Goal: Task Accomplishment & Management: Manage account settings

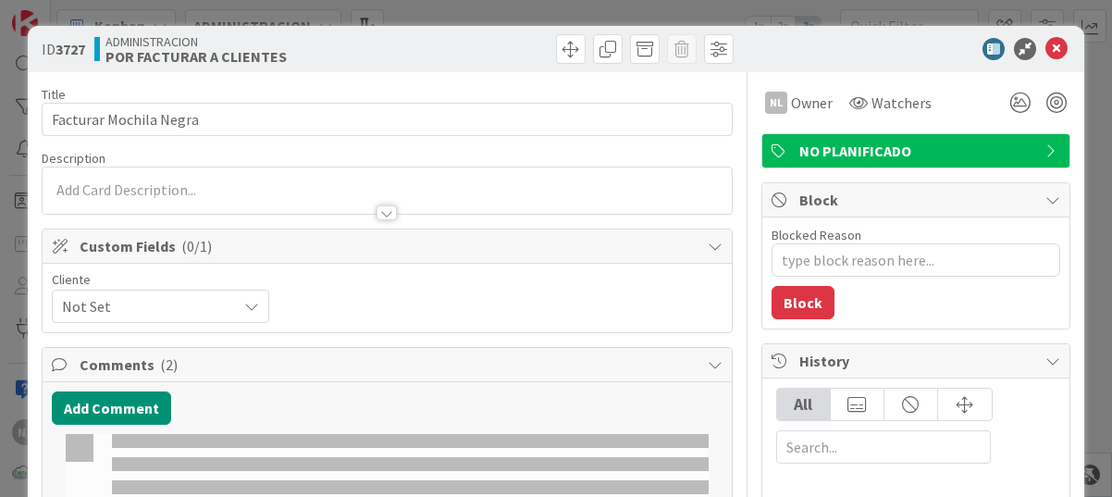
type textarea "x"
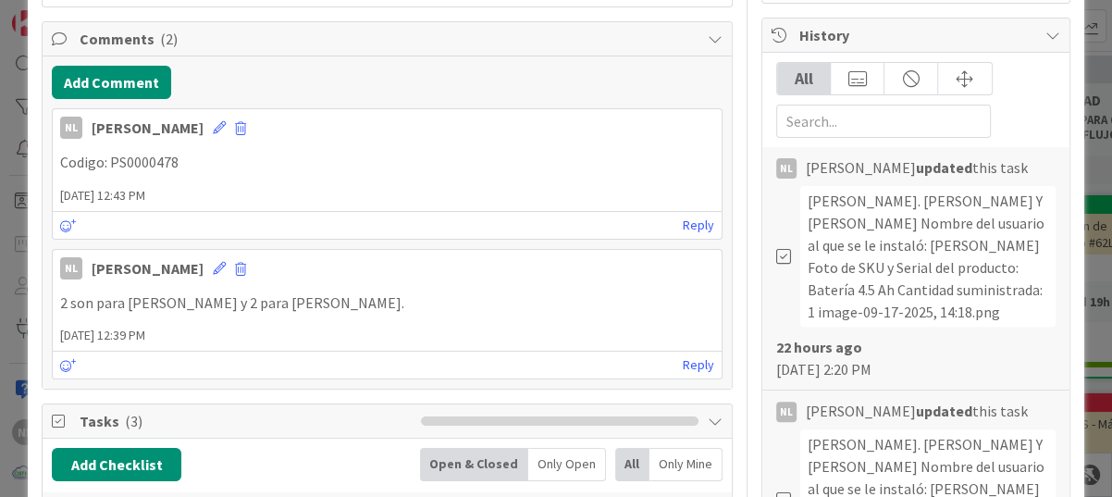
scroll to position [370, 0]
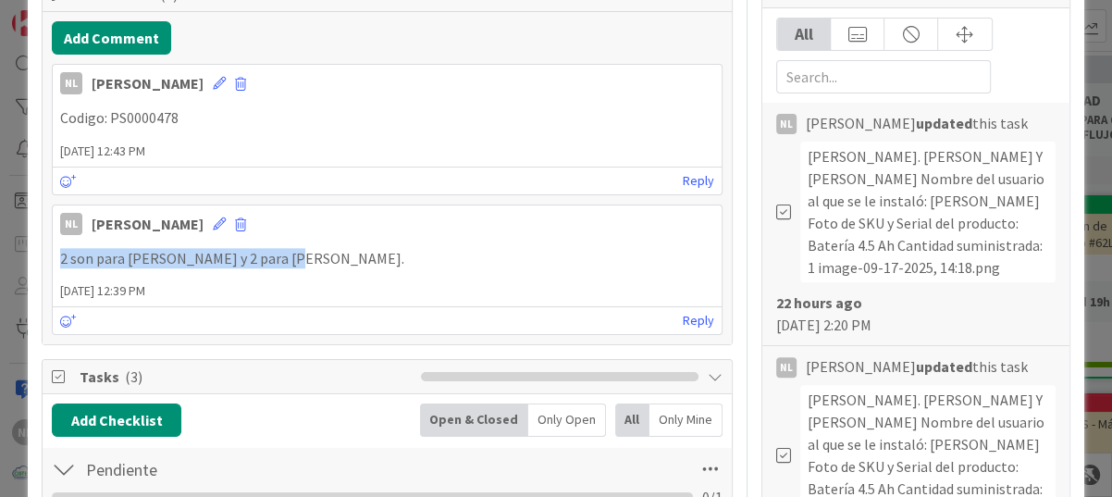
drag, startPoint x: 57, startPoint y: 257, endPoint x: 291, endPoint y: 257, distance: 234.1
click at [291, 257] on div "2 son para [PERSON_NAME] y 2 para Kreston." at bounding box center [387, 259] width 669 height 36
drag, startPoint x: 291, startPoint y: 257, endPoint x: 278, endPoint y: 256, distance: 13.0
copy p "2 son para [PERSON_NAME] y 2 para Kreston."
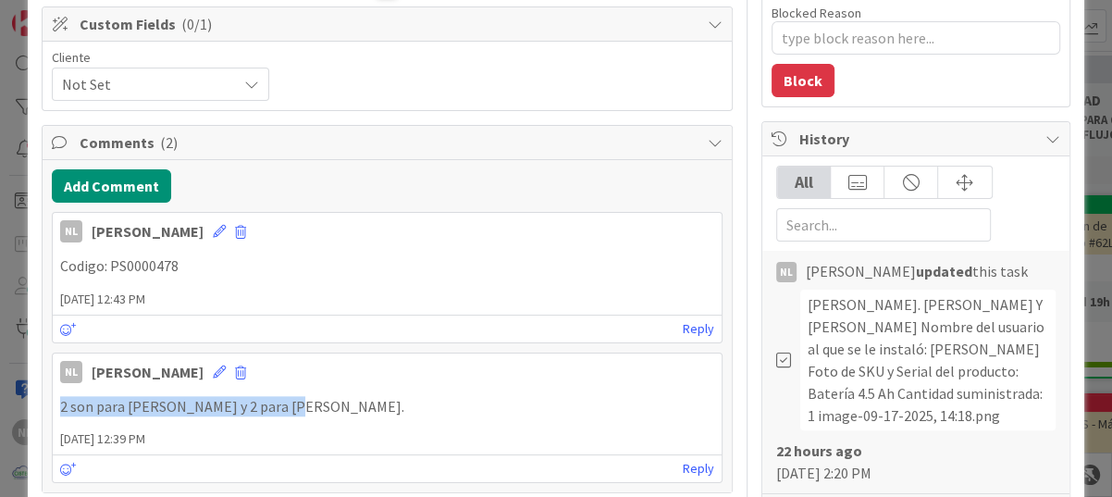
scroll to position [185, 0]
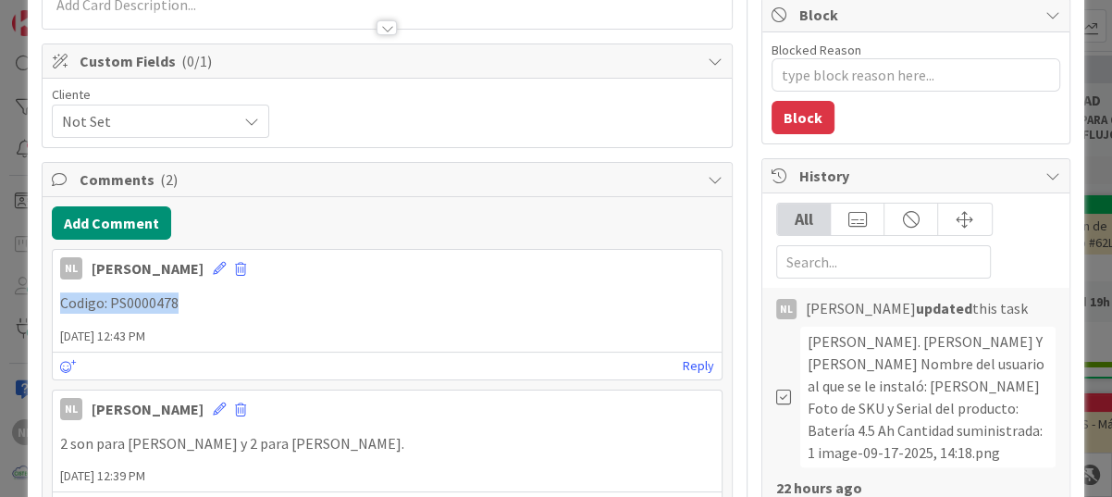
drag, startPoint x: 59, startPoint y: 299, endPoint x: 204, endPoint y: 295, distance: 144.4
click at [204, 295] on p "Codigo: PS0000478" at bounding box center [387, 302] width 654 height 21
drag, startPoint x: 204, startPoint y: 295, endPoint x: 160, endPoint y: 300, distance: 43.7
copy p "Codigo: PS0000478"
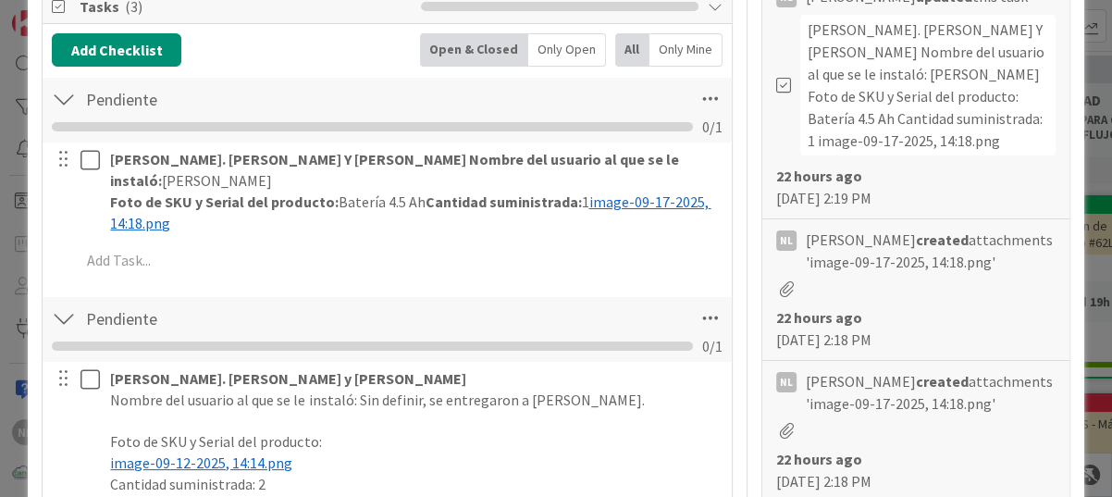
scroll to position [925, 0]
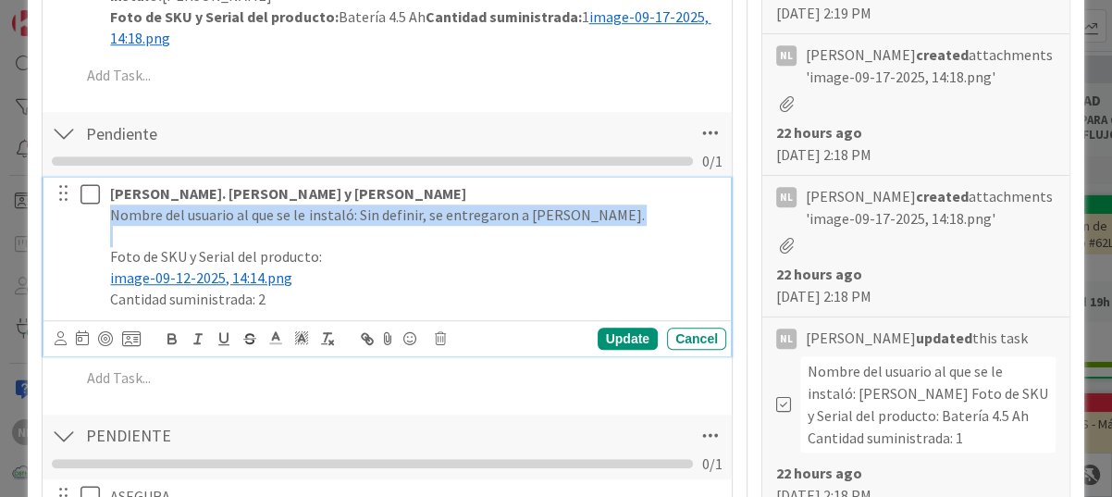
drag, startPoint x: 110, startPoint y: 186, endPoint x: 426, endPoint y: 207, distance: 317.1
click at [426, 207] on div "Kreston. Álvarez y Carrasco Nombre del usuario al que se le instaló: Sin defini…" at bounding box center [415, 246] width 624 height 137
copy p "Nombre del usuario al que se le instaló: Sin definir, se entregaron a Marlene."
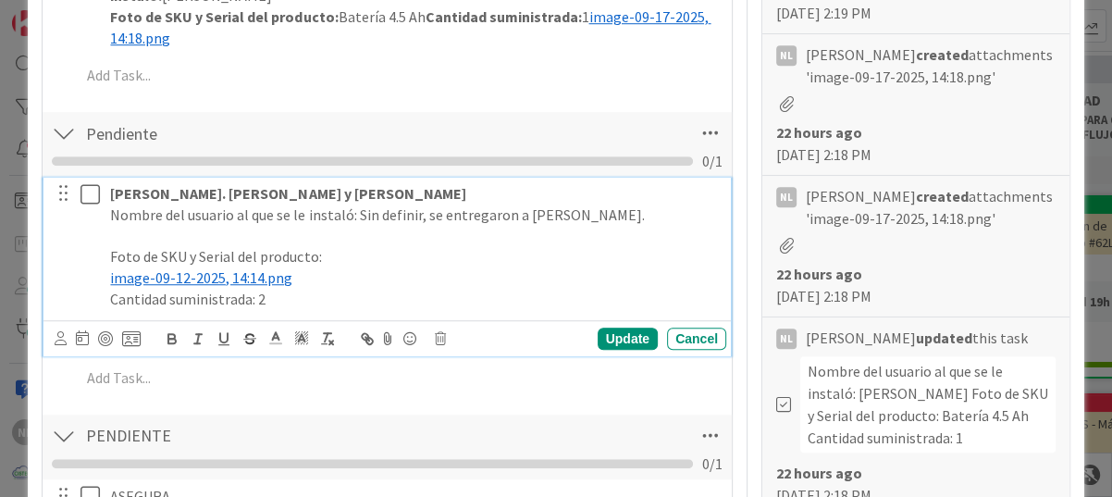
click at [384, 246] on p "Foto de SKU y Serial del producto:" at bounding box center [414, 256] width 609 height 21
click at [120, 226] on p at bounding box center [414, 236] width 609 height 21
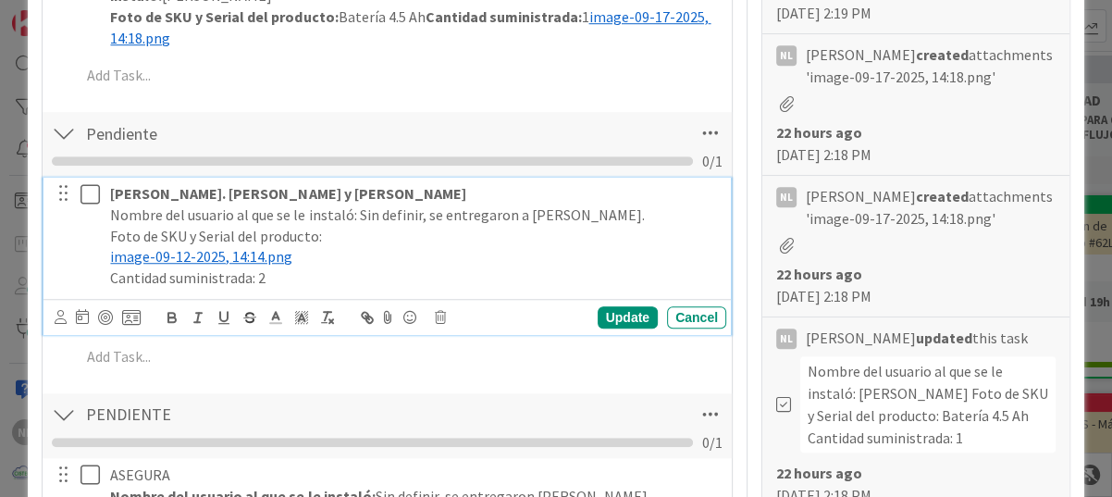
click at [586, 204] on p "Nombre del usuario al que se le instaló: Sin definir, se entregaron a Marlene." at bounding box center [414, 214] width 609 height 21
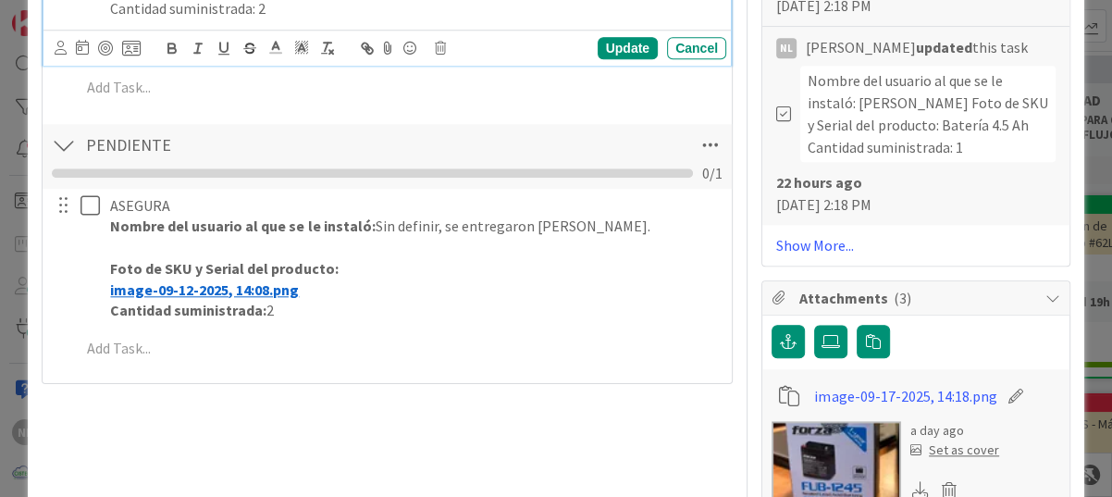
scroll to position [1295, 0]
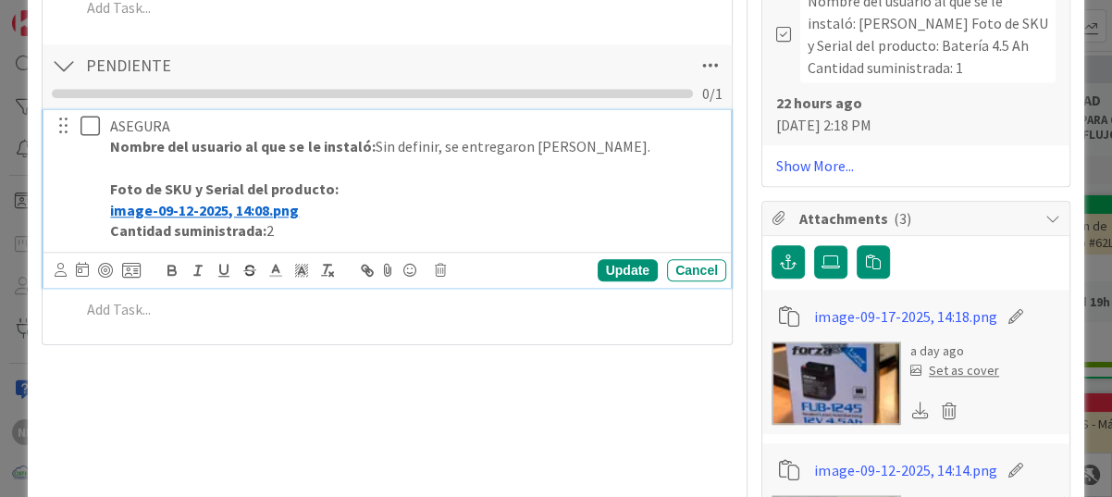
click at [132, 157] on p at bounding box center [414, 167] width 609 height 21
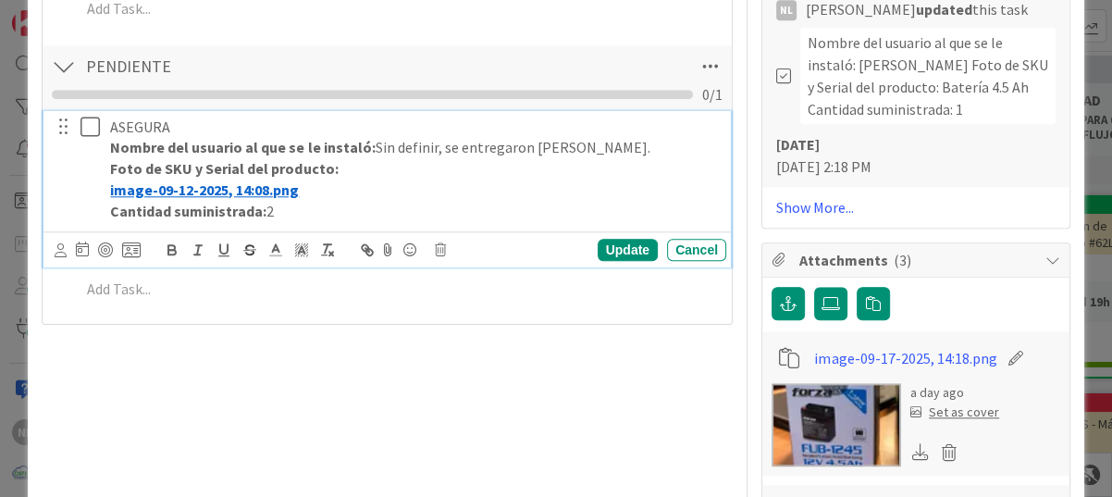
click at [554, 401] on div "Title 25 / 128 Facturar Mochila Negra Description NL Owner Watchers NO PLANIFIC…" at bounding box center [387, 149] width 691 height 2661
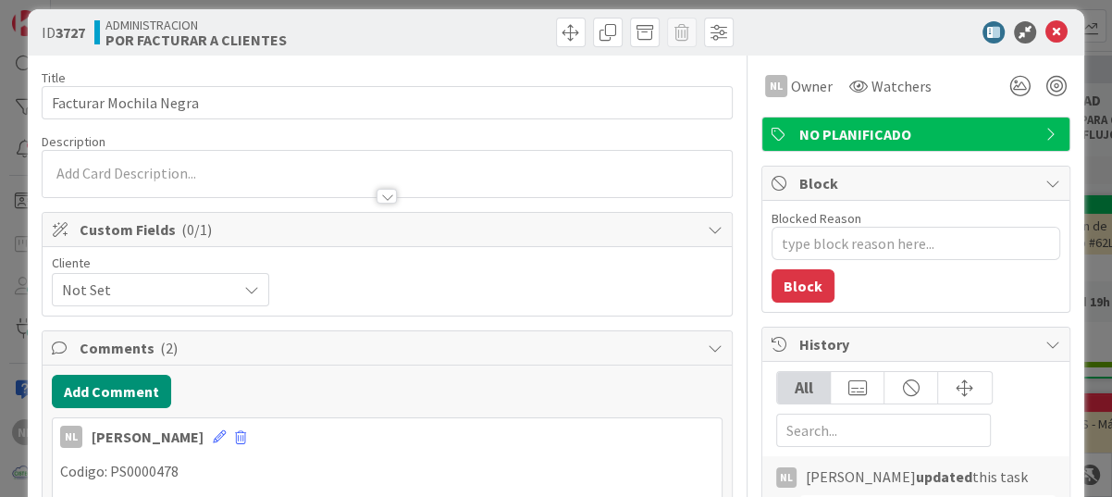
scroll to position [0, 0]
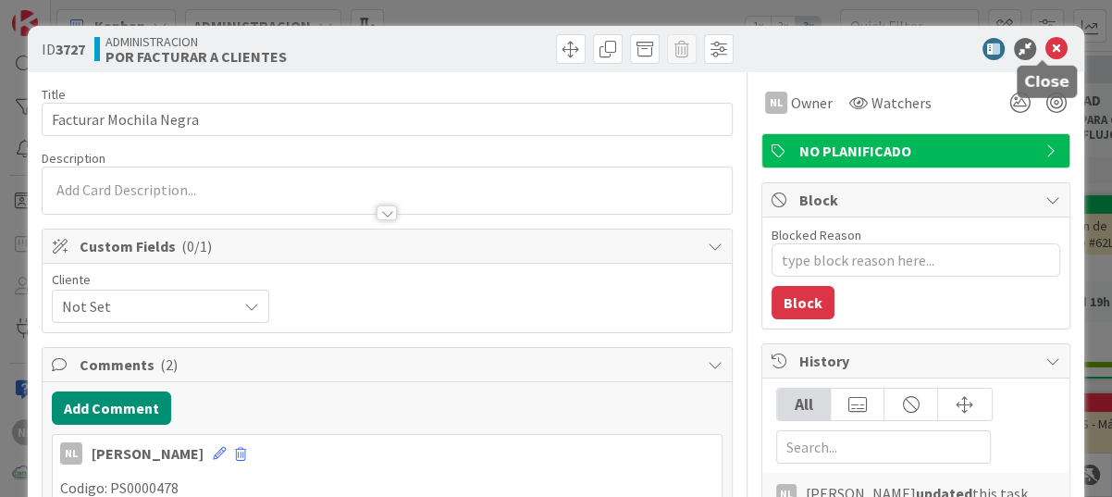
click at [1049, 43] on icon at bounding box center [1056, 49] width 22 height 22
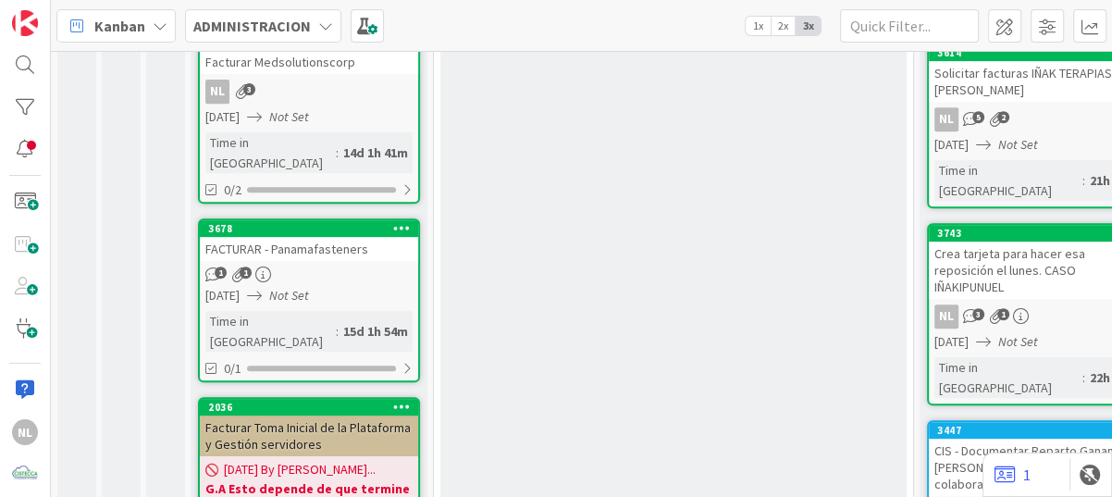
scroll to position [555, 0]
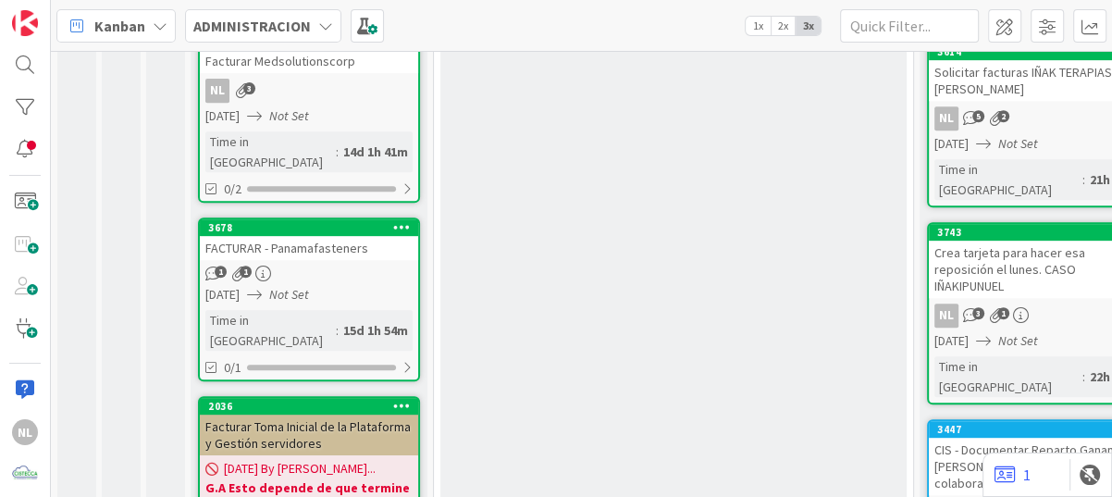
click at [314, 217] on link "3678 FACTURAR - Panamafasteners 1 1 03/09/2025 Not Set Time in Column : 15d 1h …" at bounding box center [309, 299] width 222 height 164
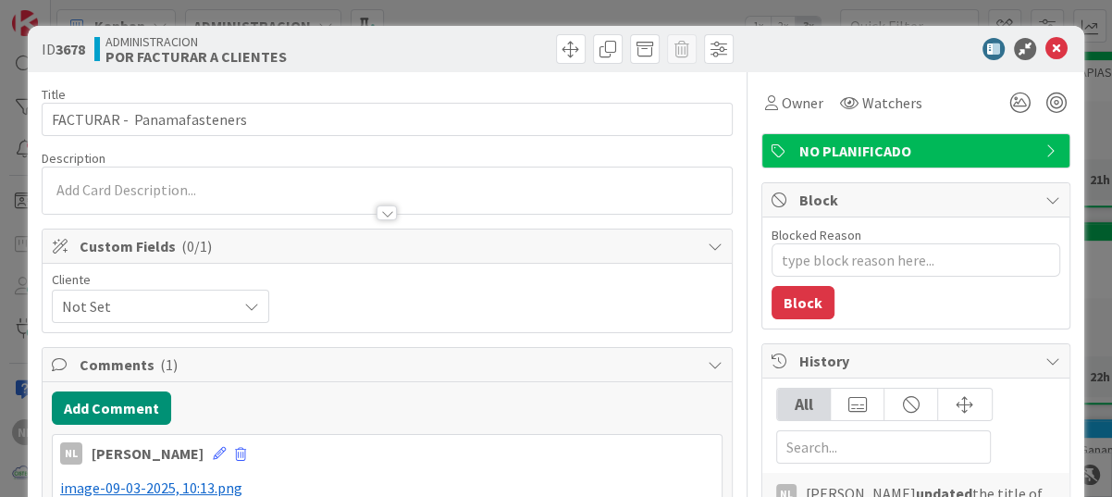
type textarea "x"
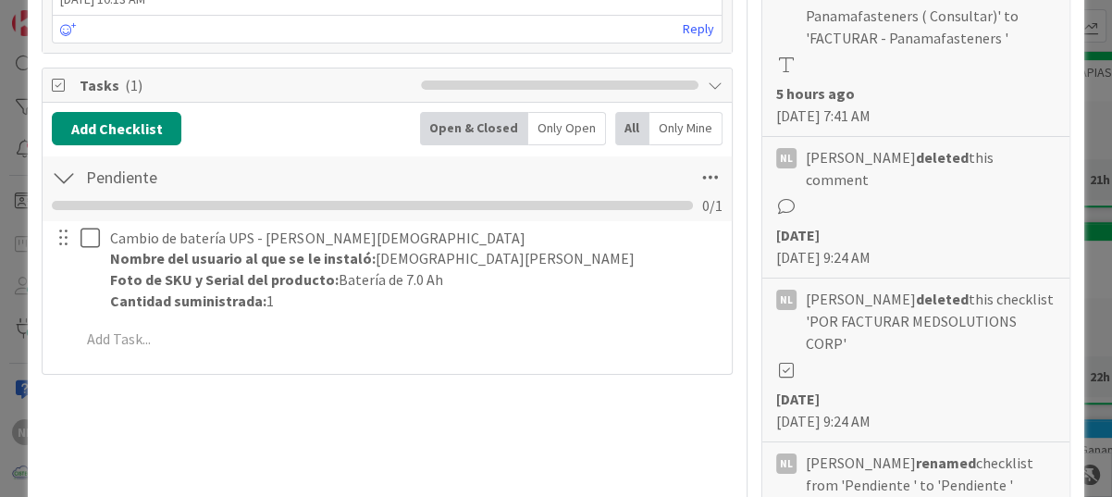
scroll to position [555, 0]
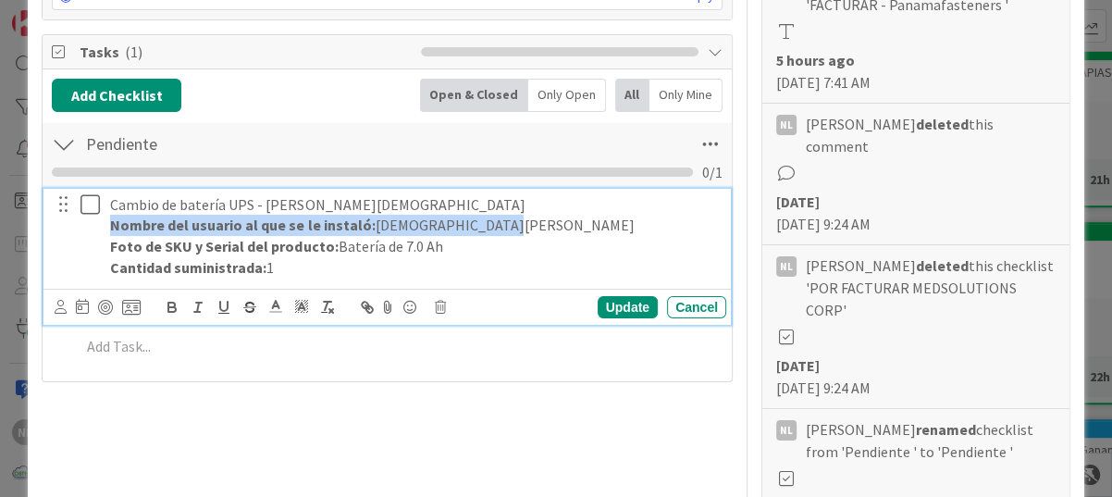
drag, startPoint x: 111, startPoint y: 225, endPoint x: 486, endPoint y: 224, distance: 374.7
click at [486, 224] on p "Nombre del usuario al que se le instaló: Christian Boucher" at bounding box center [414, 225] width 609 height 21
copy p "Nombre del usuario al que se le instaló: Christian Boucher"
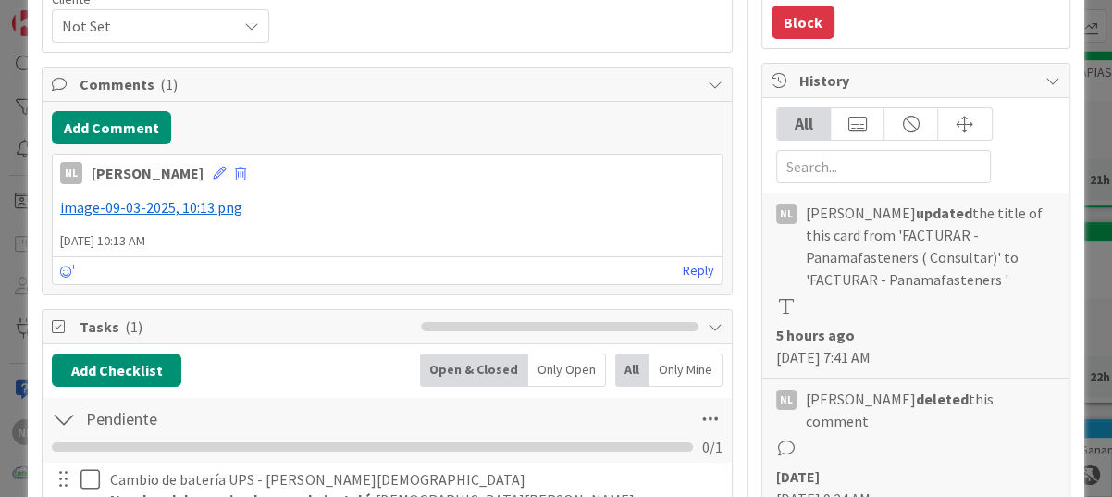
scroll to position [278, 0]
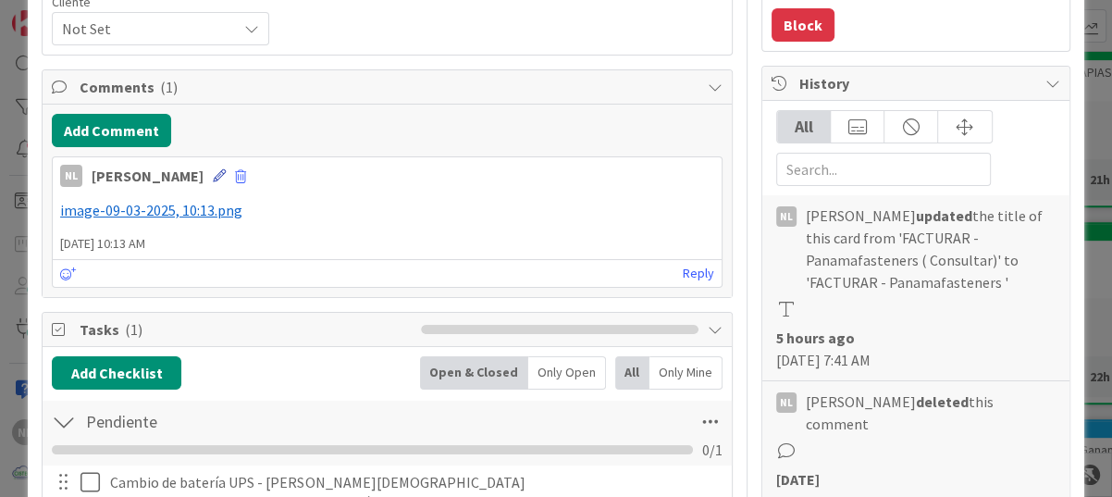
click at [213, 172] on icon at bounding box center [219, 175] width 13 height 13
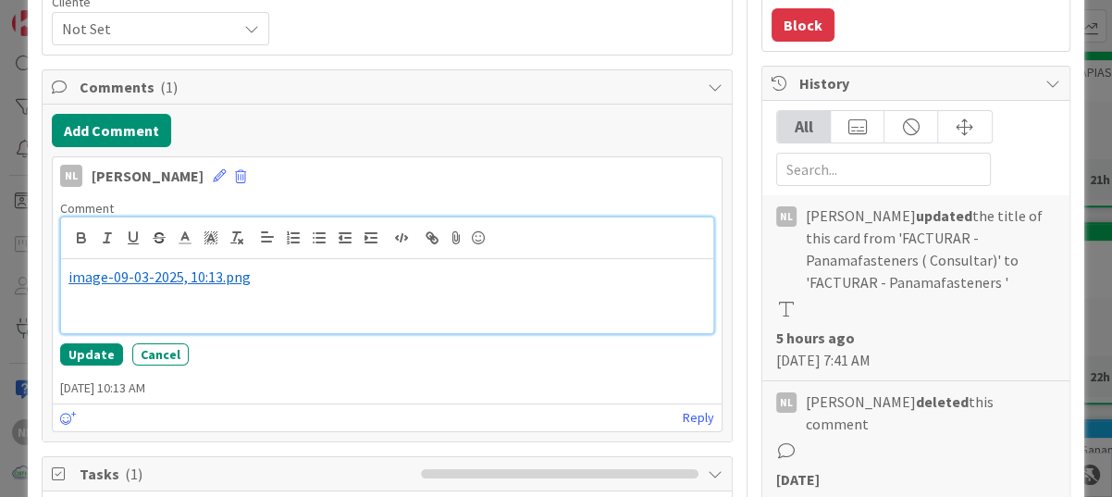
click at [268, 279] on p "﻿ image-09-03-2025, 10:13.png ﻿" at bounding box center [386, 276] width 637 height 21
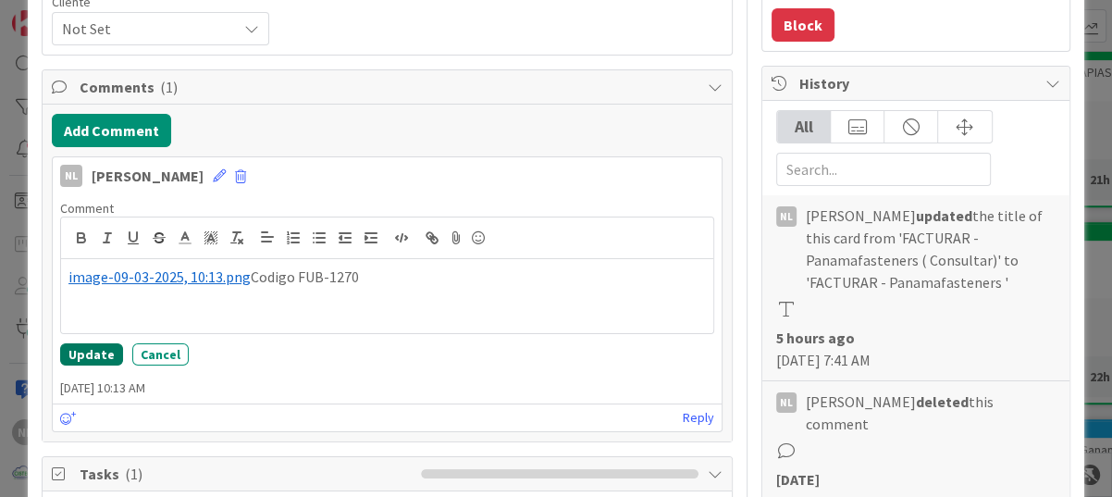
click at [89, 352] on button "Update" at bounding box center [91, 354] width 63 height 22
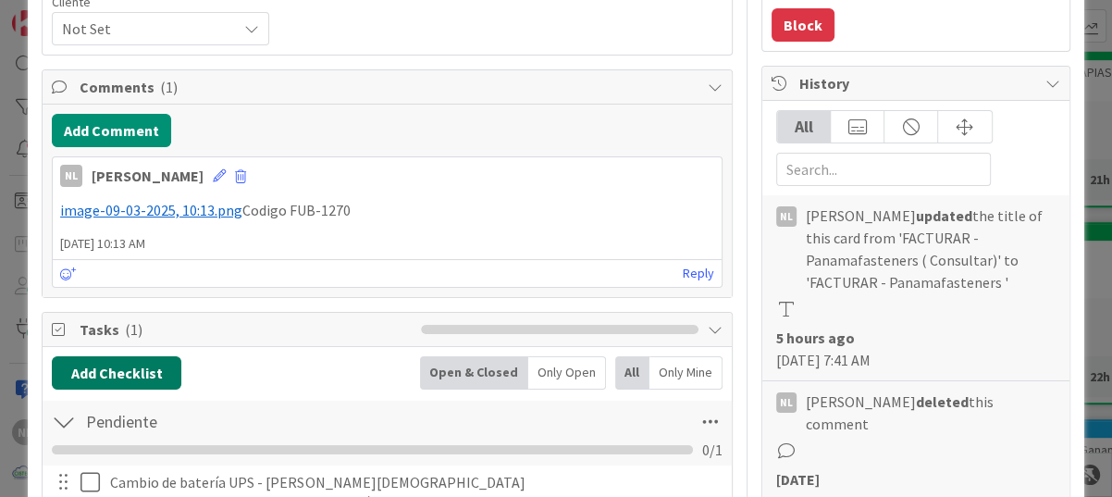
click at [124, 370] on button "Add Checklist" at bounding box center [117, 372] width 130 height 33
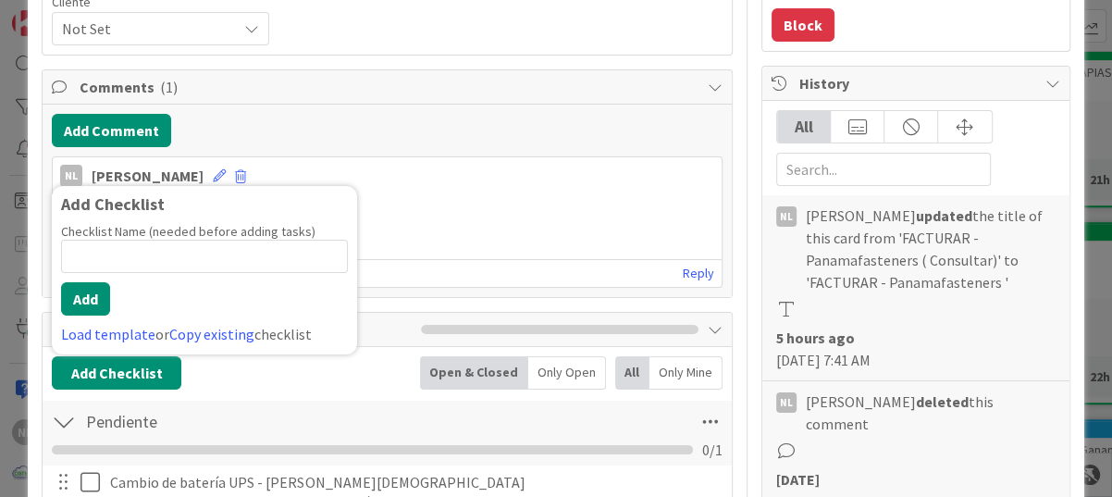
click at [520, 226] on div "﻿ image-09-03-2025, 10:13.png ﻿ Codigo FUB-1270" at bounding box center [387, 210] width 669 height 36
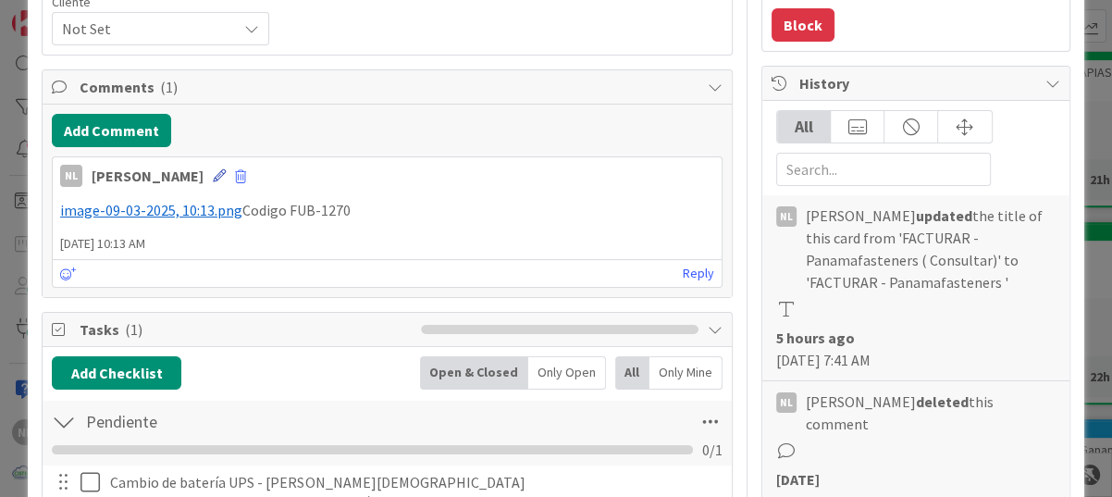
click at [213, 173] on icon at bounding box center [219, 175] width 13 height 13
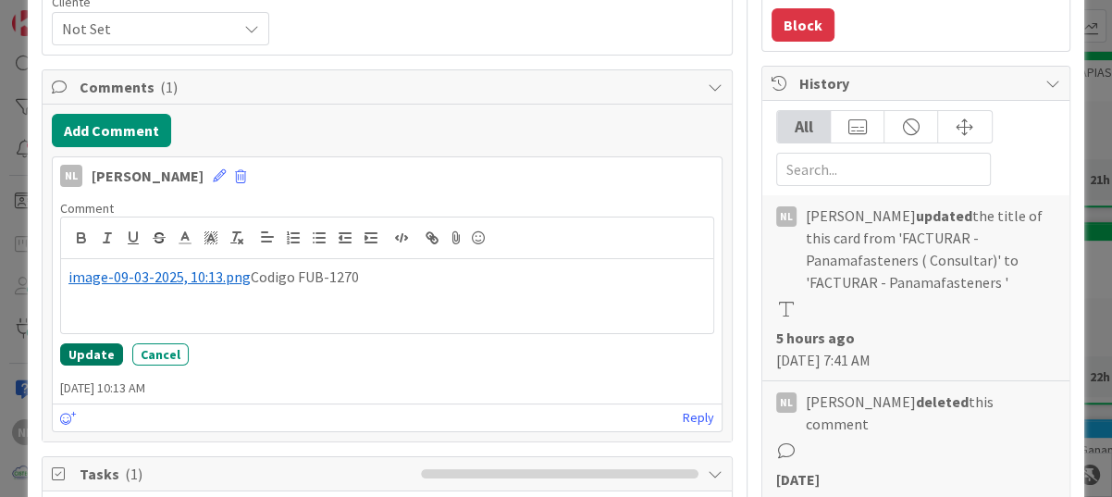
click at [84, 356] on button "Update" at bounding box center [91, 354] width 63 height 22
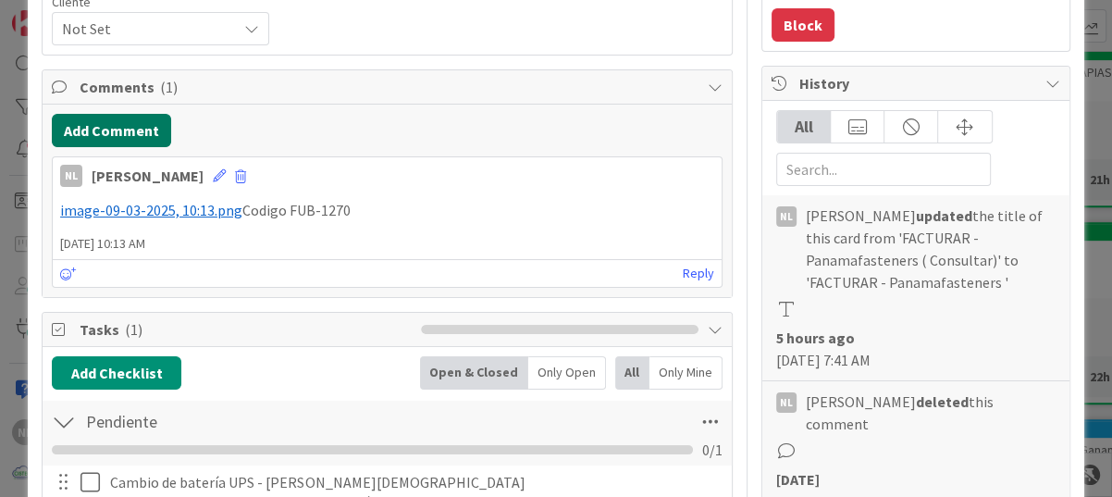
click at [102, 128] on button "Add Comment" at bounding box center [111, 130] width 119 height 33
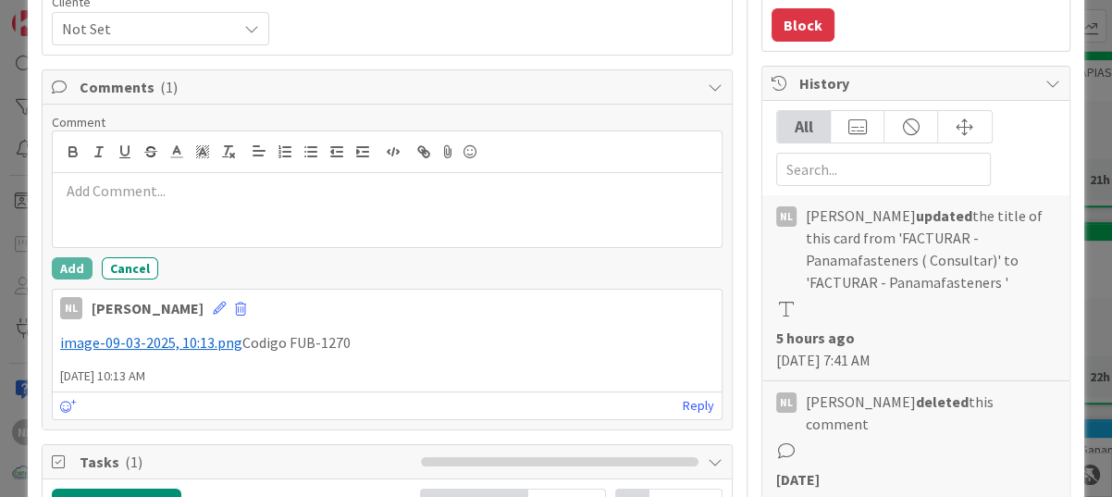
click at [93, 188] on p at bounding box center [387, 190] width 654 height 21
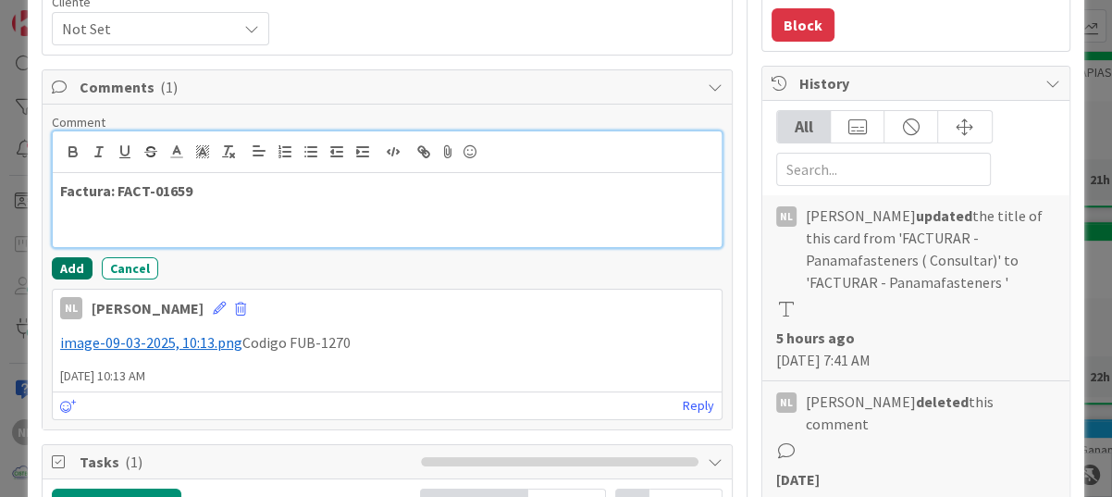
click at [74, 259] on button "Add" at bounding box center [72, 268] width 41 height 22
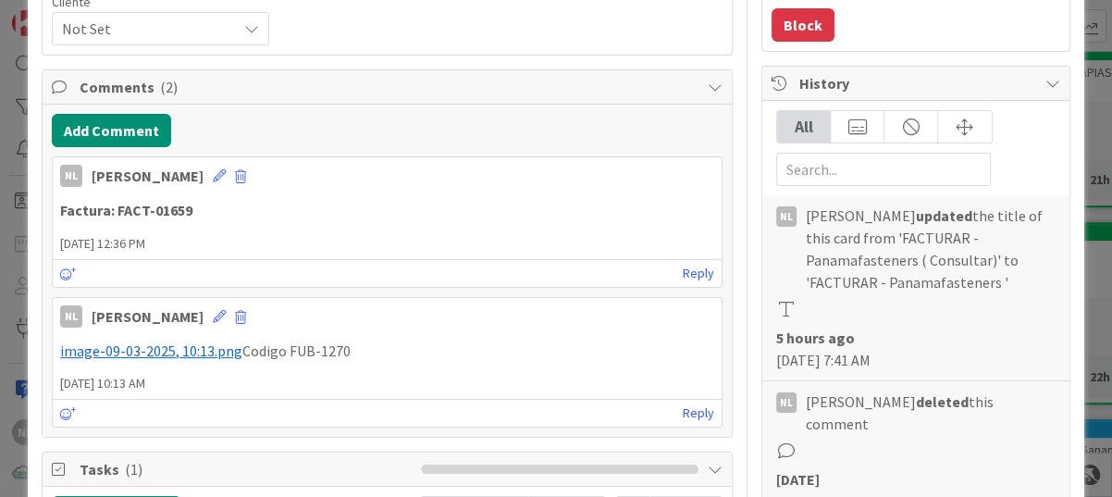
scroll to position [0, 0]
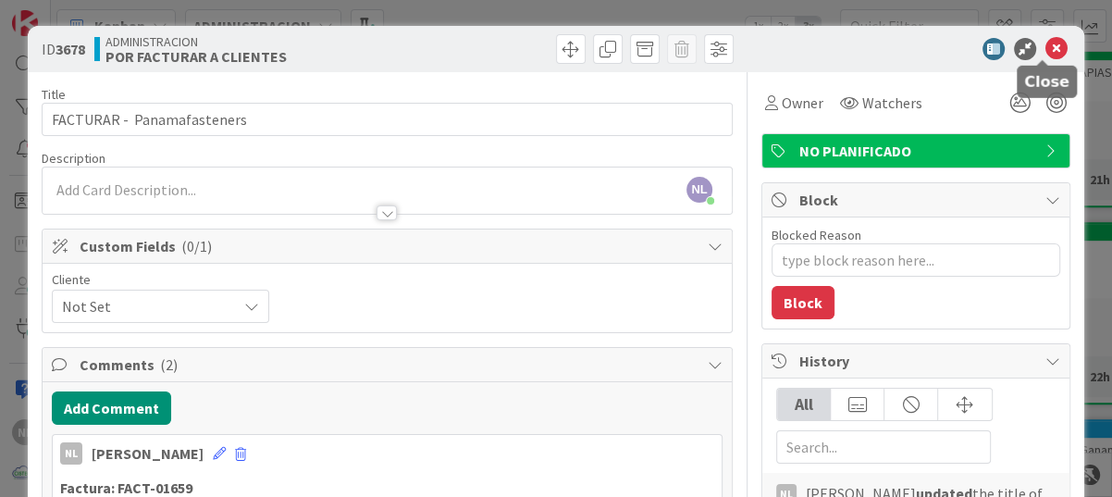
click at [1045, 44] on icon at bounding box center [1056, 49] width 22 height 22
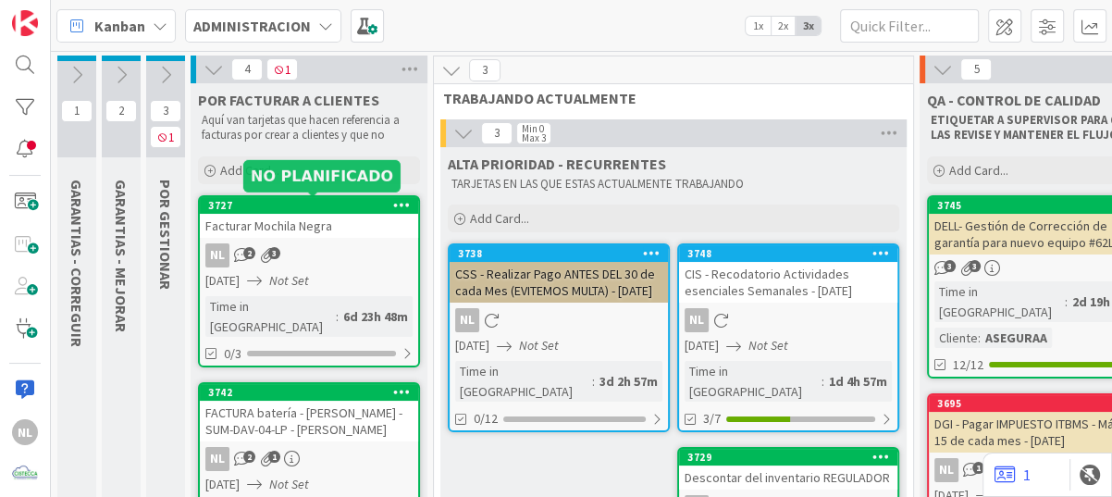
click at [365, 253] on div "NL 2 3" at bounding box center [309, 255] width 218 height 24
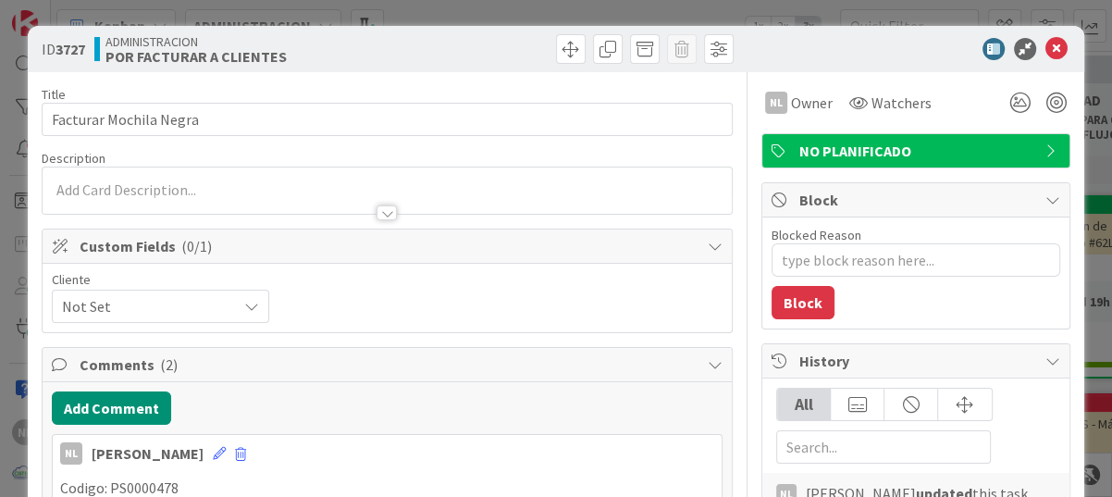
type textarea "x"
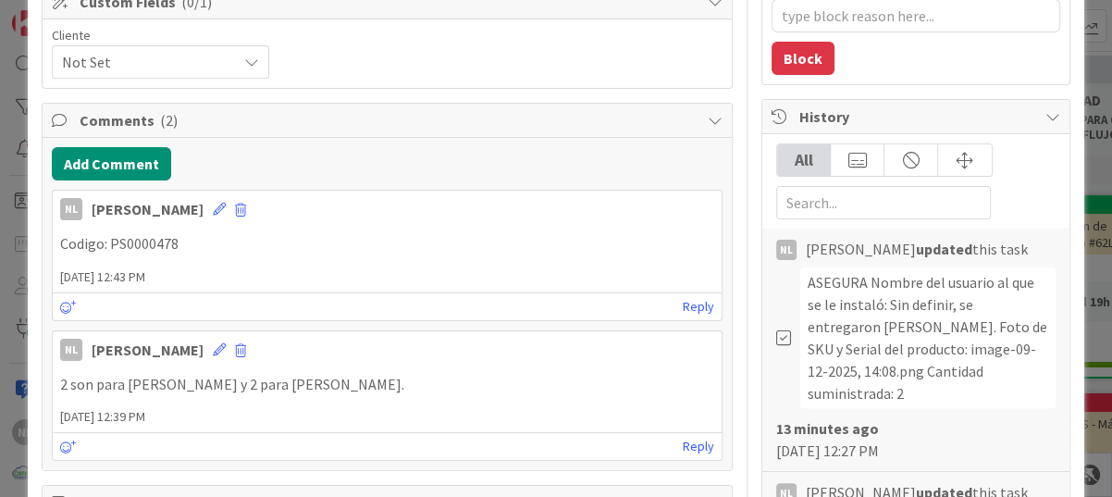
scroll to position [278, 0]
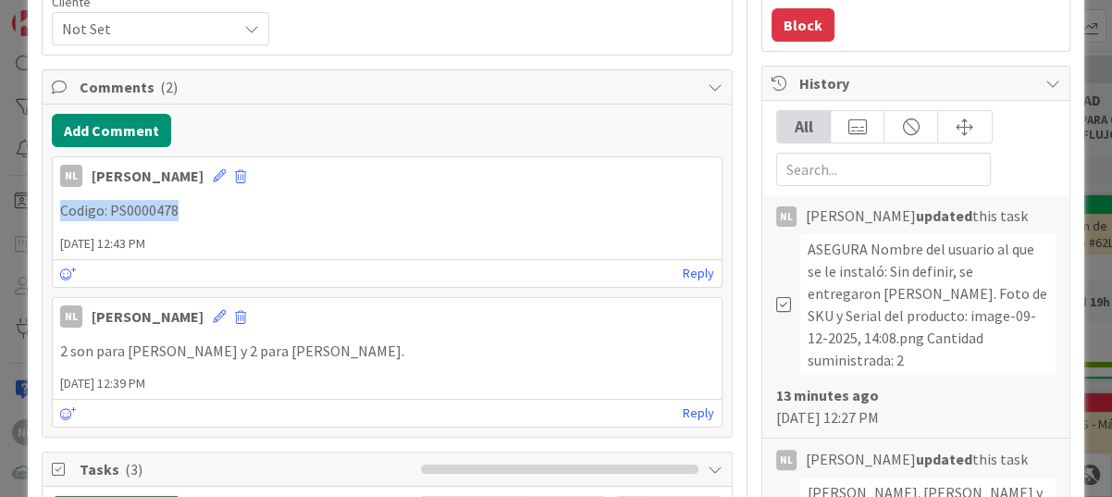
drag, startPoint x: 56, startPoint y: 211, endPoint x: 203, endPoint y: 211, distance: 147.1
click at [203, 211] on div "Codigo: PS0000478" at bounding box center [387, 210] width 669 height 36
drag, startPoint x: 203, startPoint y: 211, endPoint x: 167, endPoint y: 207, distance: 35.4
copy p "Codigo: PS0000478"
click at [82, 128] on button "Add Comment" at bounding box center [111, 130] width 119 height 33
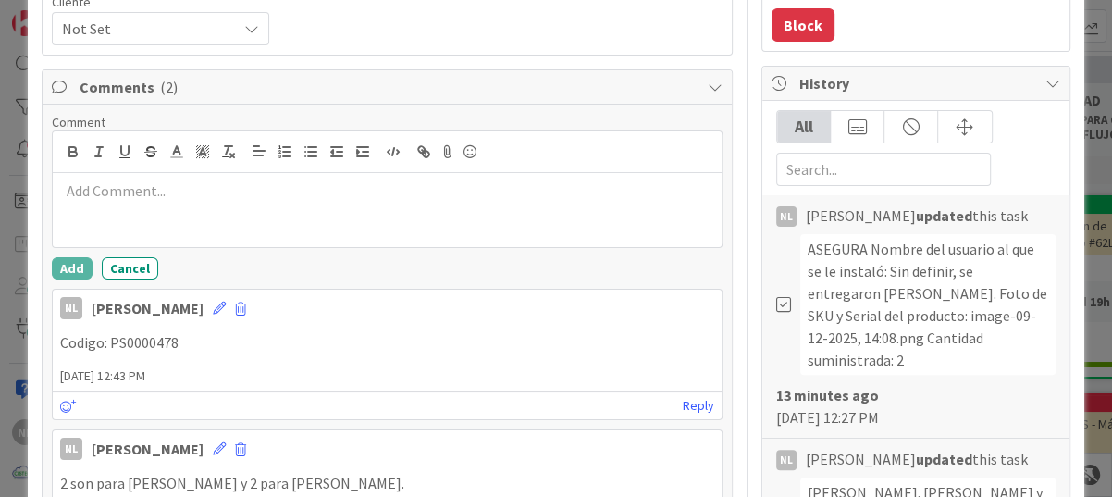
click at [74, 188] on p at bounding box center [387, 190] width 654 height 21
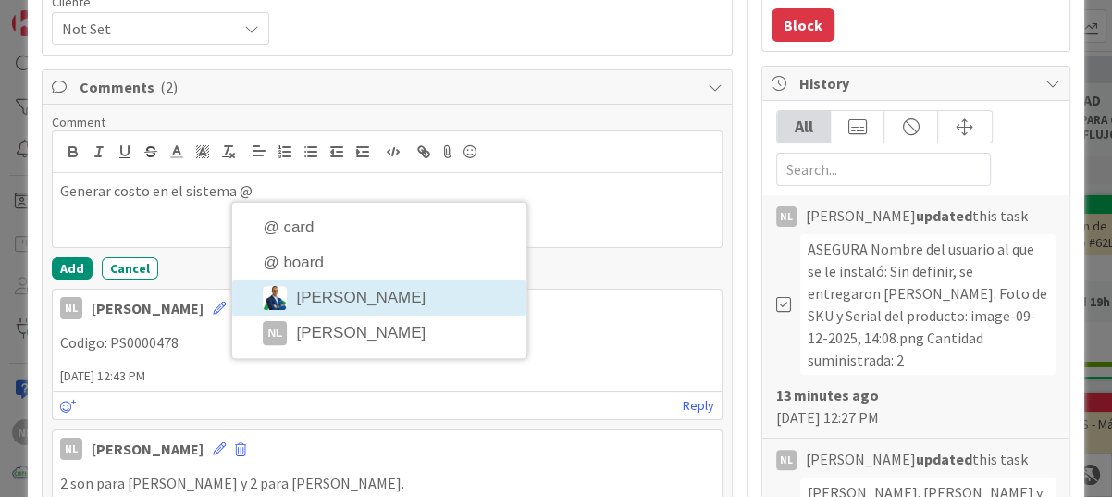
click at [383, 300] on li "[PERSON_NAME]" at bounding box center [379, 297] width 294 height 35
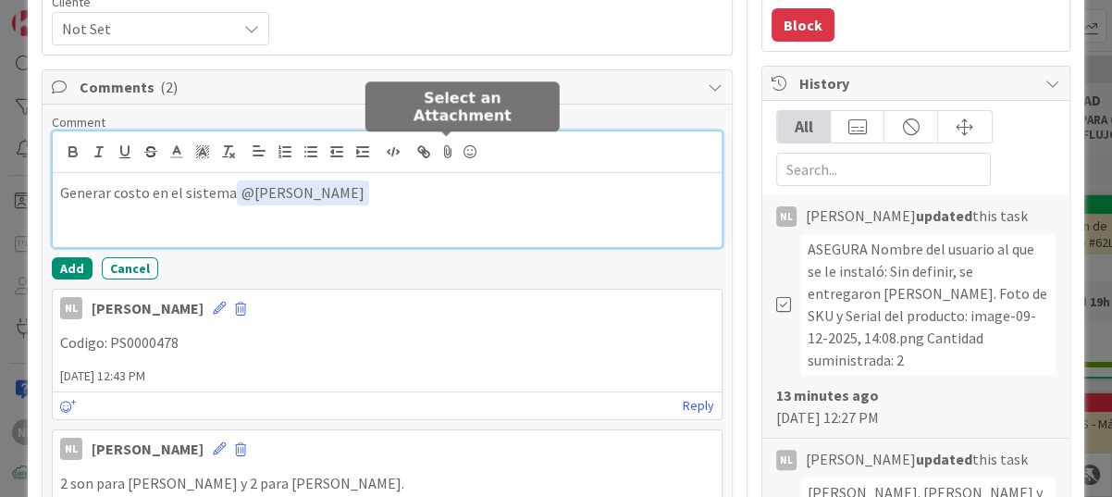
click at [448, 149] on icon at bounding box center [448, 152] width 22 height 26
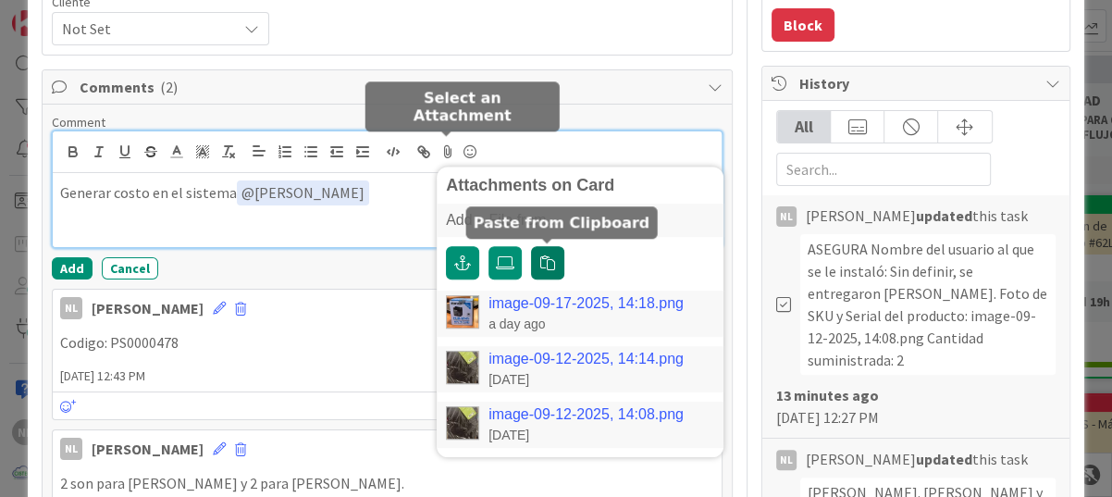
click at [554, 262] on button "button" at bounding box center [547, 262] width 33 height 33
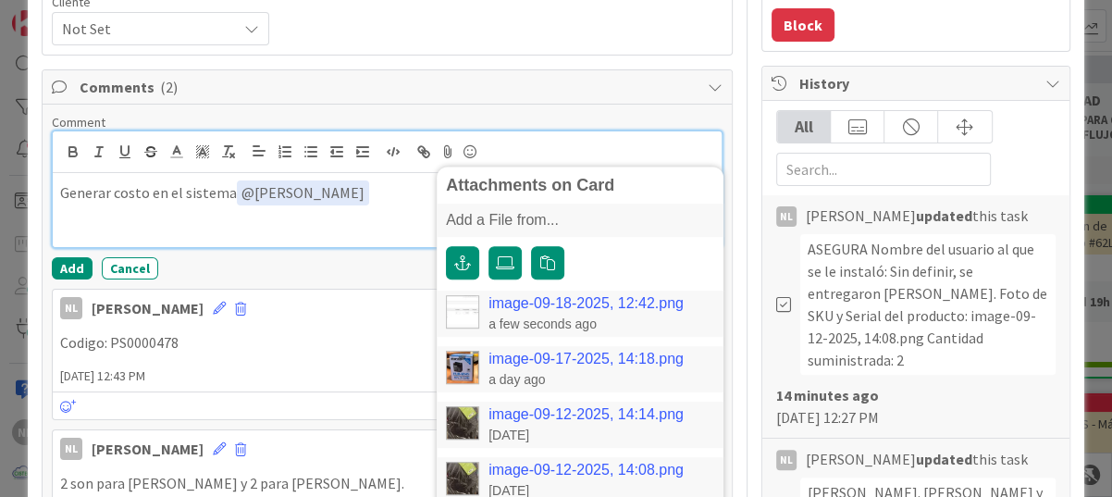
click at [539, 303] on link "image-09-18-2025, 12:42.png" at bounding box center [585, 303] width 195 height 17
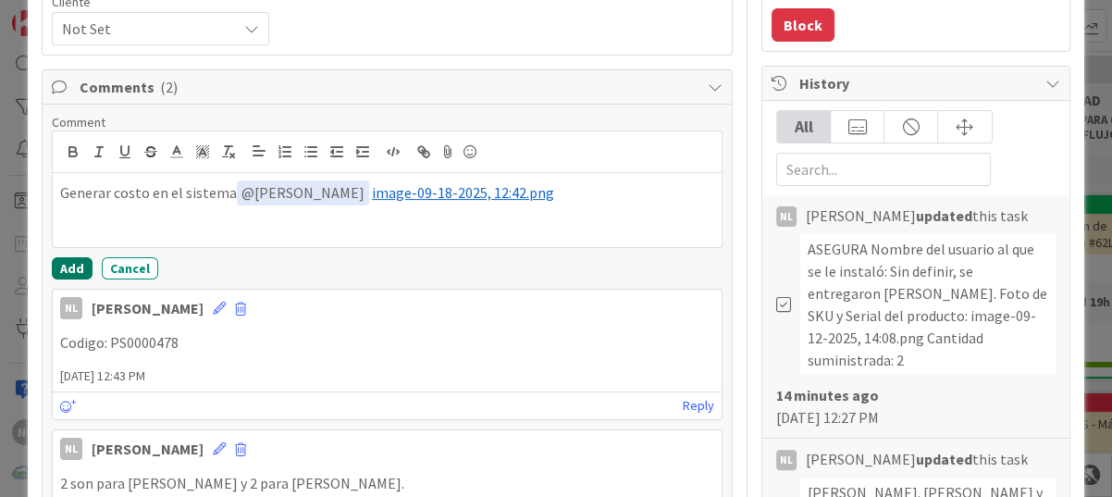
click at [69, 257] on button "Add" at bounding box center [72, 268] width 41 height 22
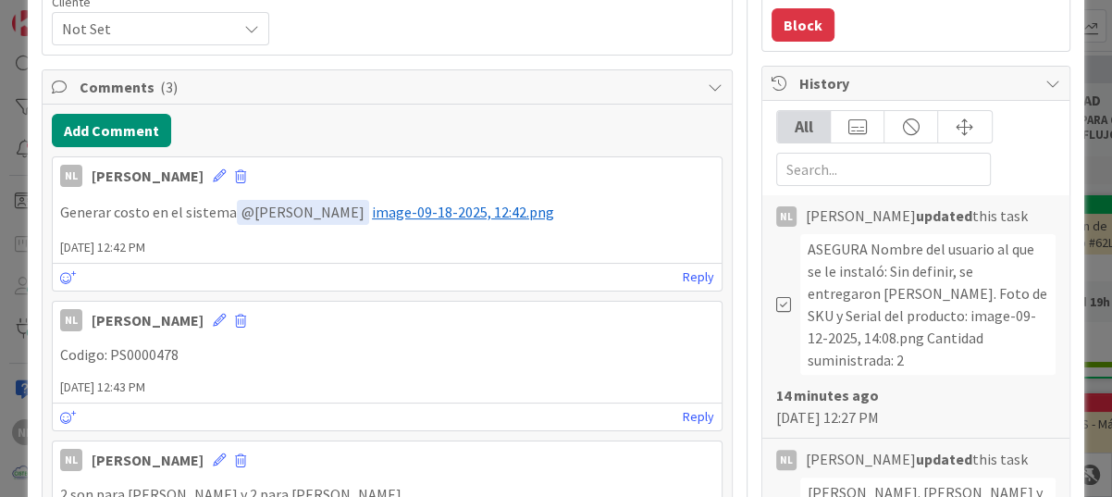
click at [424, 213] on span "image-09-18-2025, 12:42.png" at bounding box center [463, 212] width 182 height 19
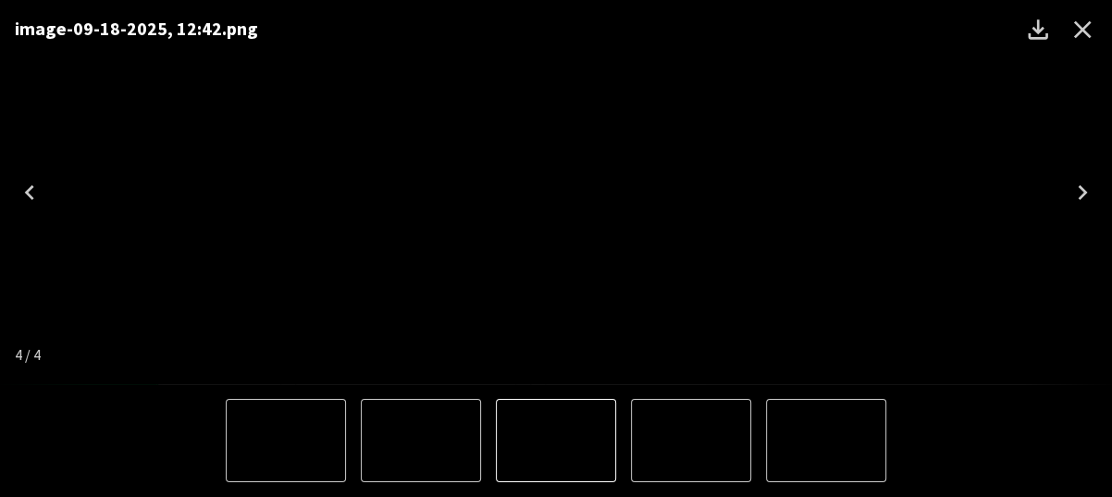
click at [1078, 30] on icon "Close" at bounding box center [1083, 30] width 30 height 30
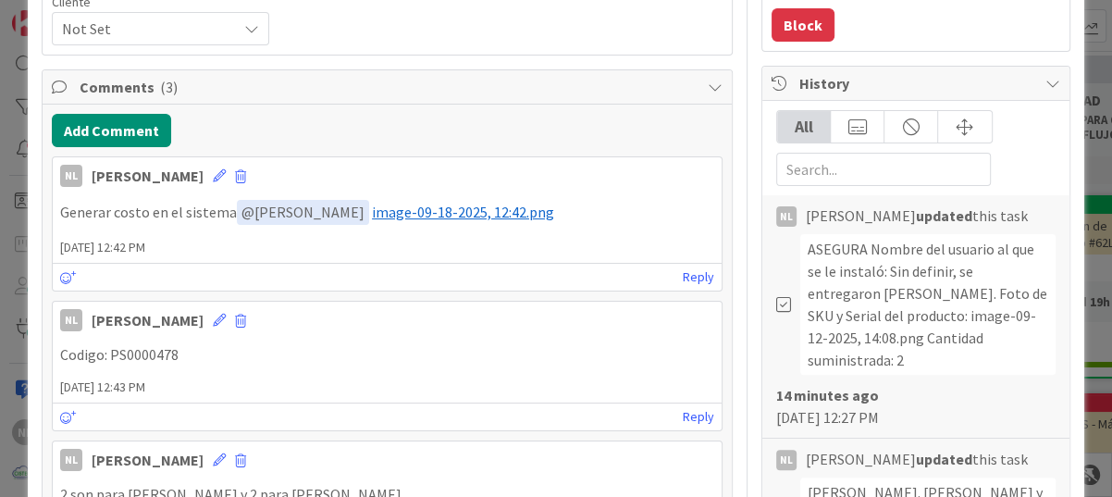
scroll to position [0, 0]
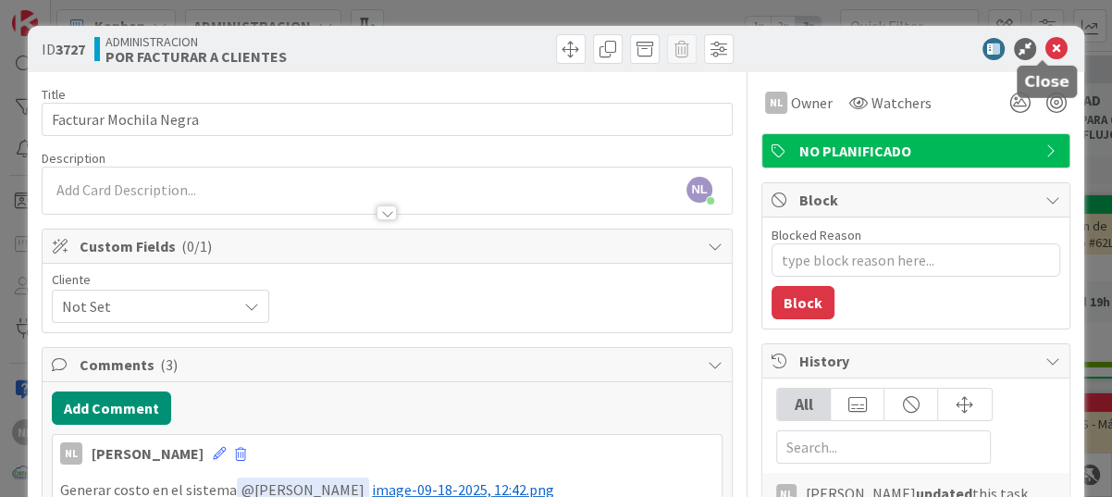
click at [1045, 45] on icon at bounding box center [1056, 49] width 22 height 22
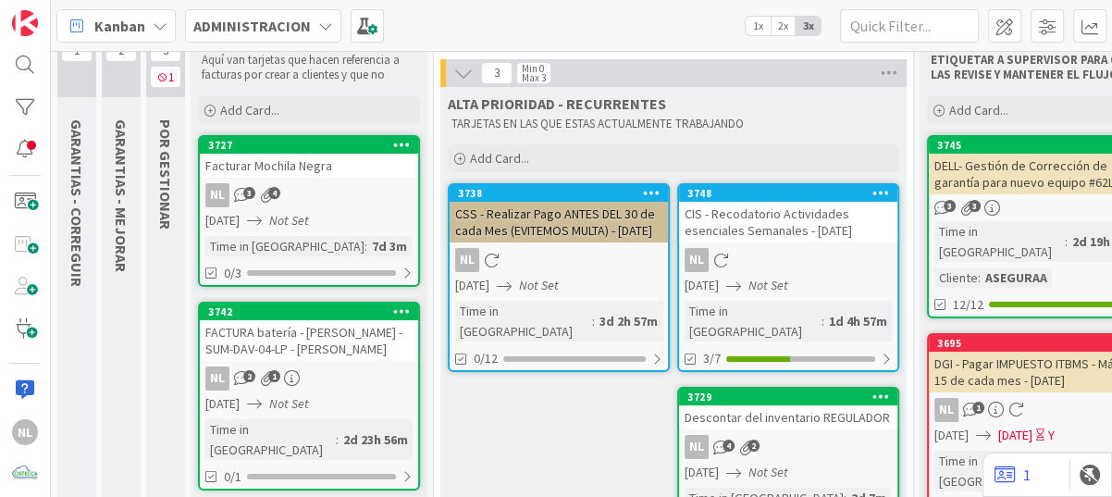
scroll to position [93, 0]
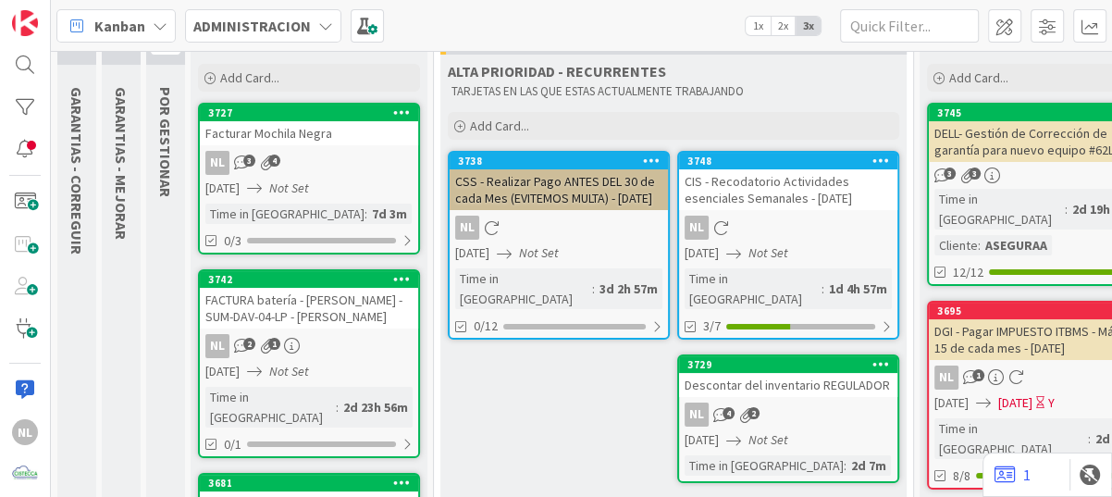
click at [350, 201] on link "3727 Facturar Mochila Negra NL 3 4 11/09/2025 Not Set Time in Column : 7d 3m 0/3" at bounding box center [309, 179] width 222 height 152
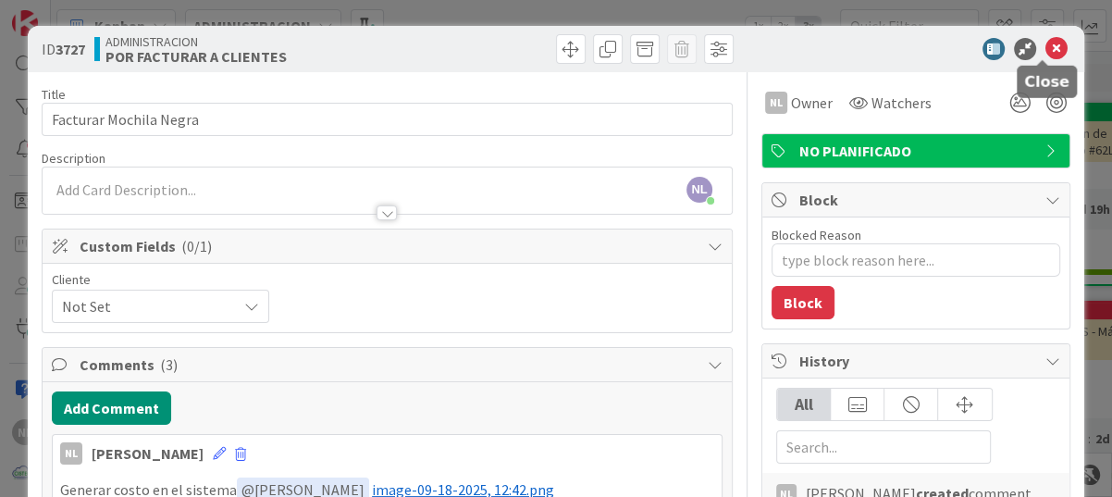
click at [1045, 39] on icon at bounding box center [1056, 49] width 22 height 22
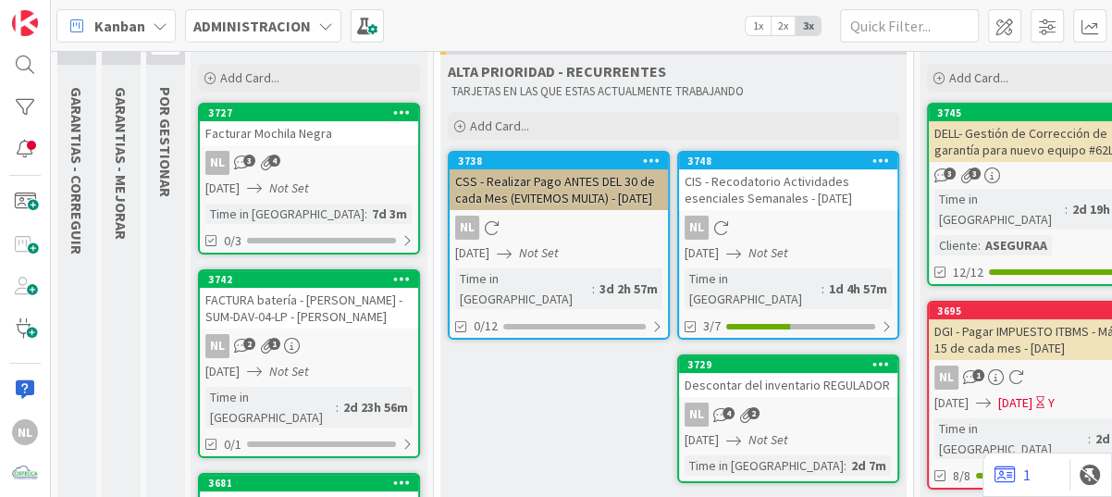
click at [298, 362] on span "Not Set" at bounding box center [289, 371] width 40 height 19
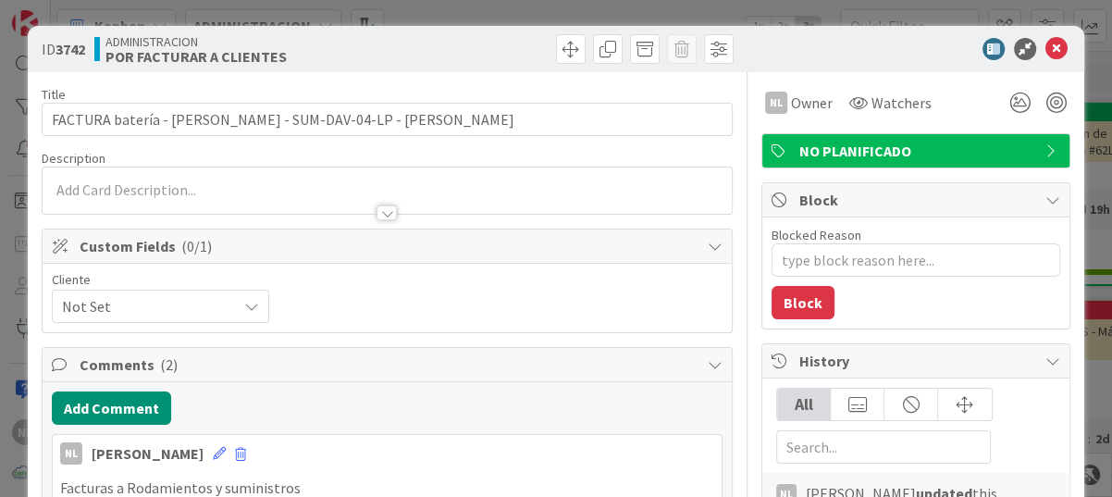
type textarea "x"
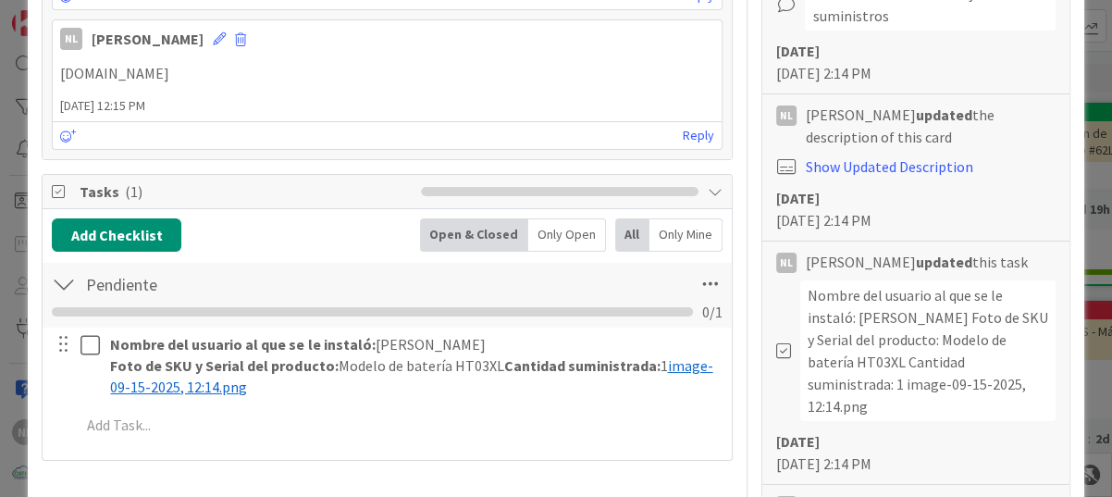
scroll to position [648, 0]
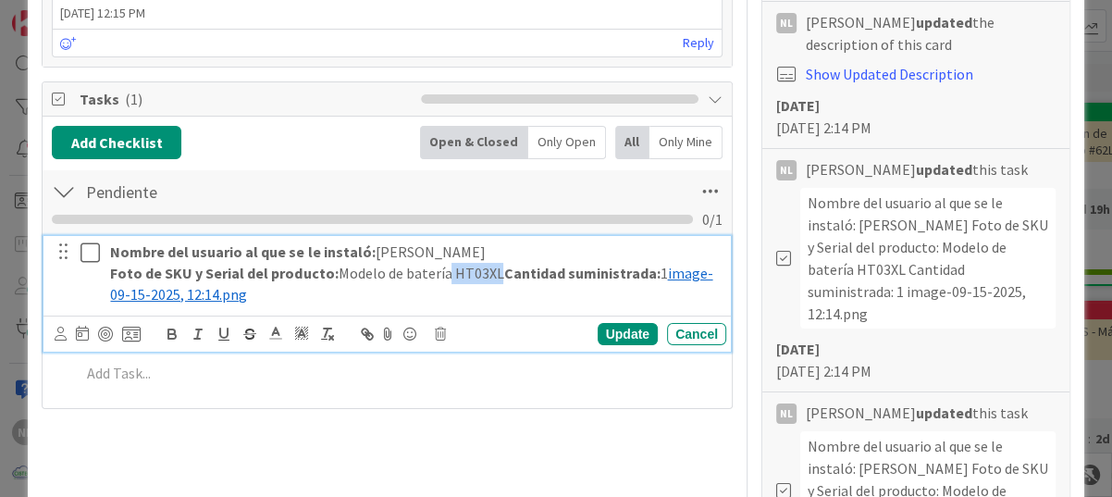
drag, startPoint x: 447, startPoint y: 271, endPoint x: 494, endPoint y: 270, distance: 47.2
click at [494, 270] on p "Foto de SKU y Serial del producto: Modelo de batería HT03XL Cantidad suministra…" at bounding box center [414, 284] width 609 height 42
copy p "HT03XL"
paste div
click at [454, 270] on p "Foto de SKU y Serial del producto: Modelo de batería HT03XL Cantidad suministra…" at bounding box center [414, 284] width 609 height 42
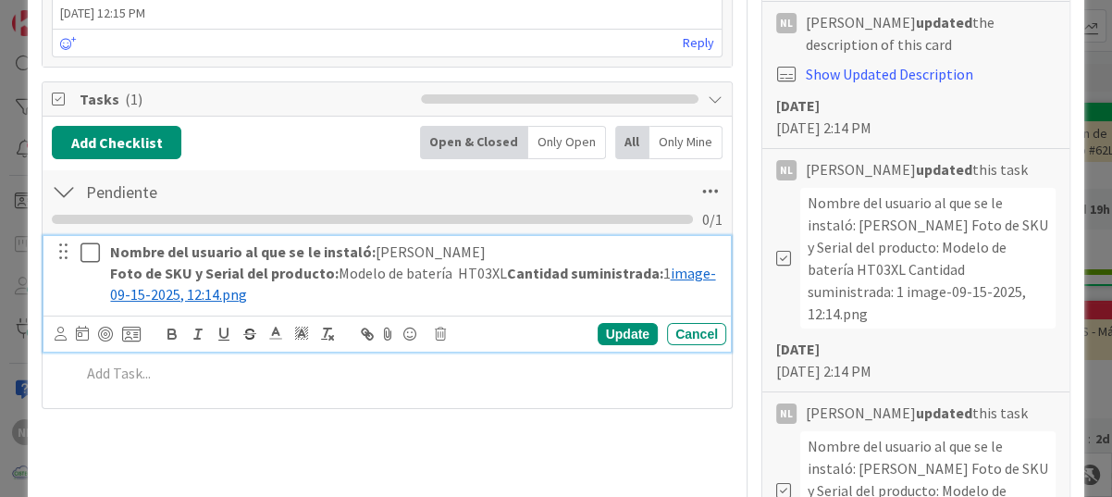
drag, startPoint x: 447, startPoint y: 277, endPoint x: 508, endPoint y: 276, distance: 61.1
click at [508, 276] on p "Foto de SKU y Serial del producto: Modelo de batería HT03XL Cantidad suministra…" at bounding box center [414, 284] width 609 height 42
drag, startPoint x: 496, startPoint y: 271, endPoint x: 450, endPoint y: 316, distance: 64.8
click at [450, 316] on div "Update Cancel" at bounding box center [386, 333] width 687 height 36
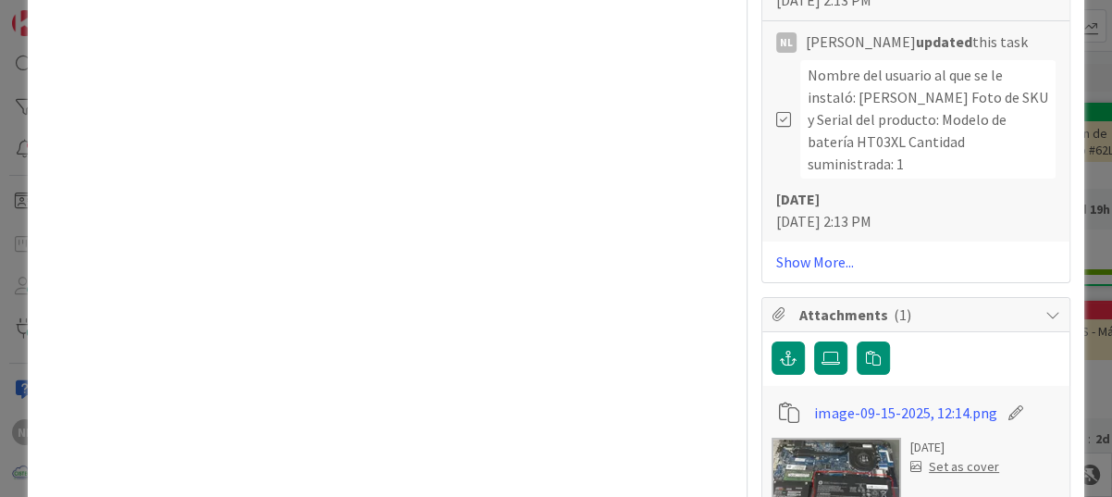
scroll to position [1295, 0]
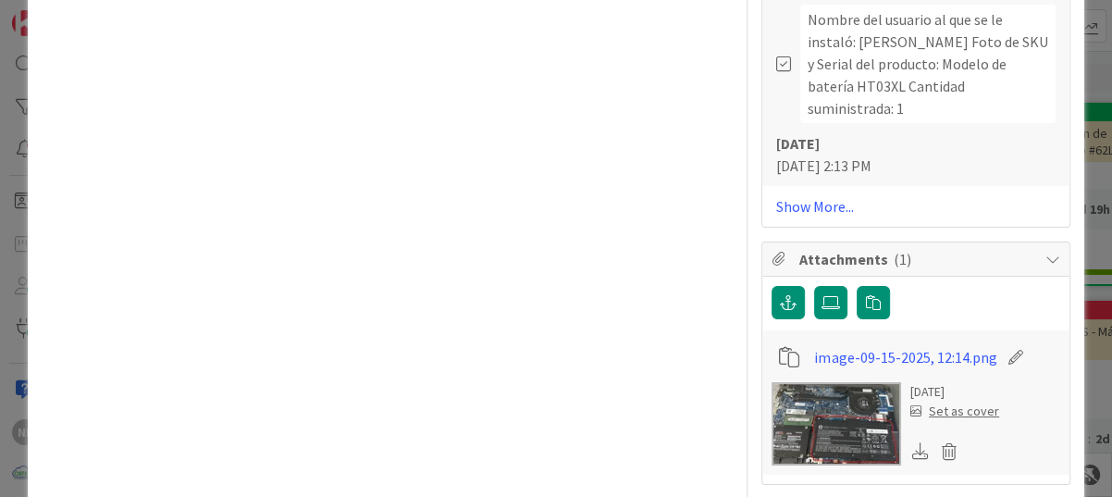
click at [844, 382] on img at bounding box center [837, 423] width 130 height 83
type textarea "x"
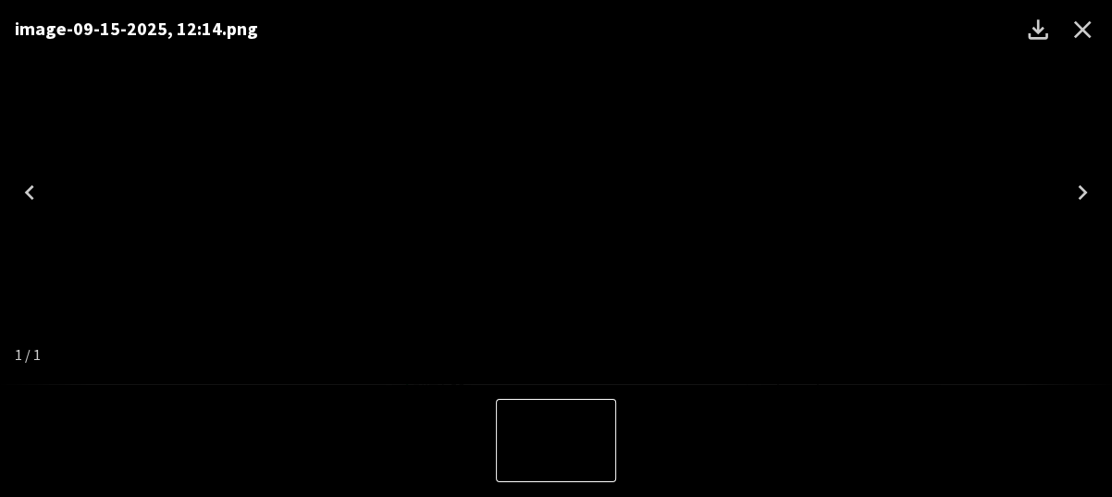
click at [556, 192] on img "1 of 1" at bounding box center [556, 192] width 0 height 0
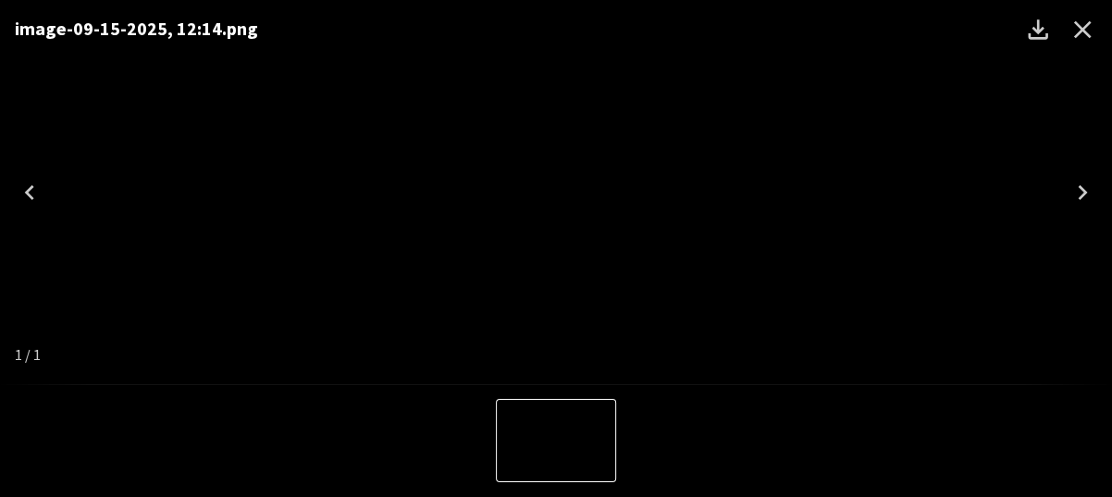
click at [556, 192] on img "1 of 1" at bounding box center [556, 192] width 0 height 0
drag, startPoint x: 645, startPoint y: 245, endPoint x: 575, endPoint y: 201, distance: 83.2
click at [556, 192] on img "1 of 1" at bounding box center [556, 192] width 0 height 0
click at [1086, 183] on icon "Next" at bounding box center [1083, 193] width 30 height 30
click at [1084, 186] on icon "Next" at bounding box center [1083, 193] width 30 height 30
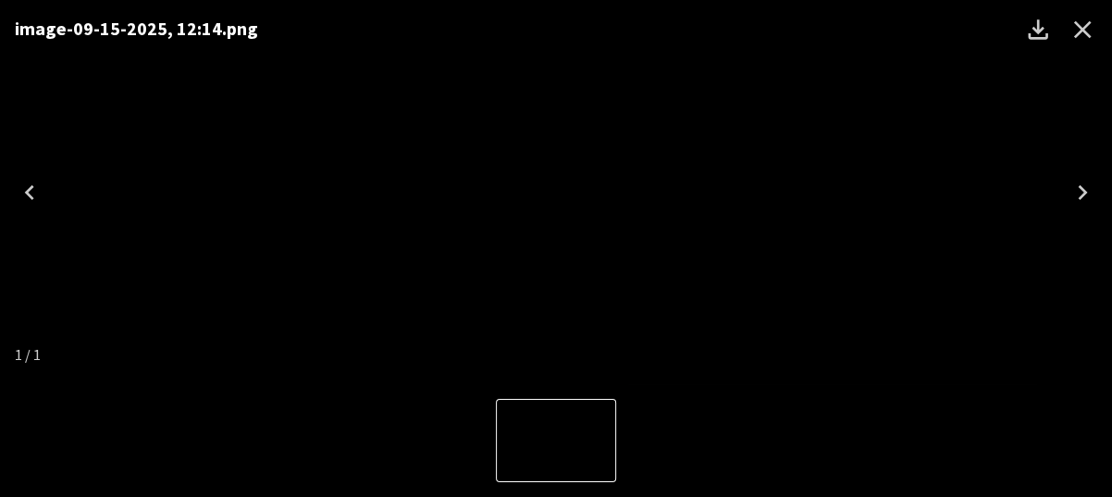
click at [32, 193] on icon "Previous" at bounding box center [30, 193] width 30 height 30
click at [1082, 20] on icon "Close" at bounding box center [1083, 30] width 30 height 30
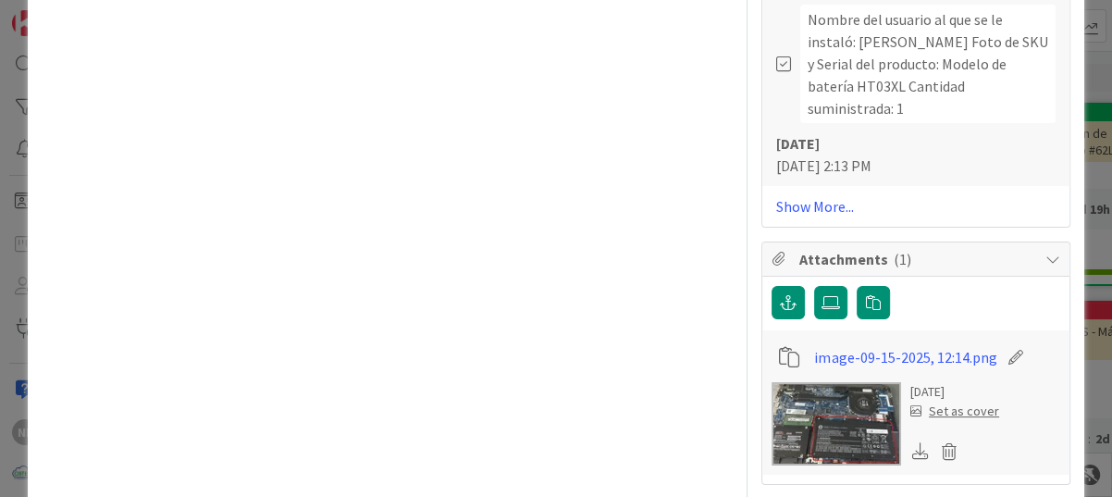
type textarea "x"
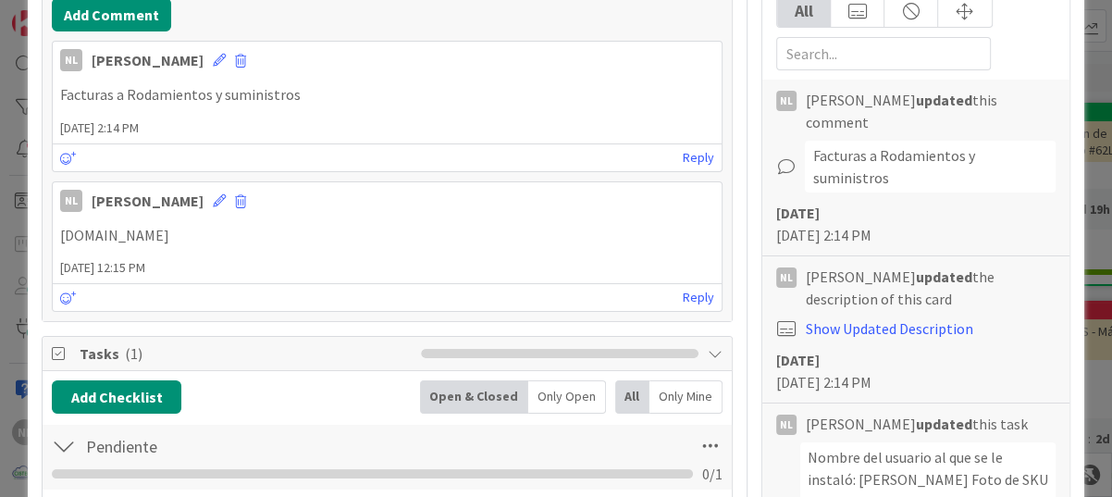
scroll to position [370, 0]
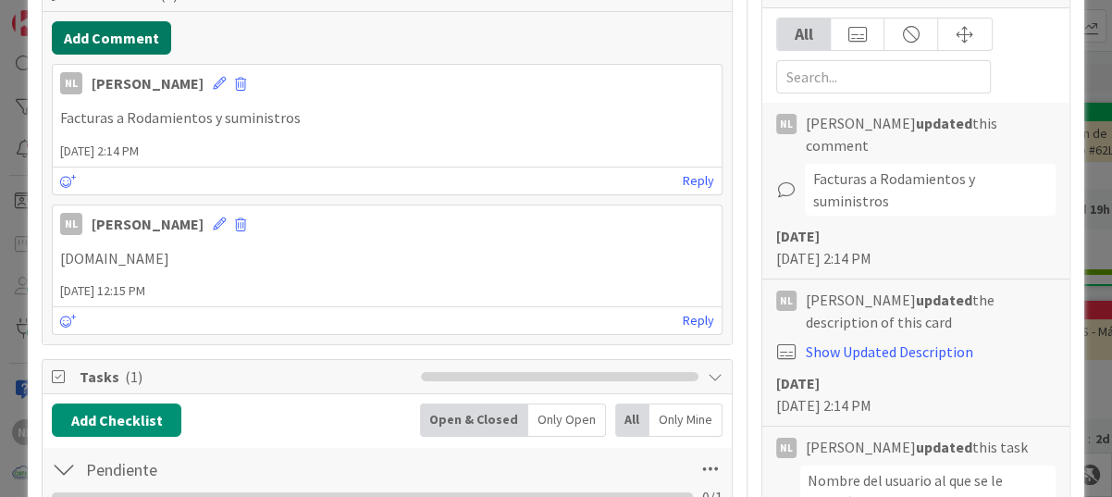
click at [105, 34] on button "Add Comment" at bounding box center [111, 37] width 119 height 33
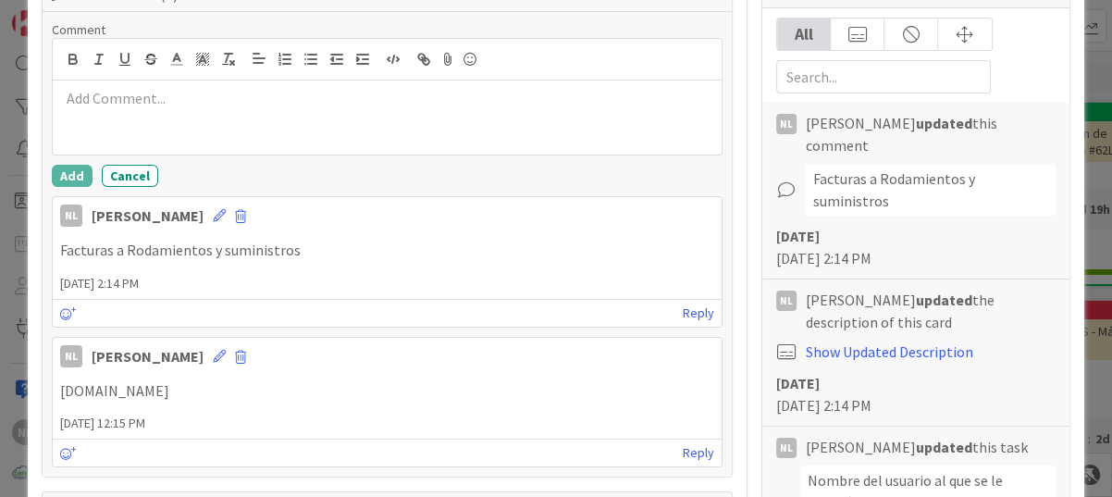
click at [92, 96] on p at bounding box center [387, 98] width 654 height 21
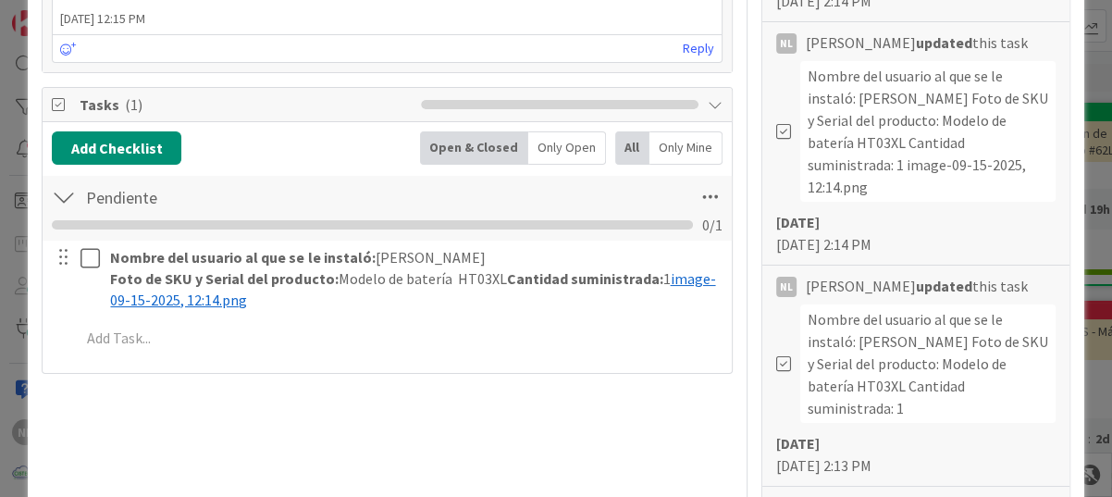
scroll to position [740, 0]
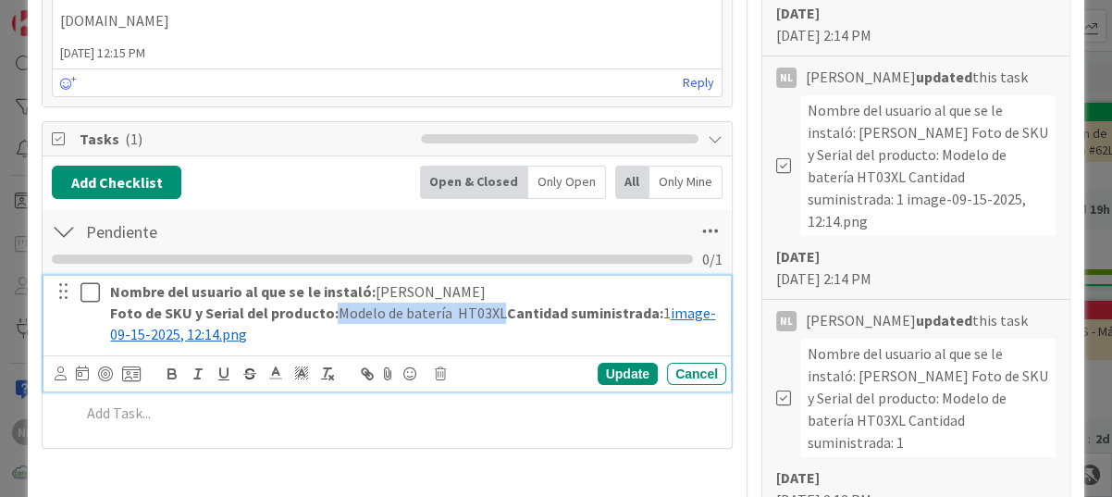
drag, startPoint x: 337, startPoint y: 312, endPoint x: 502, endPoint y: 315, distance: 165.6
click at [502, 315] on p "Foto de SKU y Serial del producto: Modelo de batería HT03XL Cantidad suministra…" at bounding box center [414, 324] width 609 height 42
copy p "Modelo de batería HT03XL"
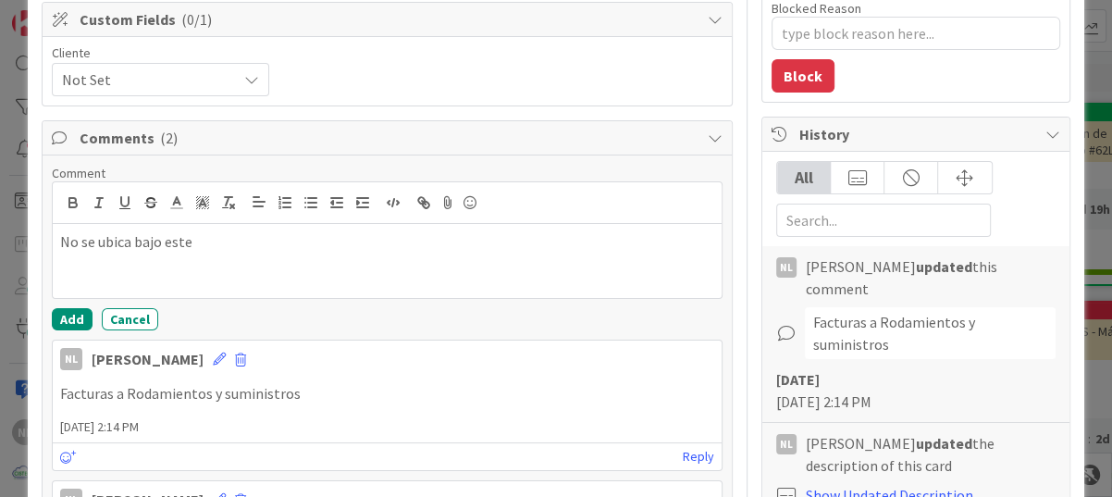
scroll to position [185, 0]
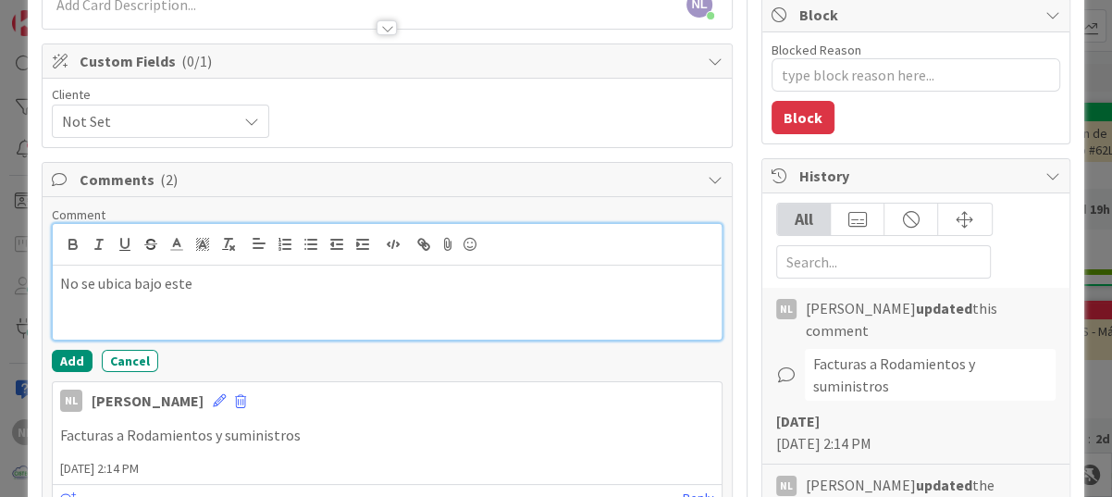
click at [212, 280] on p "No se ubica bajo este" at bounding box center [387, 283] width 654 height 21
click at [68, 303] on div "No se ubica bajo este Modelo de batería HT03XL" at bounding box center [387, 303] width 669 height 74
click at [375, 281] on p "No se ubica bajo este Modelo de batería HT03XL" at bounding box center [387, 283] width 654 height 21
click at [359, 281] on p "No se ubica bajo este Modelo de batería HT03XL" at bounding box center [387, 283] width 654 height 21
click at [641, 286] on p "No se ubica bajo este Modelo de batería HT03XL , tratando de ubicarlo esta es b…" at bounding box center [387, 283] width 654 height 21
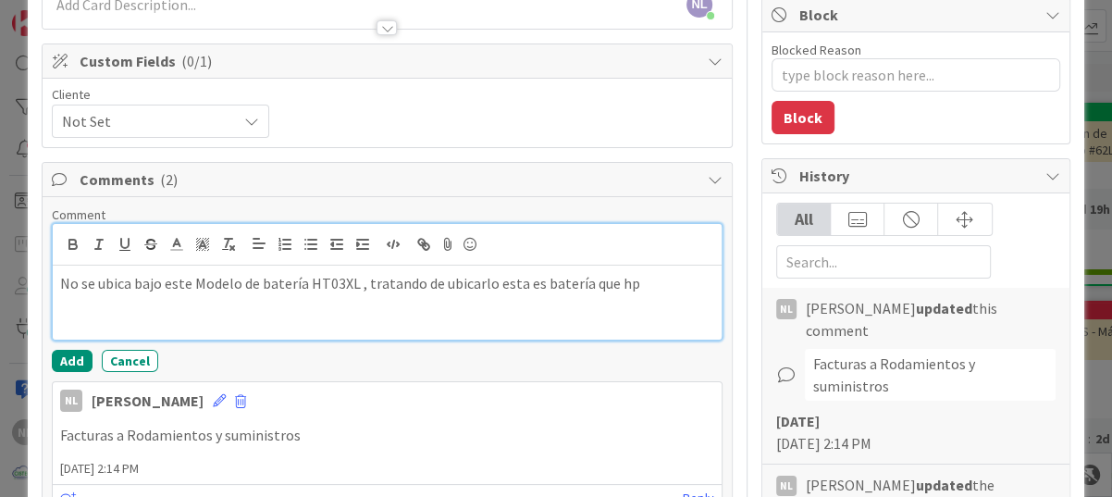
click at [645, 290] on p "No se ubica bajo este Modelo de batería HT03XL , tratando de ubicarlo esta es b…" at bounding box center [387, 283] width 654 height 21
click at [414, 314] on div "No se ubica bajo este Modelo de batería HT03XL , tratando de ubicarlo esta es b…" at bounding box center [387, 303] width 669 height 74
click at [524, 285] on p "No se ubica bajo este Modelo de batería HT03XL , tratando de ubicarlo esta es b…" at bounding box center [387, 294] width 654 height 42
drag, startPoint x: 516, startPoint y: 282, endPoint x: 546, endPoint y: 288, distance: 30.1
click at [520, 282] on p "No se ubica bajo este Modelo de batería HT03XL , tratando de ubicarlo esta es b…" at bounding box center [387, 294] width 654 height 42
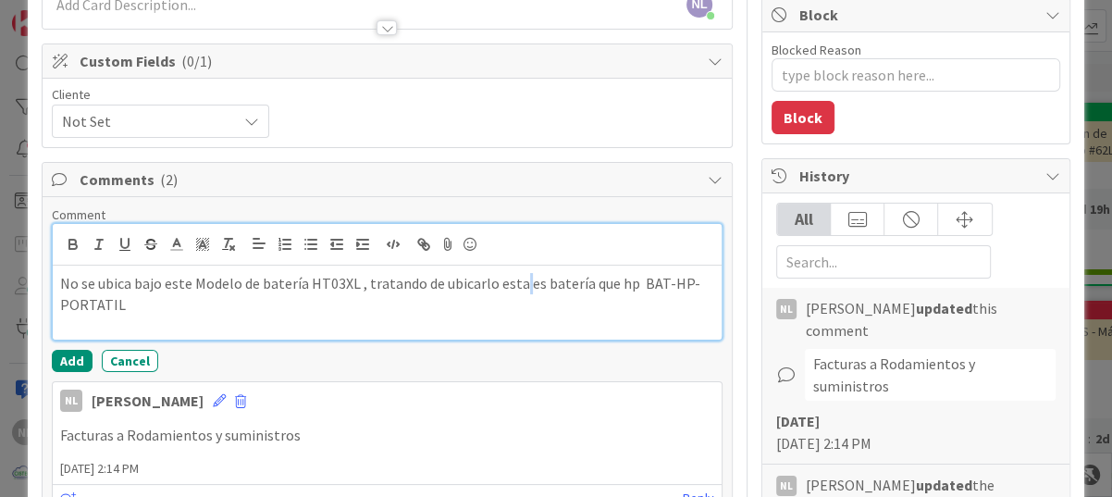
click at [519, 288] on p "No se ubica bajo este Modelo de batería HT03XL , tratando de ubicarlo esta es b…" at bounding box center [387, 294] width 654 height 42
click at [479, 322] on div "No se ubica bajo este Modelo de batería HT03XL , tratando de ubicarlo esta bate…" at bounding box center [387, 303] width 669 height 74
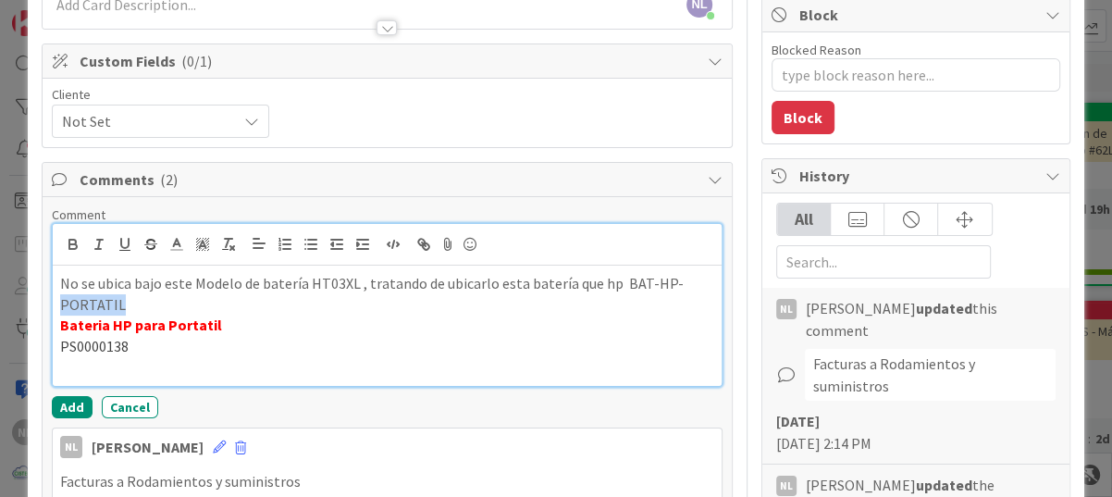
drag, startPoint x: 128, startPoint y: 305, endPoint x: 50, endPoint y: 305, distance: 77.7
click at [50, 305] on div "Comment No se ubica bajo este Modelo de batería HT03XL , tratando de ubicarlo e…" at bounding box center [387, 452] width 689 height 511
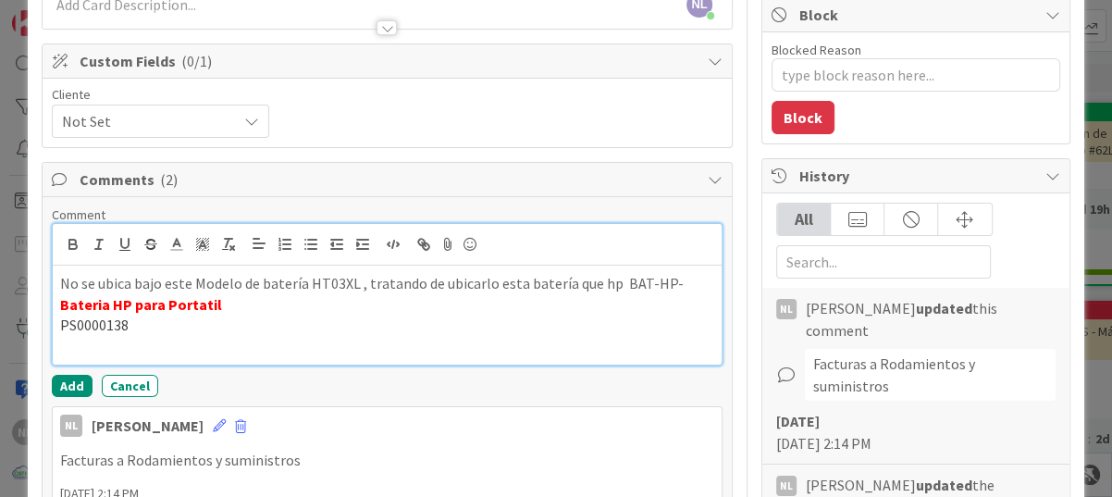
drag, startPoint x: 615, startPoint y: 287, endPoint x: 606, endPoint y: 311, distance: 25.8
click at [594, 316] on p "PS0000138" at bounding box center [387, 325] width 654 height 21
drag, startPoint x: 565, startPoint y: 284, endPoint x: 645, endPoint y: 279, distance: 79.7
click at [645, 279] on p "No se ubica bajo este Modelo de batería HT03XL , tratando de ubicarlo esta bate…" at bounding box center [387, 283] width 654 height 21
drag, startPoint x: 567, startPoint y: 289, endPoint x: 701, endPoint y: 270, distance: 135.4
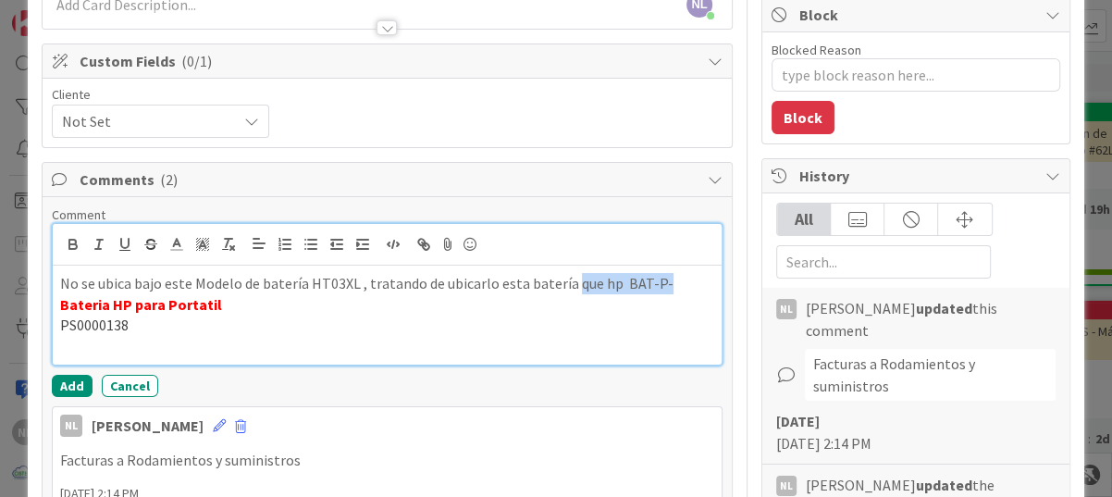
click at [701, 270] on div "No se ubica bajo este Modelo de batería HT03XL , tratando de ubicarlo esta bate…" at bounding box center [387, 315] width 669 height 99
drag, startPoint x: 71, startPoint y: 345, endPoint x: 82, endPoint y: 344, distance: 11.1
click at [71, 345] on p at bounding box center [387, 346] width 654 height 21
click at [70, 347] on p "NO SE SI" at bounding box center [387, 346] width 654 height 21
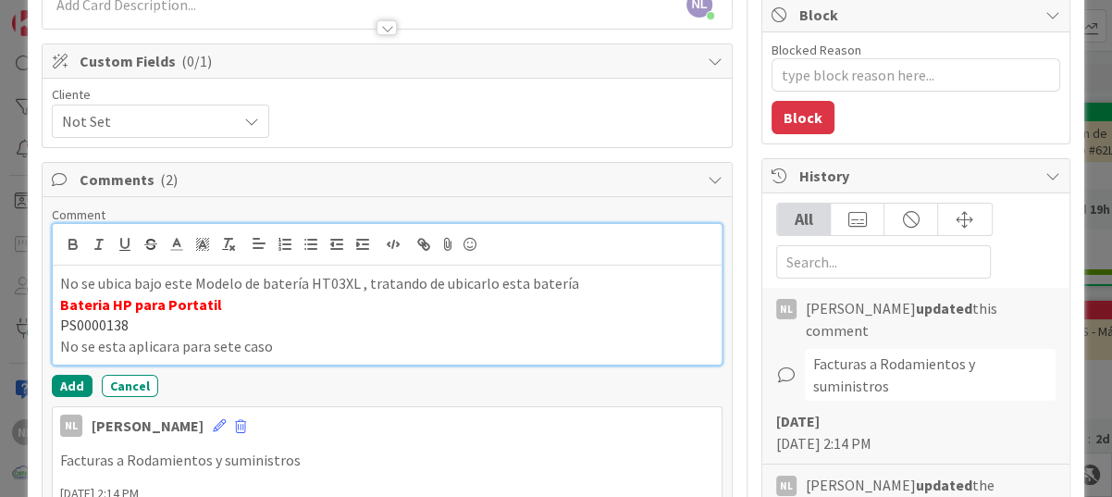
click at [275, 350] on p "No se esta aplicara para sete caso" at bounding box center [387, 346] width 654 height 21
click at [295, 349] on p "No se está aplicara para sete caso" at bounding box center [387, 346] width 654 height 21
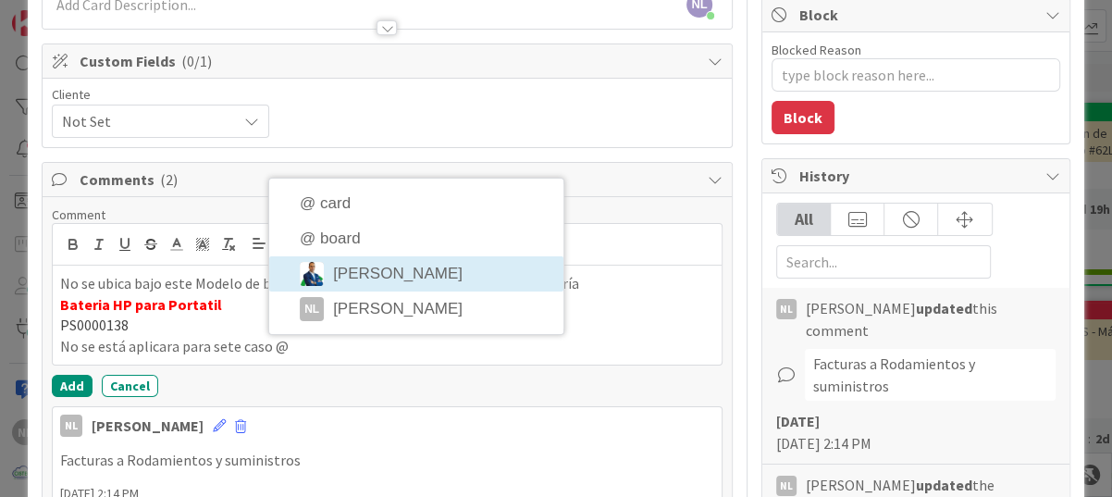
click at [394, 265] on li "[PERSON_NAME]" at bounding box center [416, 273] width 294 height 35
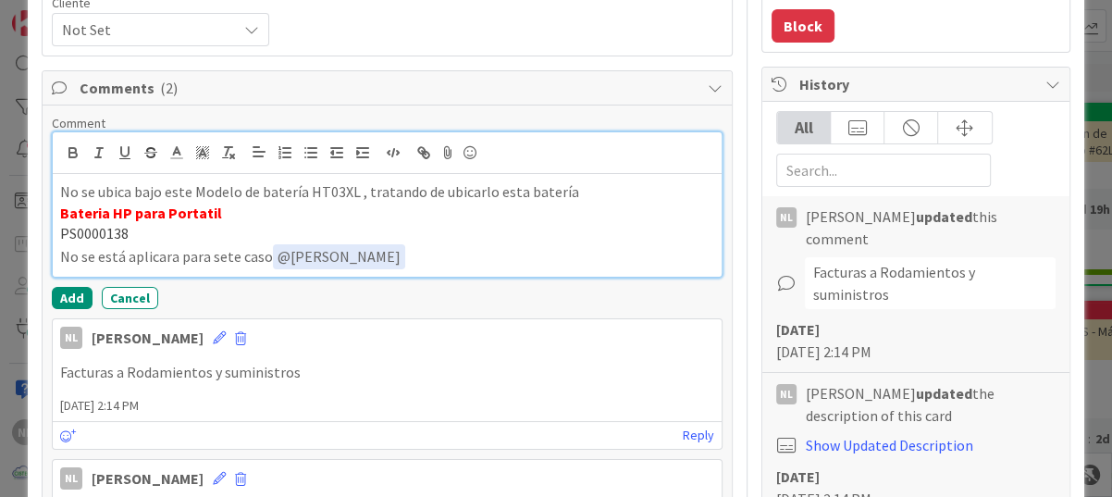
scroll to position [278, 0]
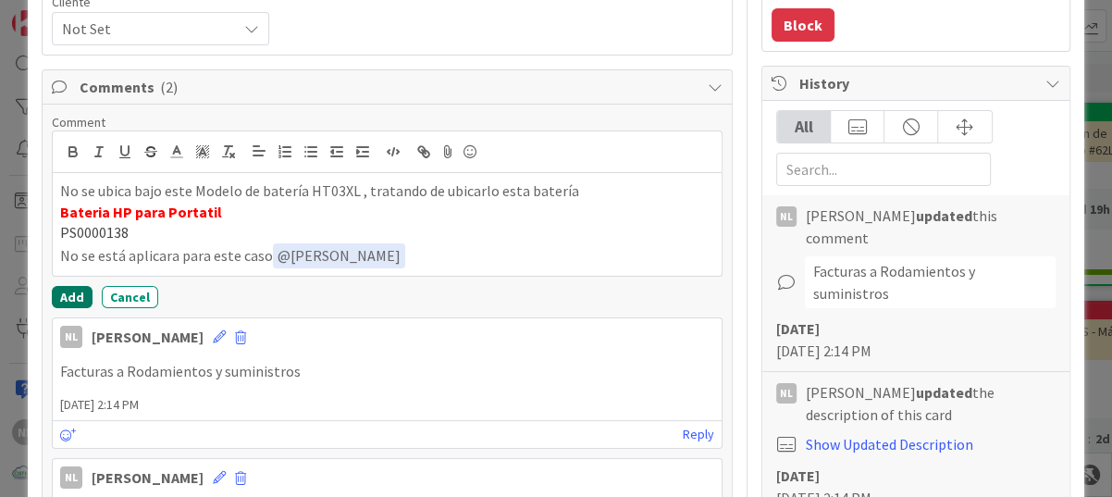
click at [80, 288] on button "Add" at bounding box center [72, 297] width 41 height 22
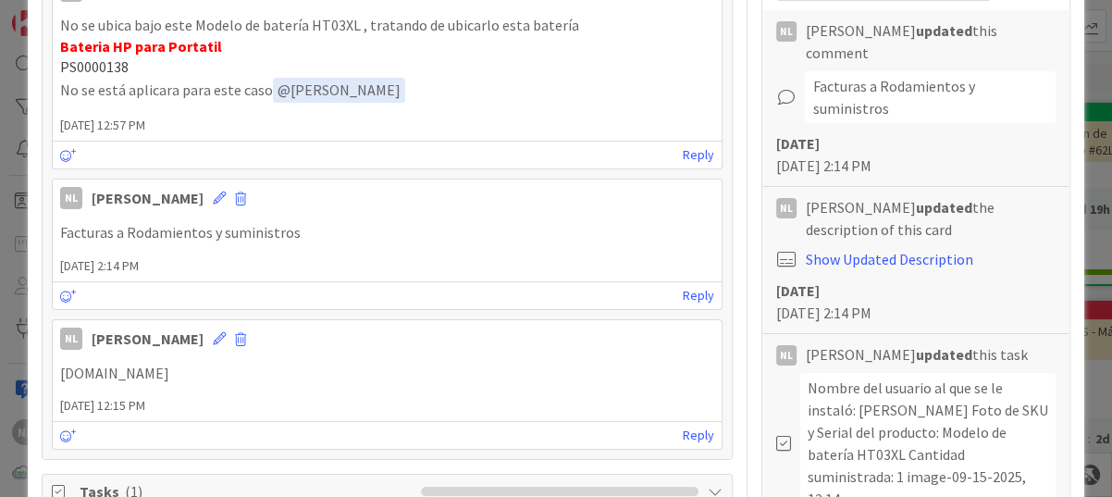
scroll to position [0, 0]
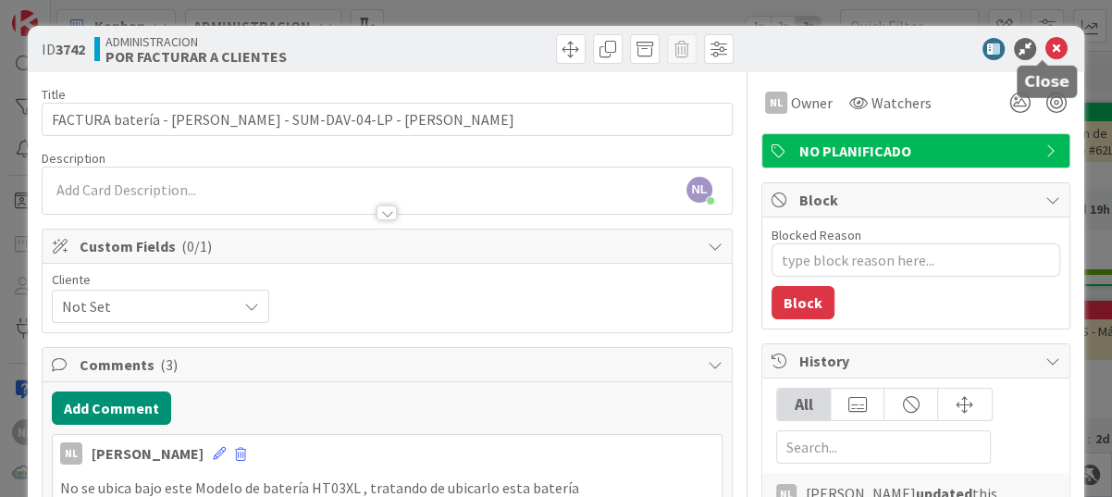
click at [1045, 39] on icon at bounding box center [1056, 49] width 22 height 22
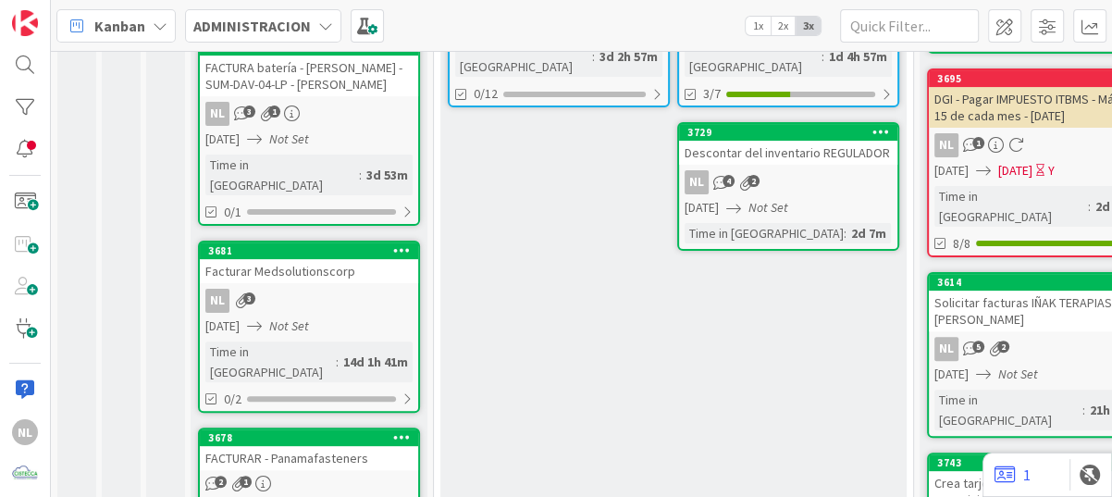
scroll to position [370, 0]
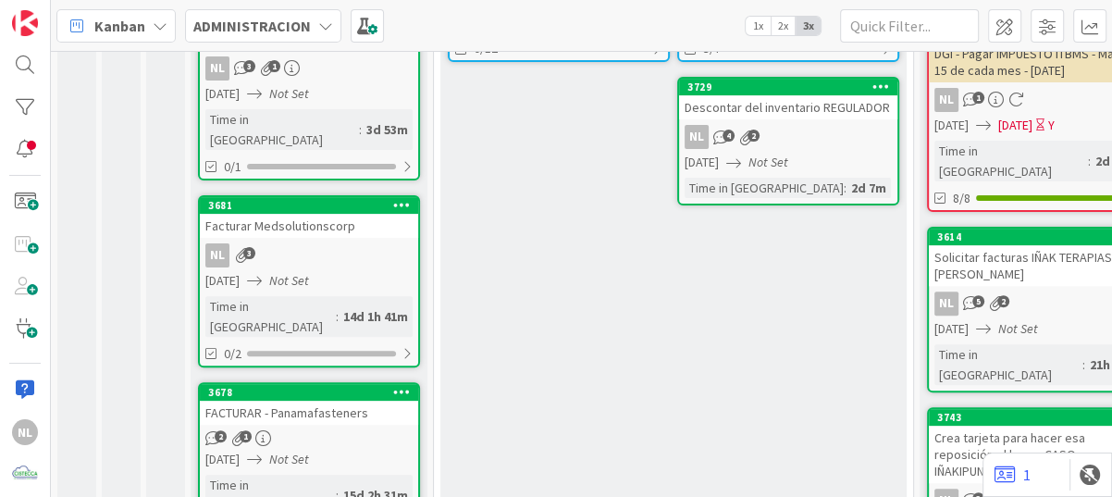
click at [319, 243] on div "NL 3" at bounding box center [309, 255] width 218 height 24
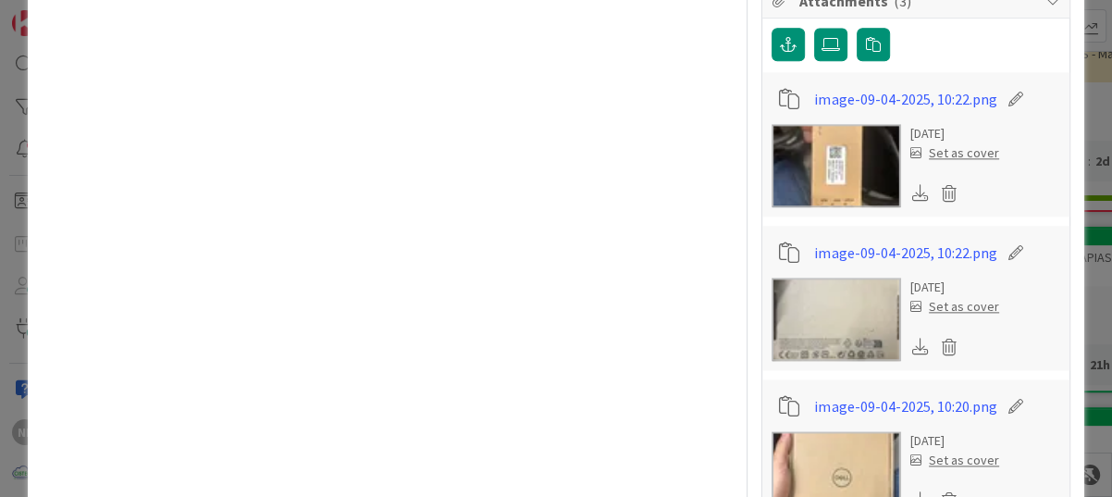
scroll to position [1480, 0]
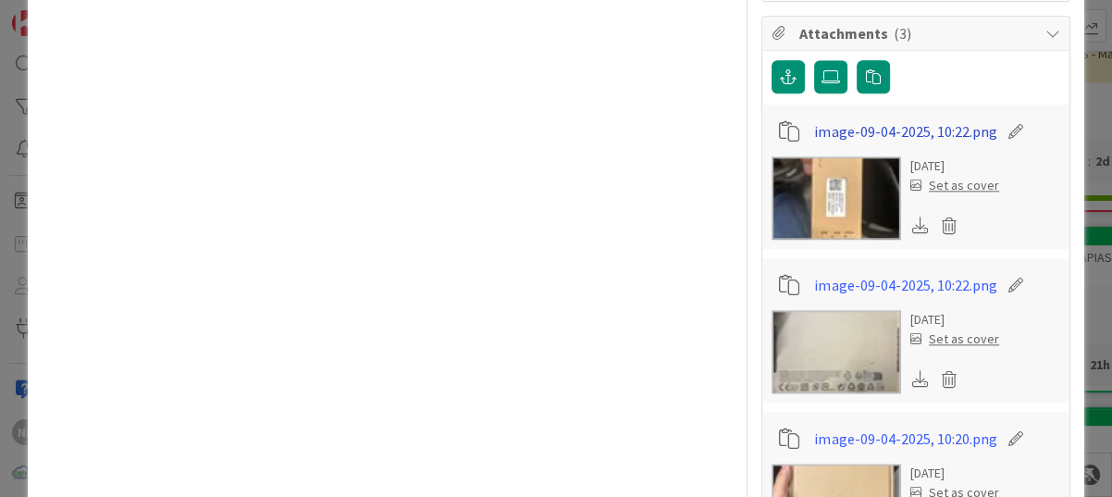
click at [850, 120] on link "image-09-04-2025, 10:22.png" at bounding box center [905, 131] width 182 height 22
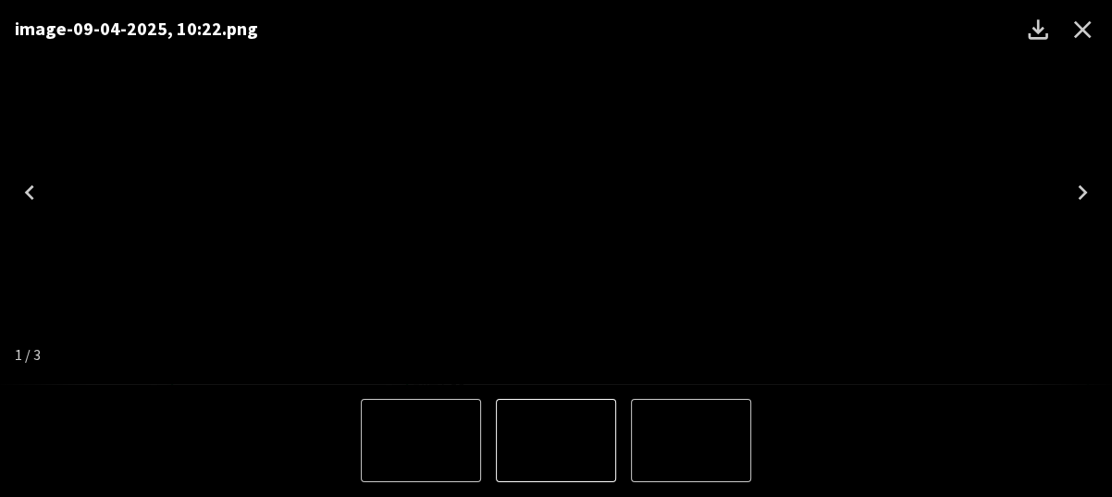
click at [556, 192] on img "1 of 3" at bounding box center [556, 192] width 0 height 0
drag, startPoint x: 592, startPoint y: 235, endPoint x: 525, endPoint y: 214, distance: 70.8
click at [556, 192] on img "1 of 3" at bounding box center [556, 192] width 0 height 0
click at [1086, 31] on icon "Close" at bounding box center [1083, 30] width 30 height 30
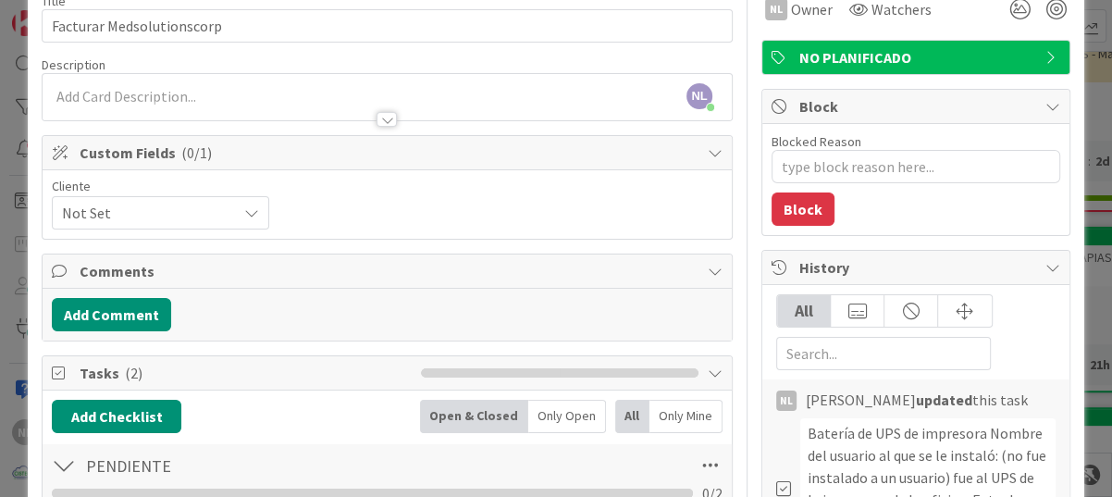
scroll to position [93, 0]
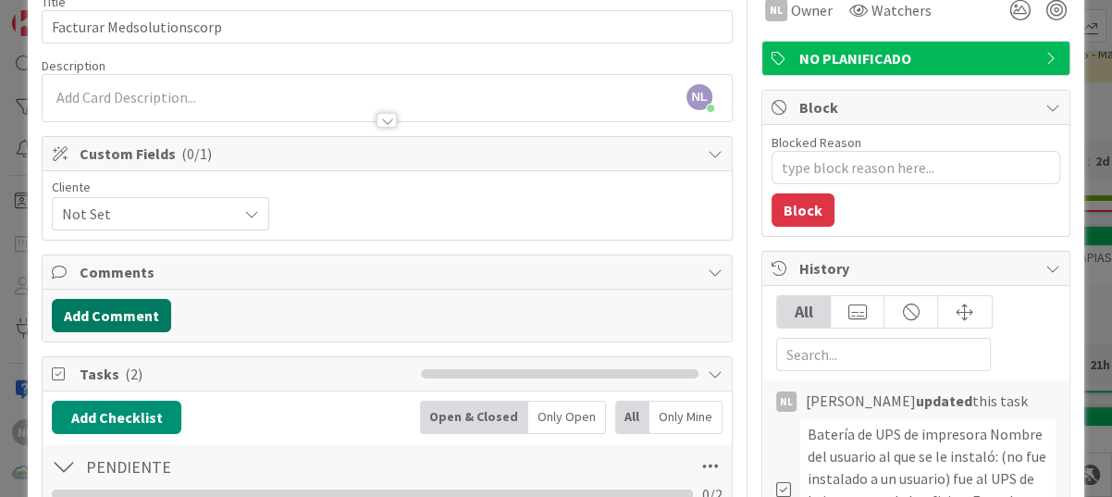
click at [100, 316] on button "Add Comment" at bounding box center [111, 315] width 119 height 33
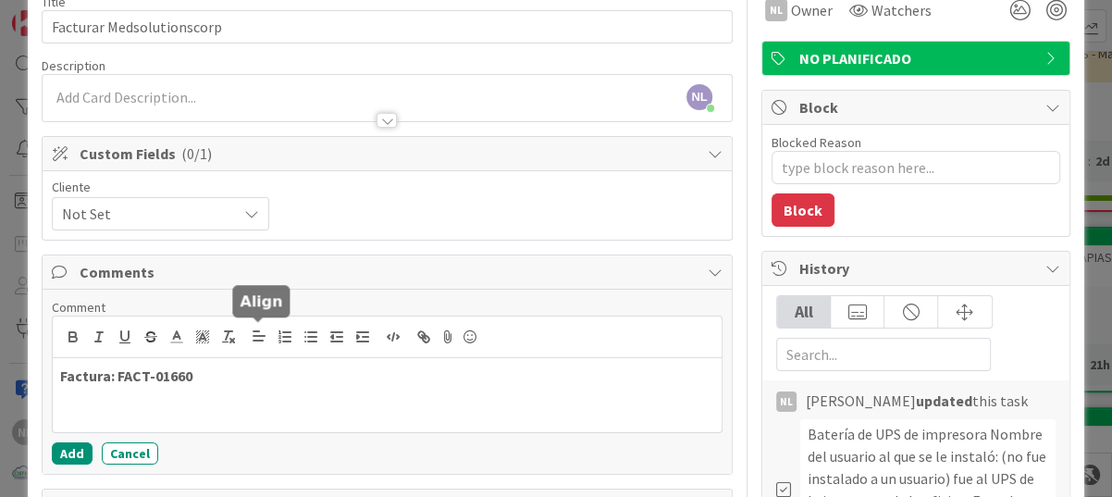
scroll to position [185, 0]
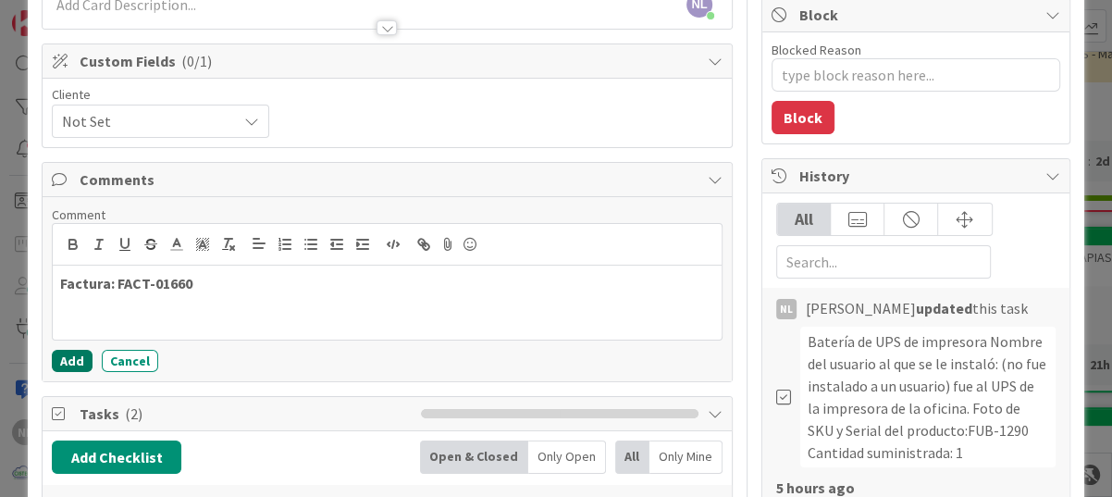
click at [67, 362] on button "Add" at bounding box center [72, 361] width 41 height 22
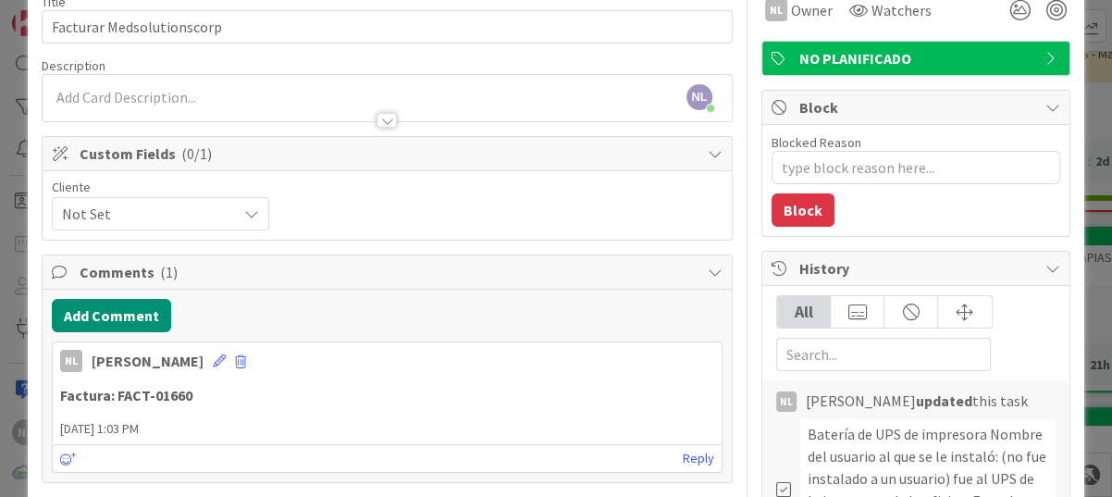
scroll to position [463, 0]
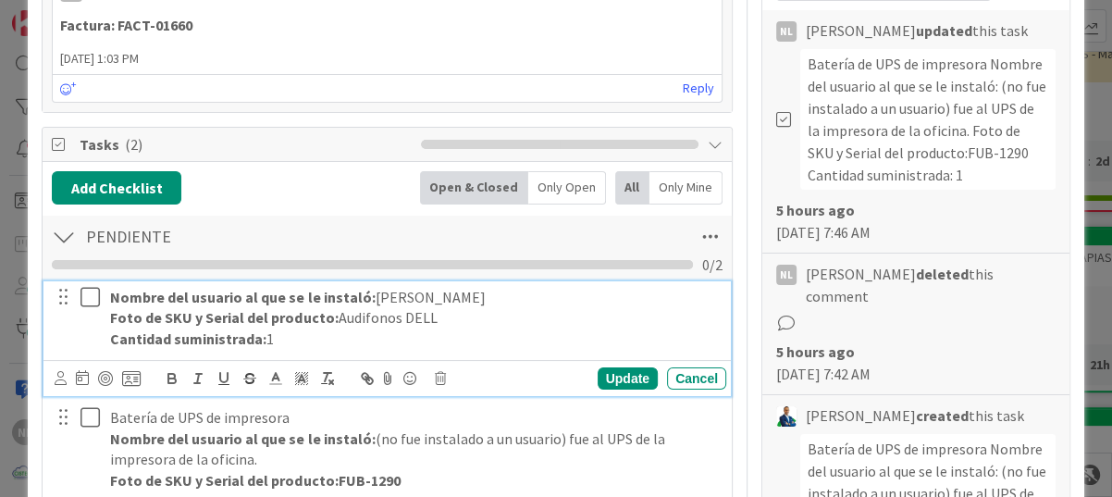
click at [90, 288] on icon at bounding box center [89, 297] width 19 height 22
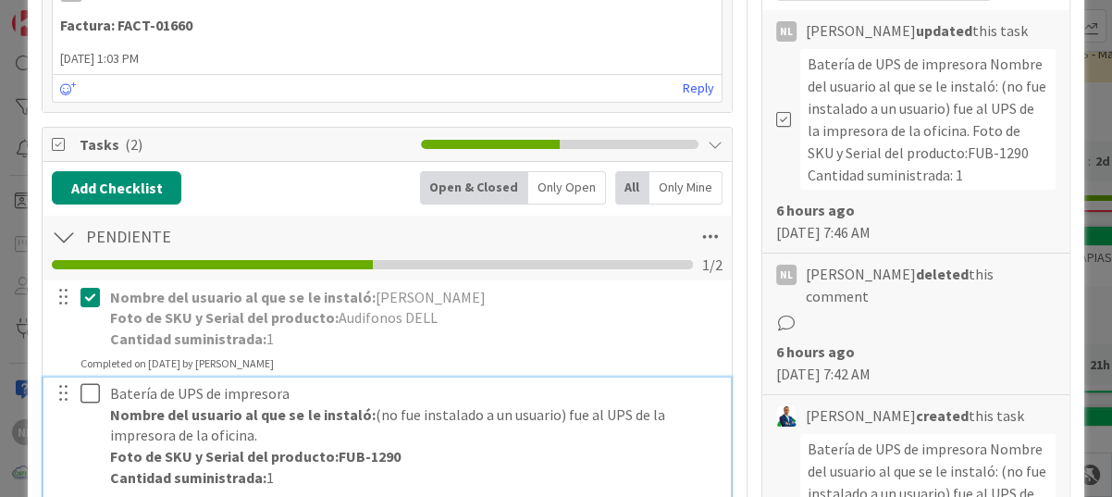
click at [96, 394] on icon at bounding box center [89, 393] width 19 height 22
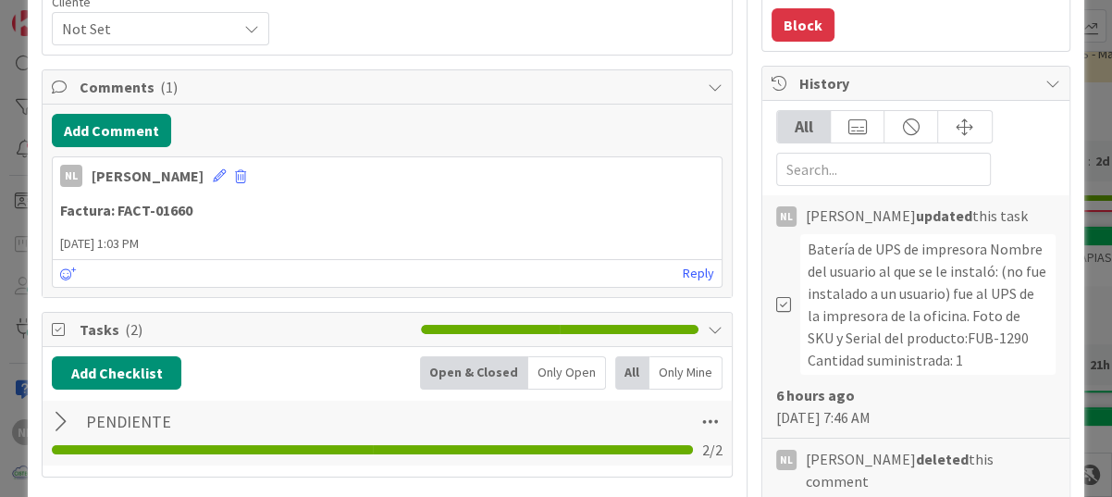
scroll to position [278, 0]
click at [63, 417] on div at bounding box center [64, 421] width 24 height 33
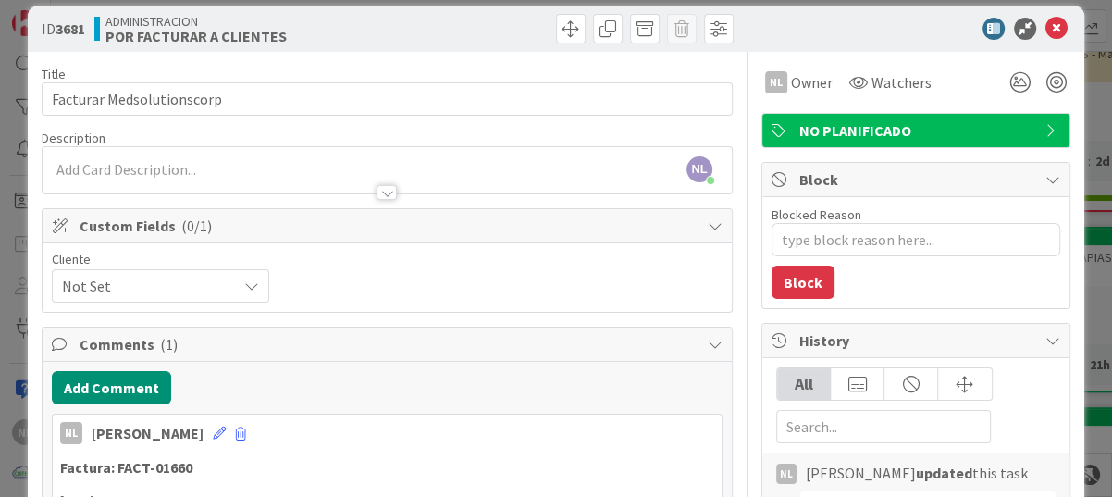
scroll to position [0, 0]
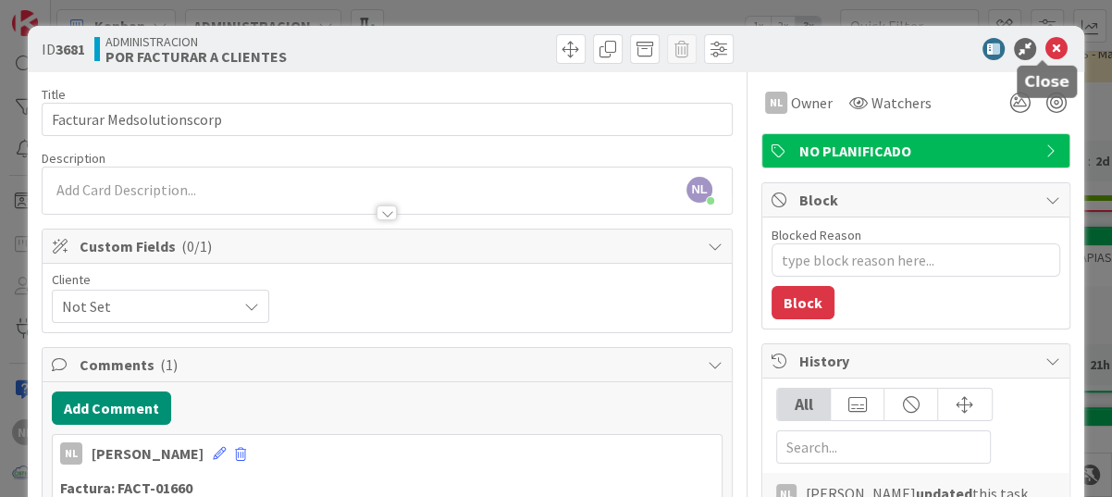
click at [1045, 45] on icon at bounding box center [1056, 49] width 22 height 22
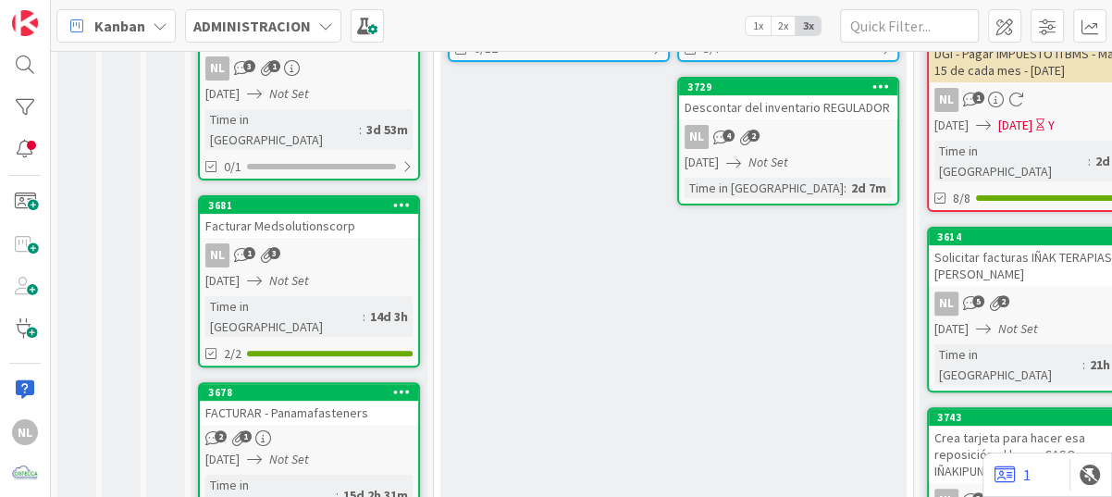
click at [350, 401] on div "FACTURAR - Panamafasteners" at bounding box center [309, 413] width 218 height 24
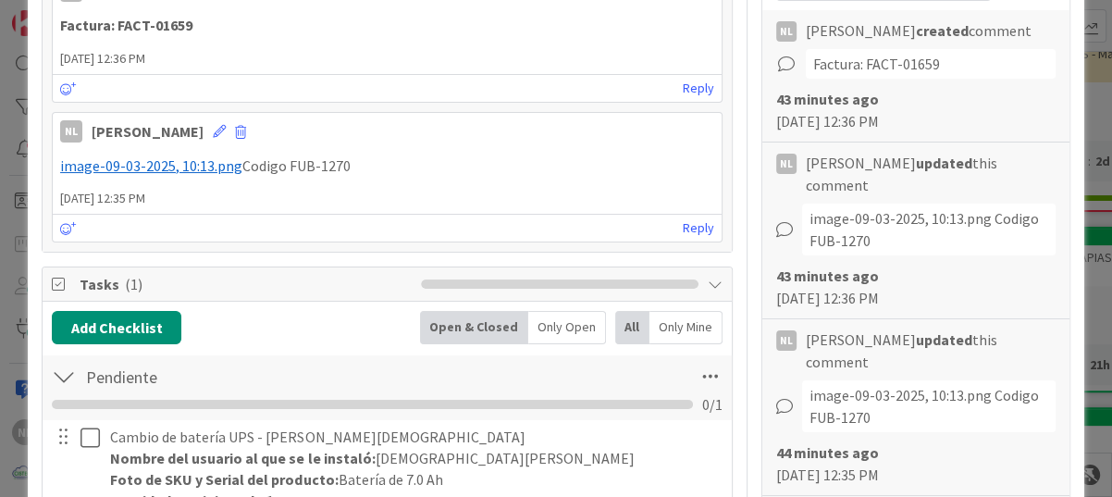
scroll to position [648, 0]
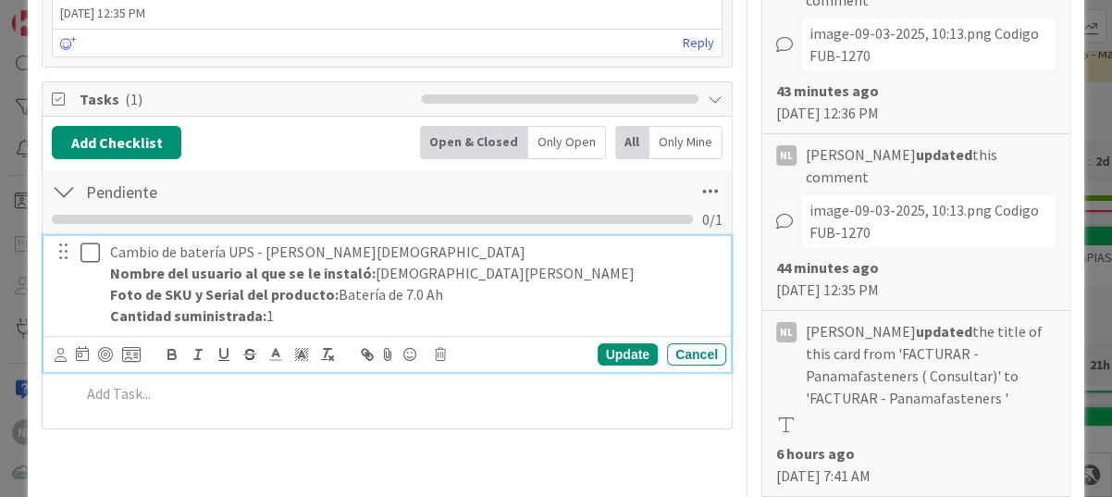
click at [88, 253] on icon at bounding box center [89, 252] width 19 height 22
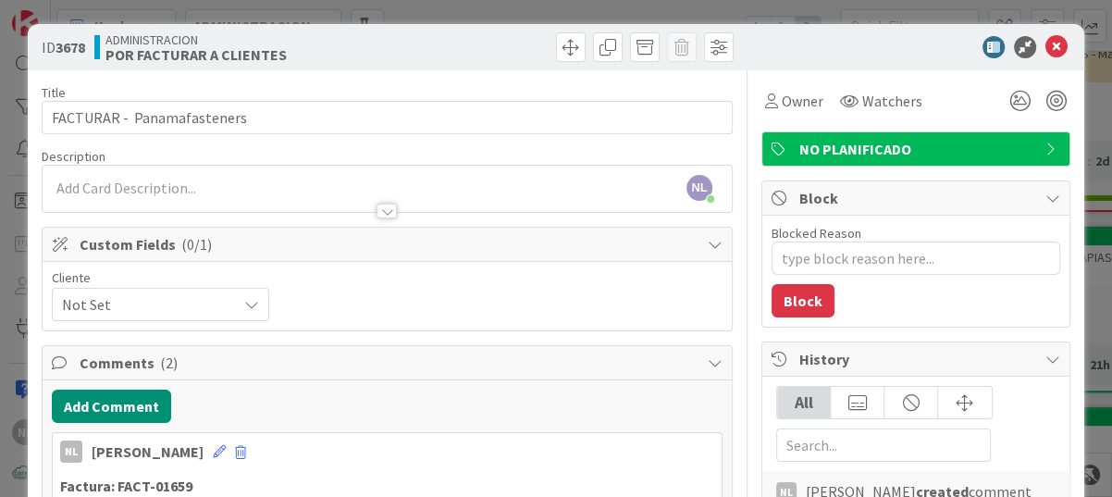
scroll to position [0, 0]
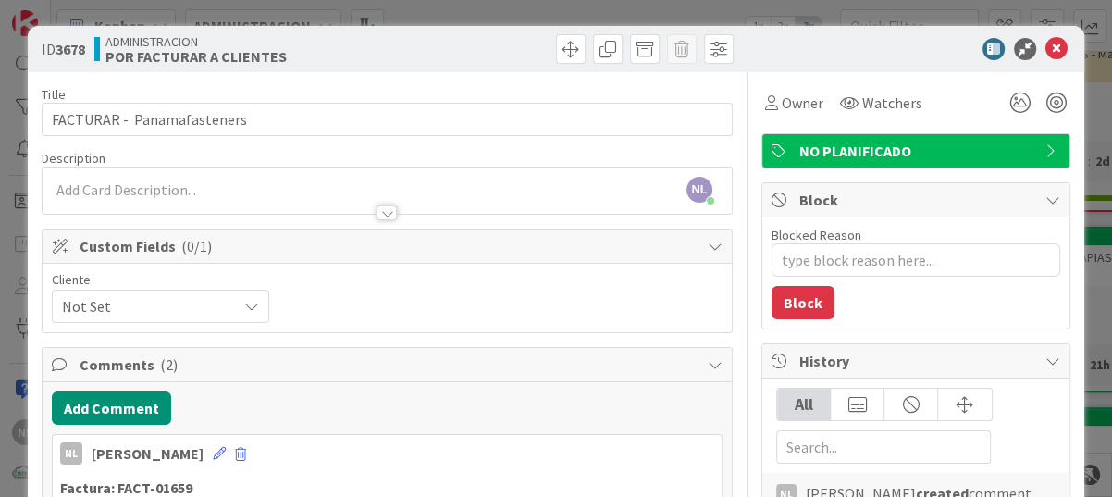
click at [1045, 49] on icon at bounding box center [1056, 49] width 22 height 22
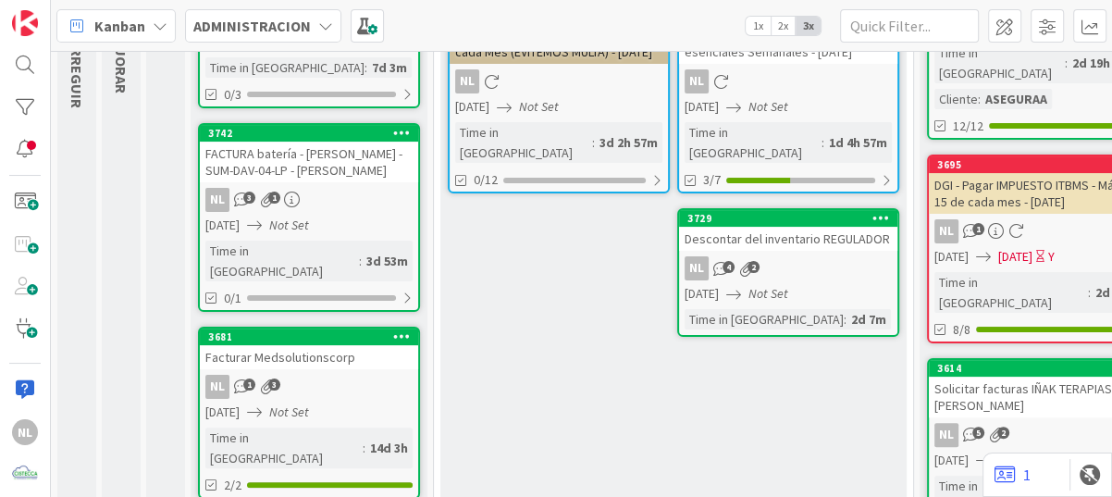
scroll to position [185, 0]
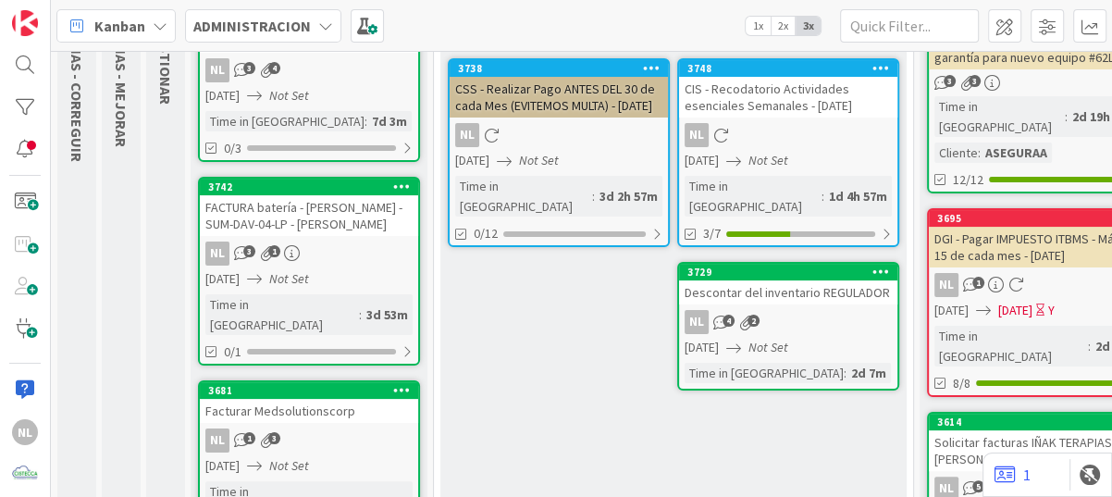
click at [328, 251] on div "NL 3 1" at bounding box center [309, 253] width 218 height 24
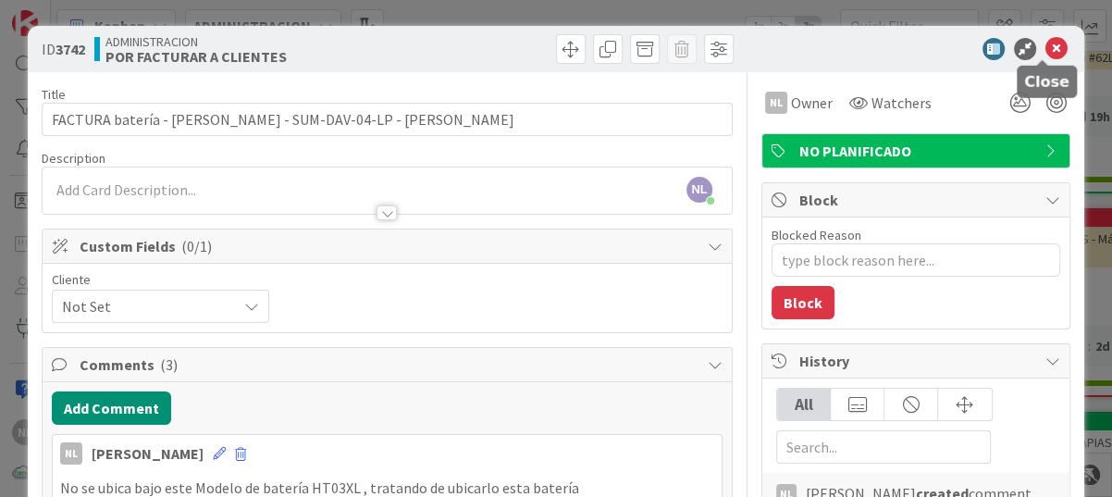
click at [1045, 43] on icon at bounding box center [1056, 49] width 22 height 22
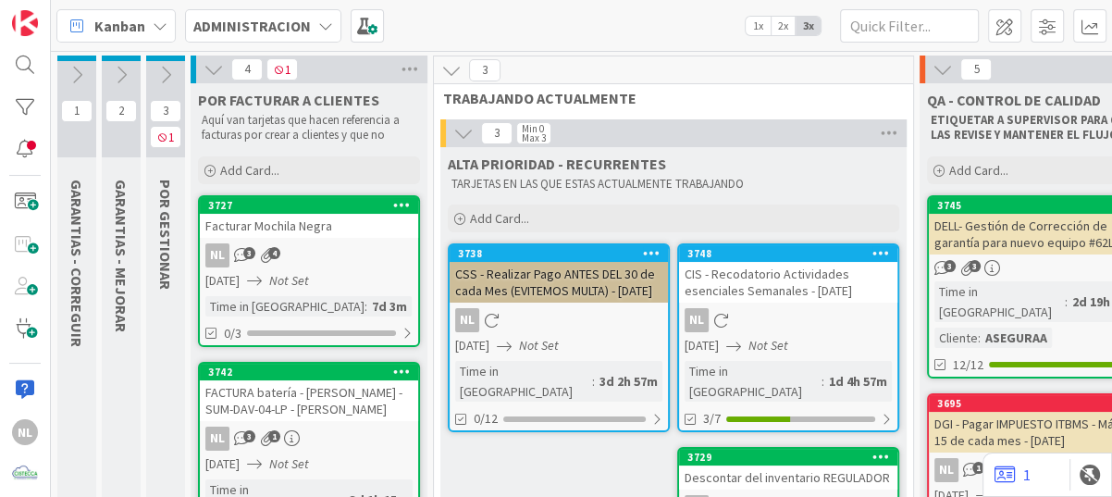
click at [333, 259] on div "NL 3 4" at bounding box center [309, 255] width 218 height 24
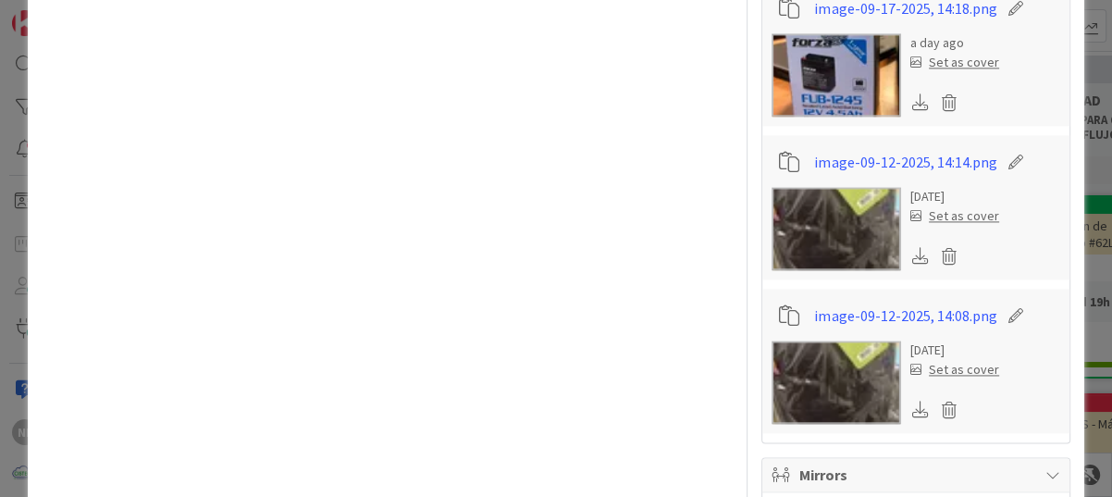
scroll to position [1758, 0]
click at [833, 186] on img at bounding box center [837, 227] width 130 height 83
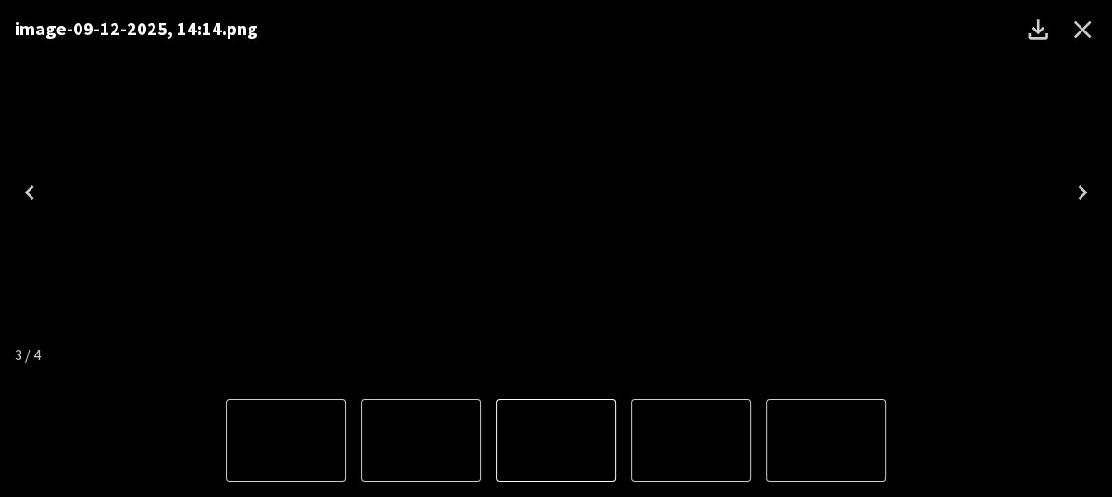
click at [29, 191] on icon "Previous" at bounding box center [29, 192] width 9 height 15
click at [1082, 24] on icon "Close" at bounding box center [1083, 30] width 30 height 30
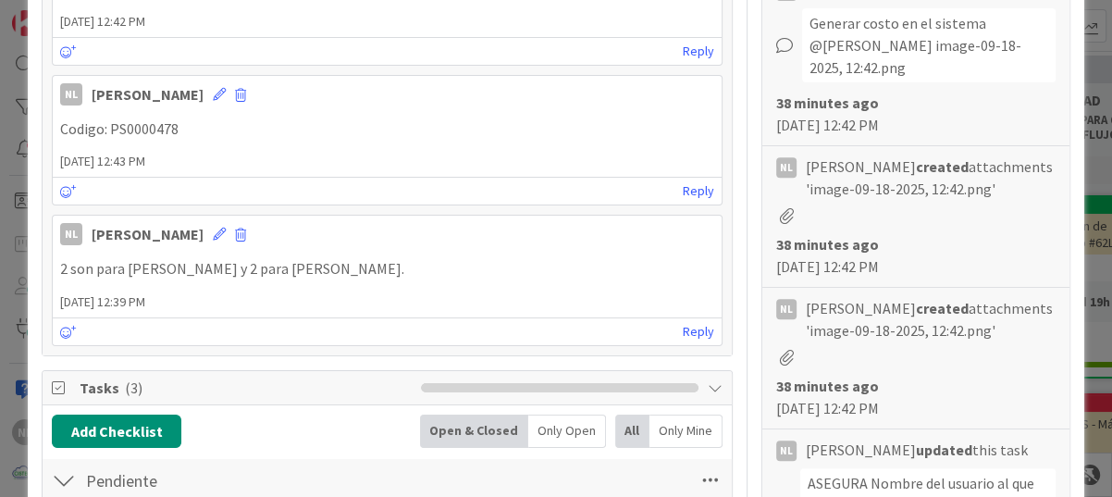
scroll to position [463, 0]
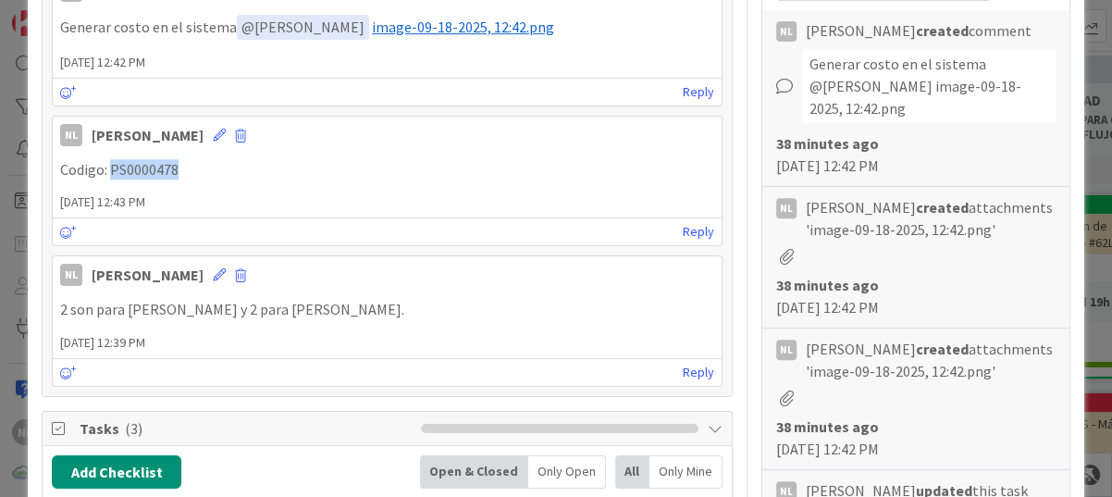
drag, startPoint x: 110, startPoint y: 168, endPoint x: 190, endPoint y: 162, distance: 79.8
click at [190, 162] on p "Codigo: PS0000478" at bounding box center [387, 169] width 654 height 21
drag, startPoint x: 190, startPoint y: 162, endPoint x: 165, endPoint y: 170, distance: 26.3
copy p "PS0000478"
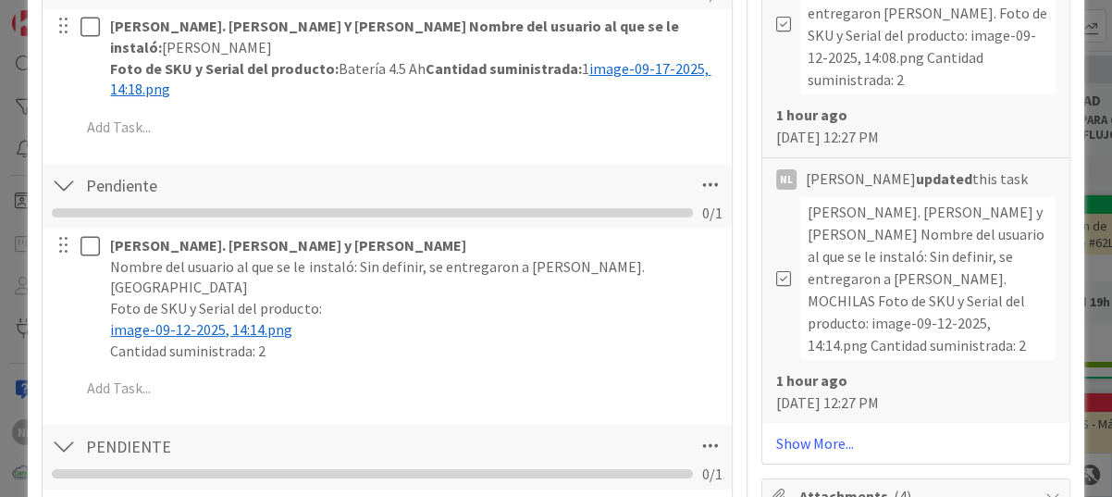
scroll to position [1203, 0]
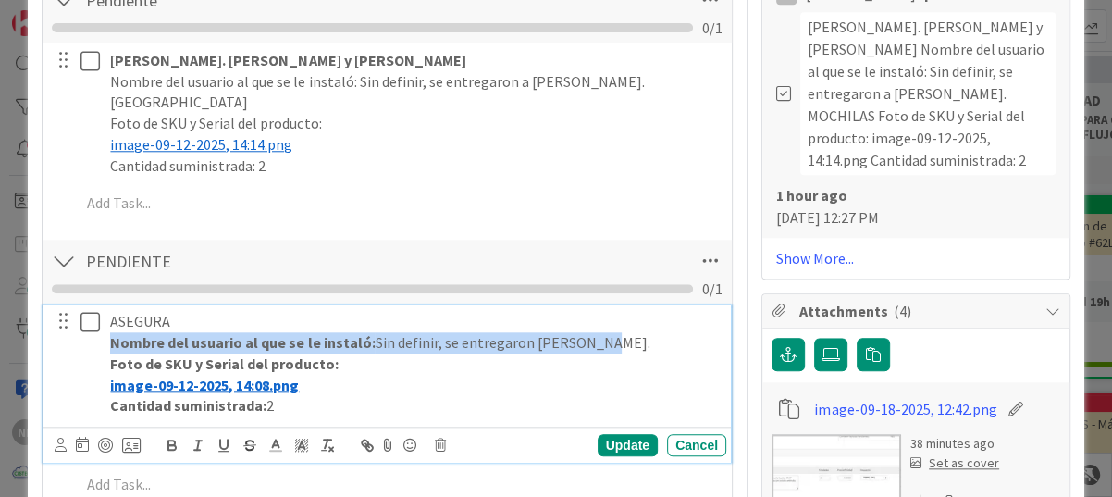
drag, startPoint x: 105, startPoint y: 299, endPoint x: 586, endPoint y: 299, distance: 480.2
click at [586, 305] on div "ASEGURA Nombre del usuario al que se le instaló: Sin definir, se entregaron a L…" at bounding box center [415, 363] width 624 height 117
copy p "Nombre del usuario al que se le instaló: Sin definir, se entregaron a Liseth."
click at [86, 311] on icon at bounding box center [89, 322] width 19 height 22
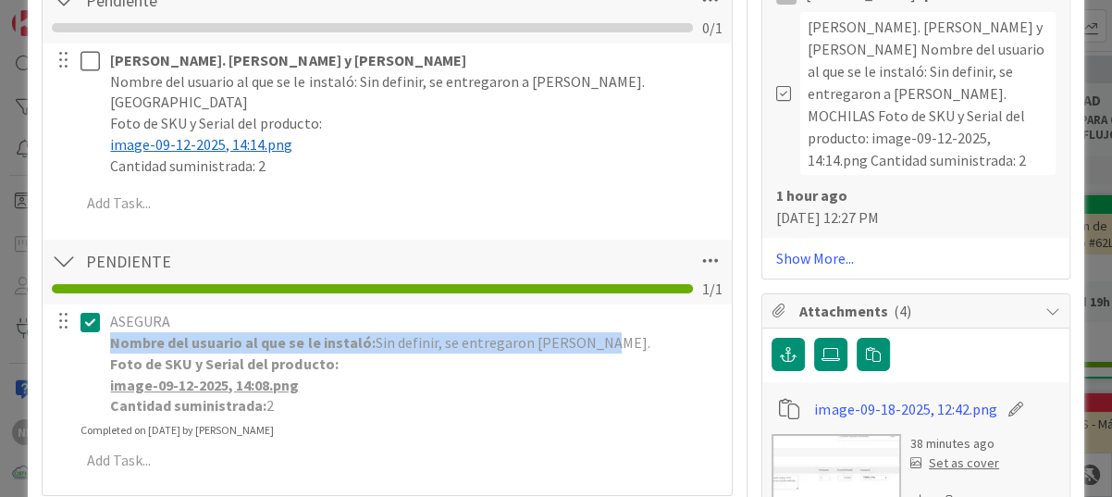
type textarea "x"
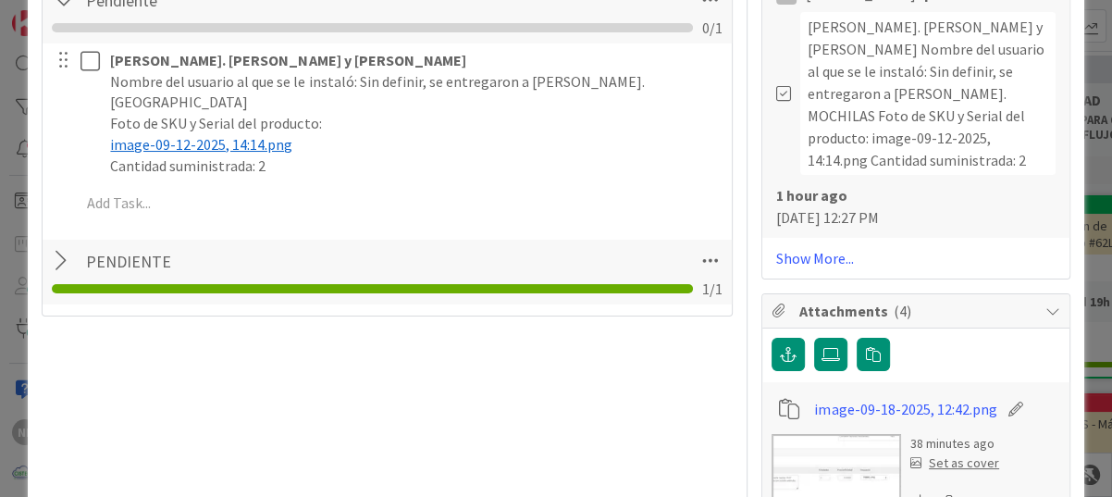
click at [62, 244] on div at bounding box center [64, 260] width 24 height 33
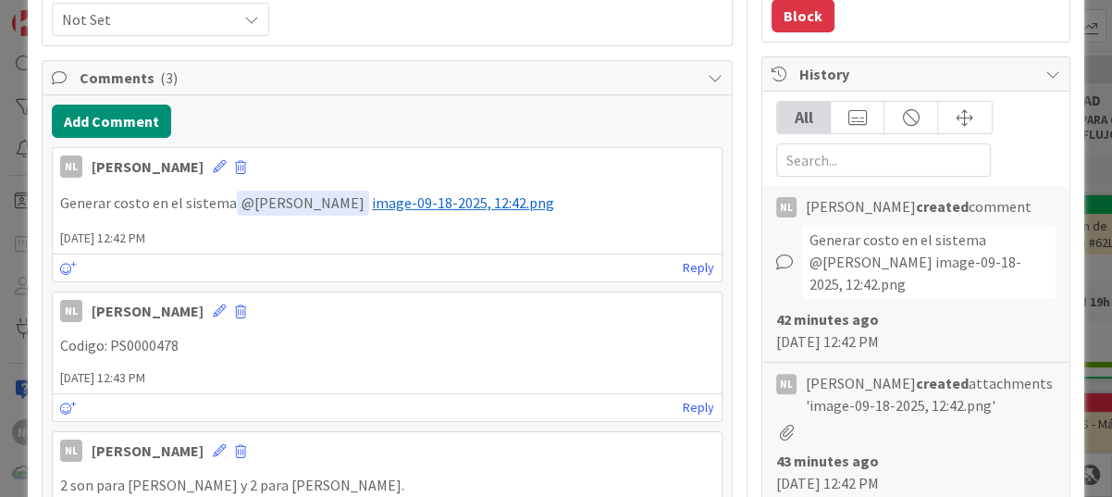
scroll to position [185, 0]
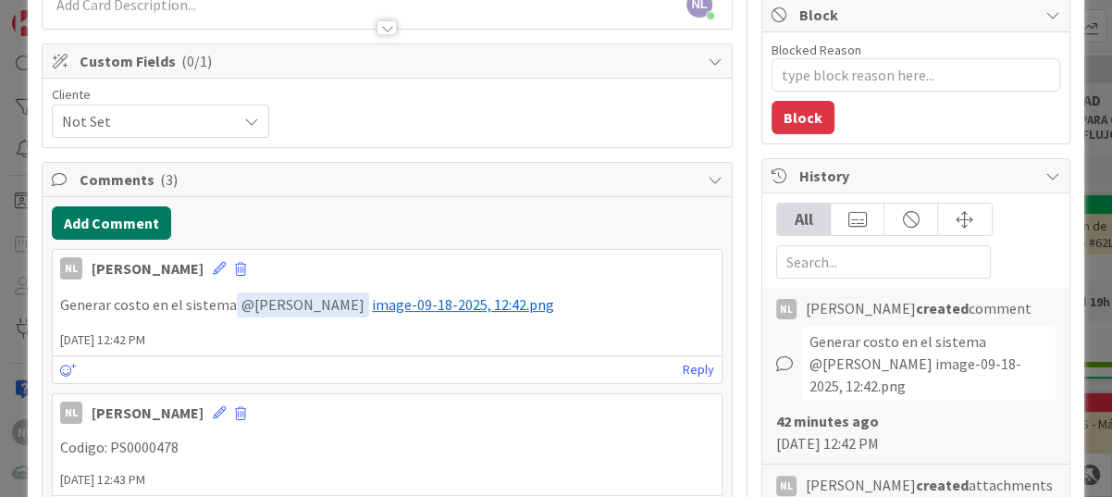
click at [107, 216] on button "Add Comment" at bounding box center [111, 222] width 119 height 33
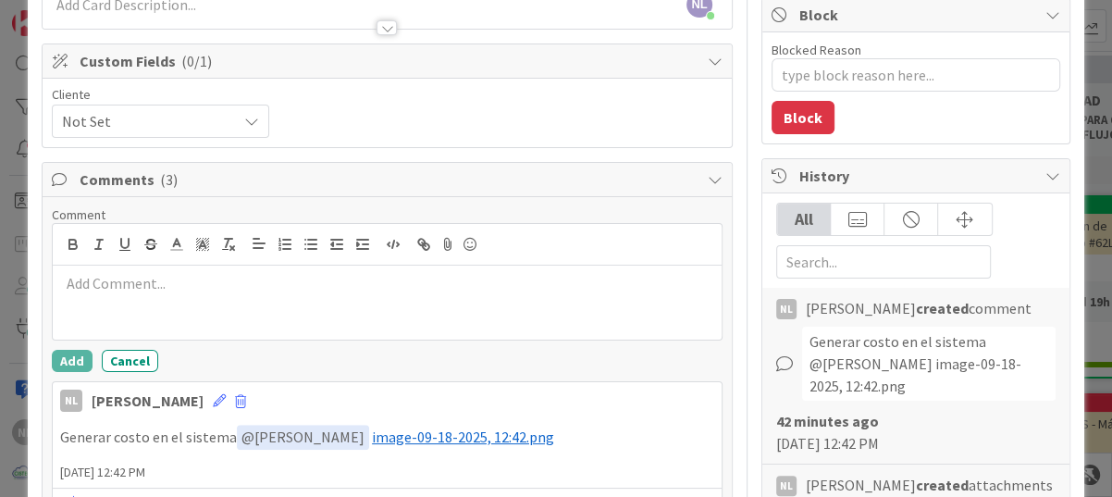
click at [87, 275] on p at bounding box center [387, 283] width 654 height 21
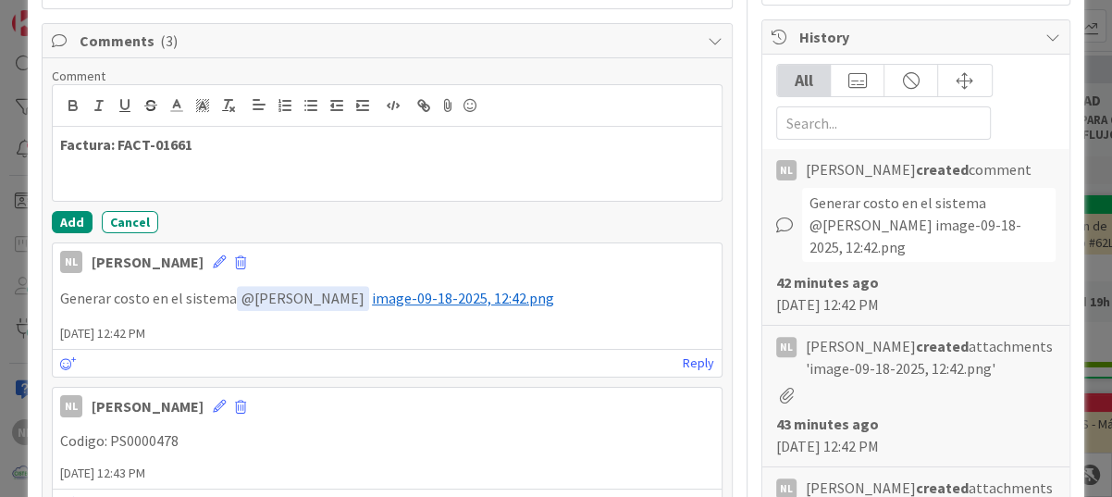
scroll to position [278, 0]
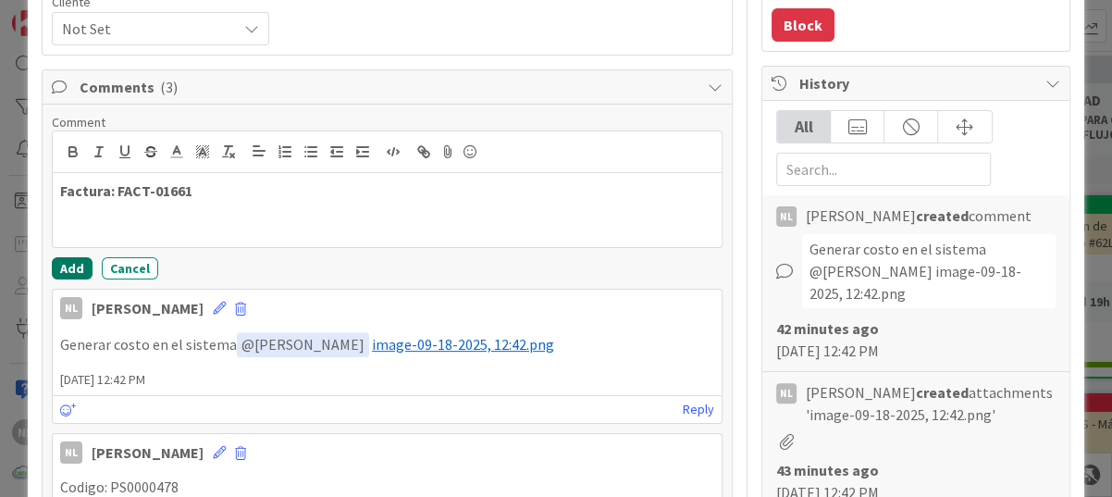
click at [66, 262] on button "Add" at bounding box center [72, 268] width 41 height 22
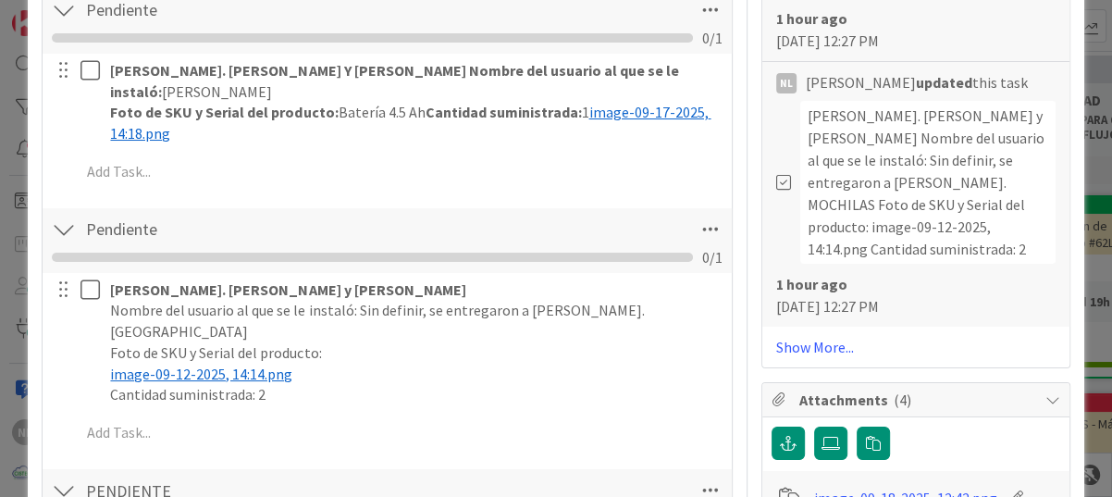
scroll to position [1110, 0]
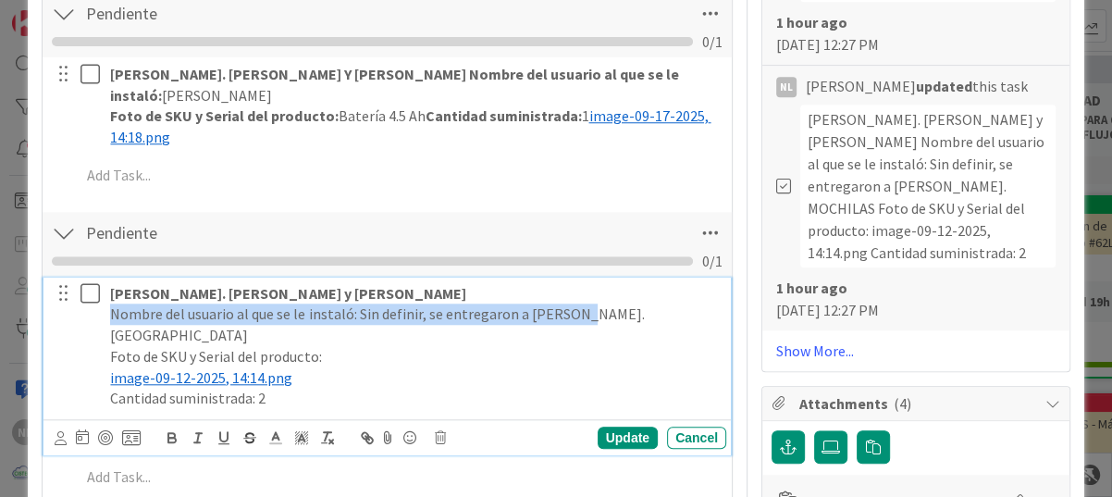
drag, startPoint x: 109, startPoint y: 291, endPoint x: 575, endPoint y: 293, distance: 466.3
click at [575, 303] on p "Nombre del usuario al que se le instaló: Sin definir, se entregaron a [PERSON_N…" at bounding box center [414, 324] width 609 height 42
copy p "Nombre del usuario al que se le instaló: Sin definir, se entregaron a Marlene."
click at [95, 282] on icon at bounding box center [89, 293] width 19 height 22
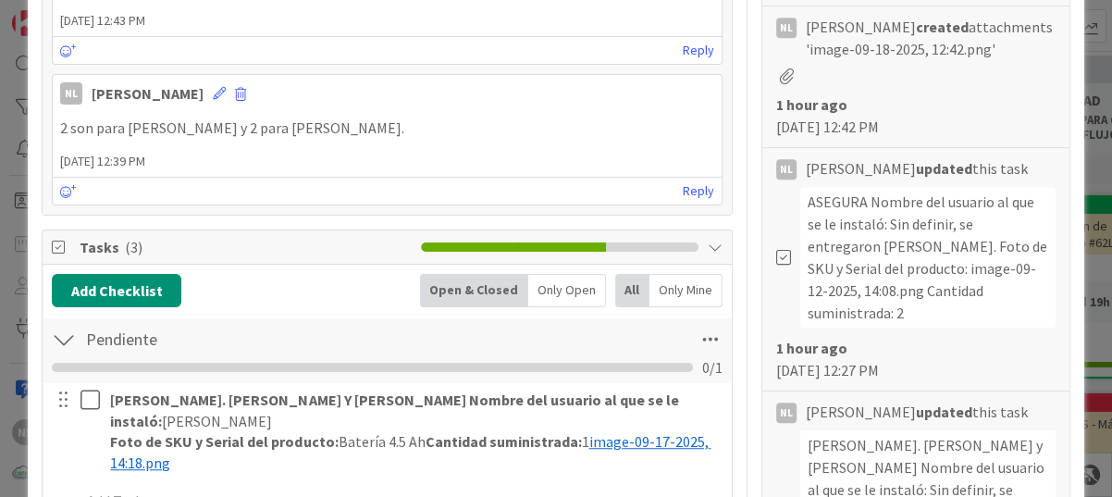
scroll to position [740, 0]
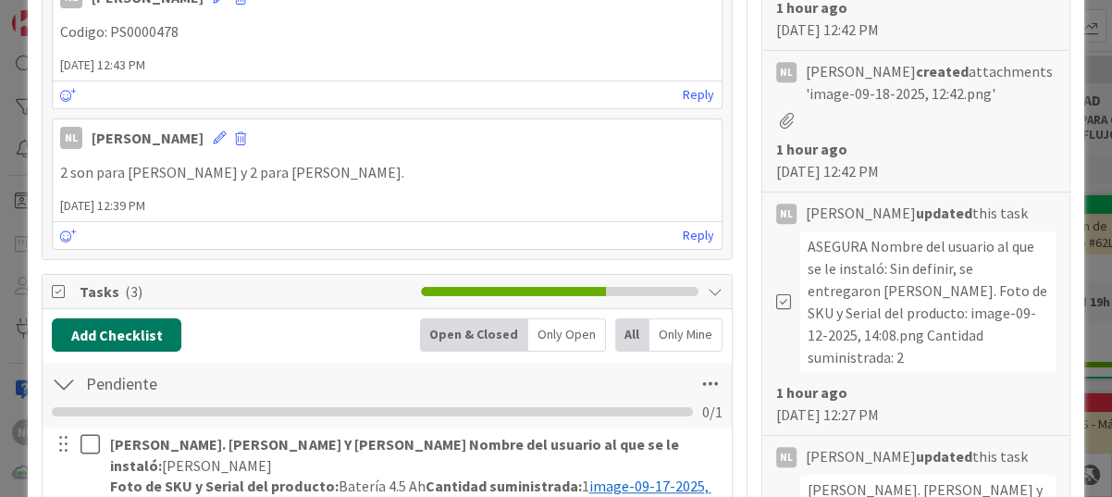
click at [119, 318] on button "Add Checklist" at bounding box center [117, 334] width 130 height 33
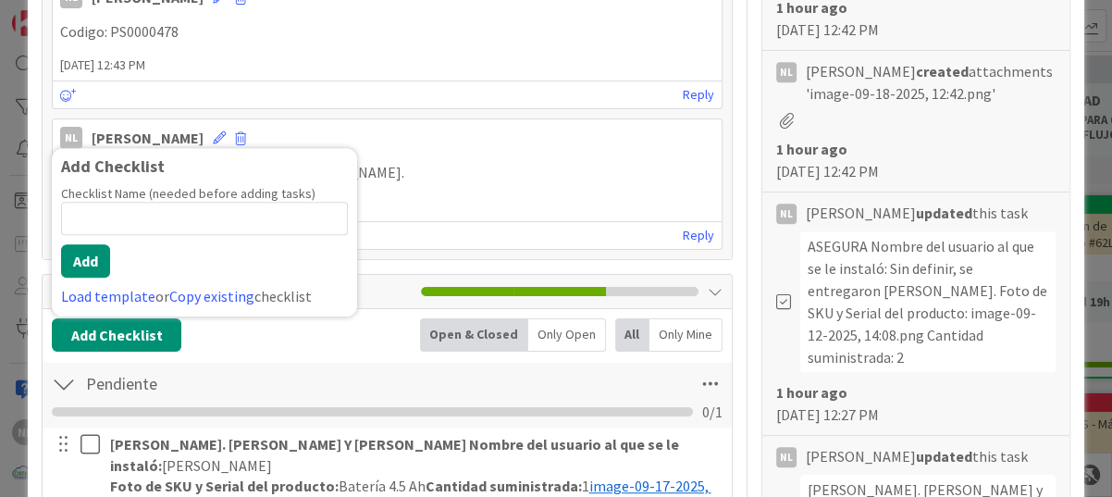
click at [553, 162] on p "2 son para [PERSON_NAME] y 2 para Kreston." at bounding box center [387, 172] width 654 height 21
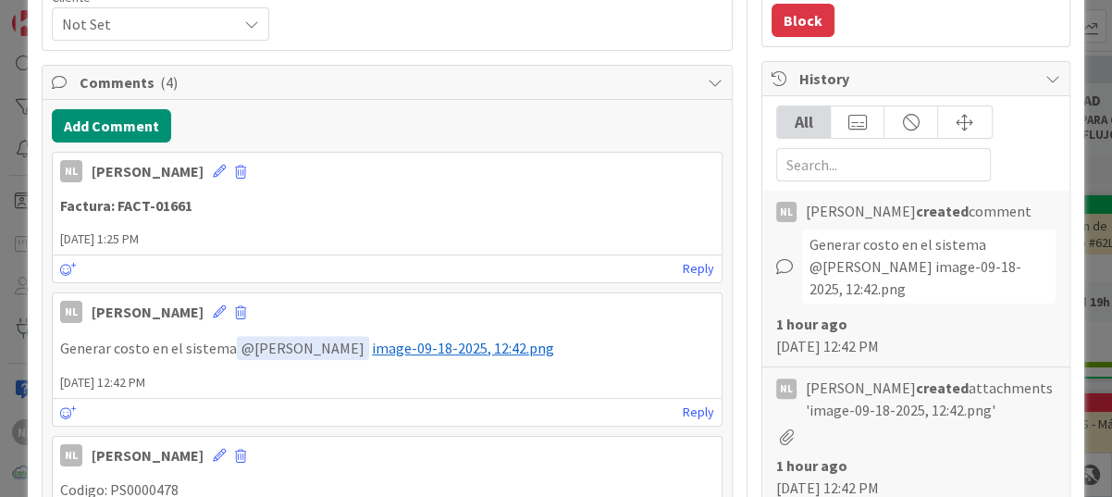
scroll to position [278, 0]
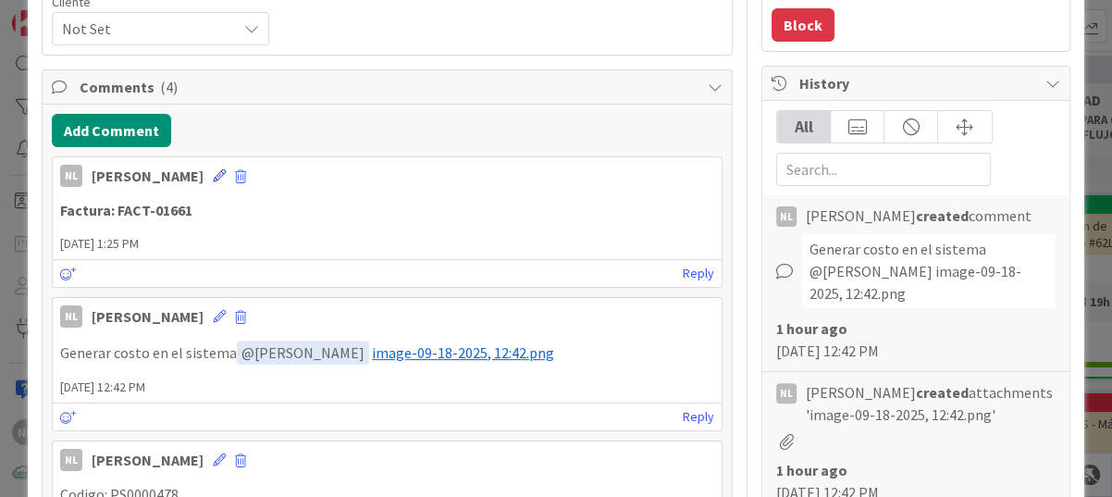
click at [213, 176] on icon at bounding box center [219, 175] width 13 height 13
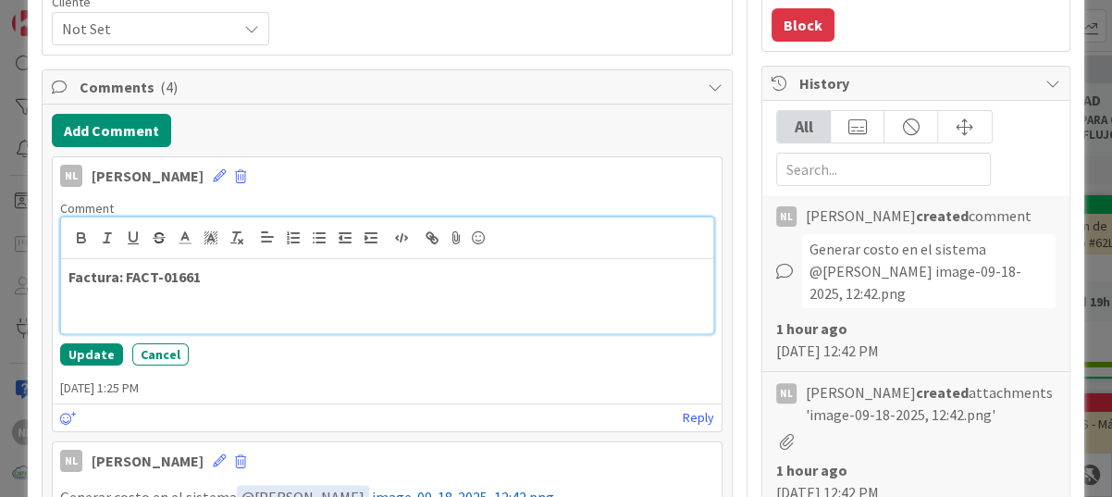
click at [214, 277] on p "Factura: FACT-01661" at bounding box center [386, 276] width 637 height 21
click at [202, 280] on strong "Factura: FACT-01661 Factura: FACT-01662" at bounding box center [201, 276] width 267 height 19
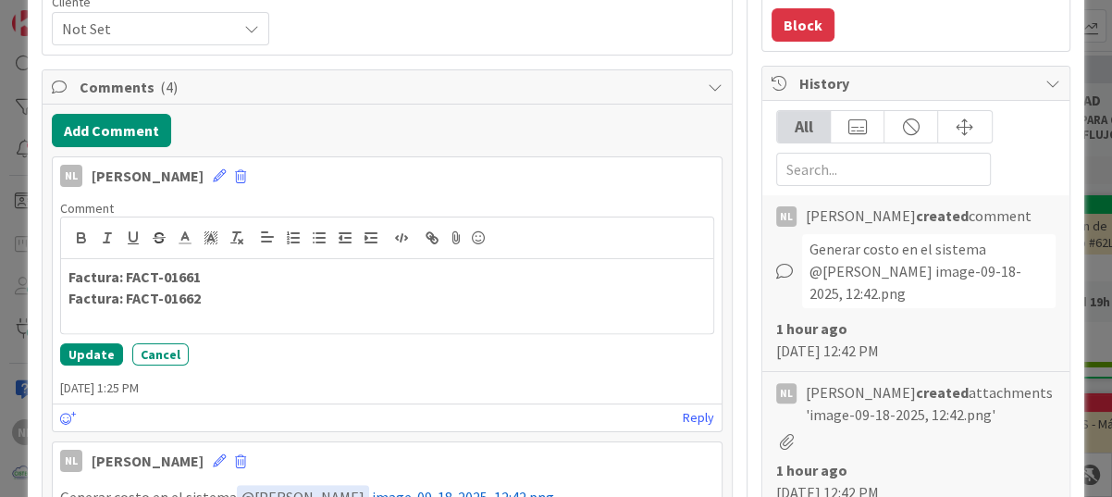
click at [68, 339] on div "Comment Factura: FACT-01661 Factura: FACT-01662 Update Cancel" at bounding box center [387, 282] width 669 height 180
click at [80, 356] on button "Update" at bounding box center [91, 354] width 63 height 22
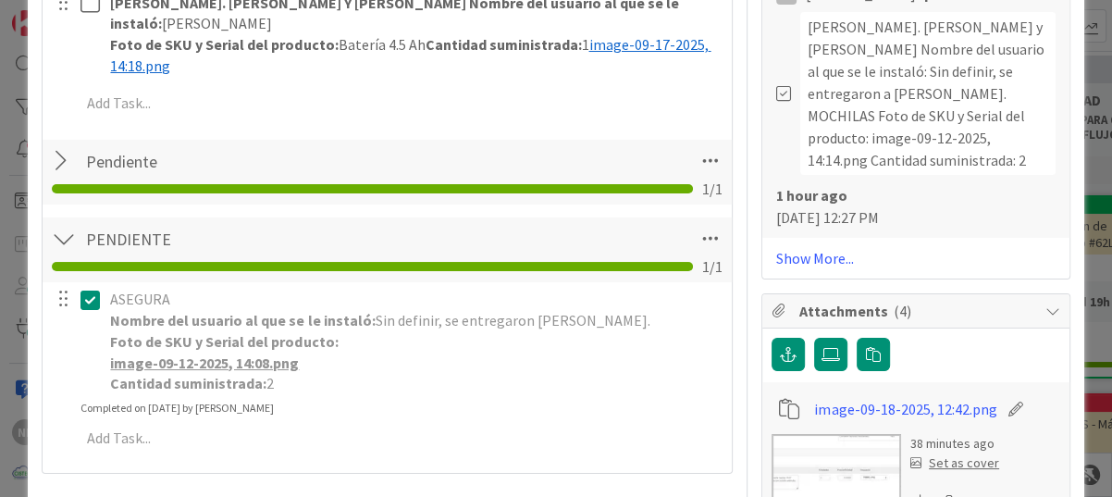
scroll to position [1110, 0]
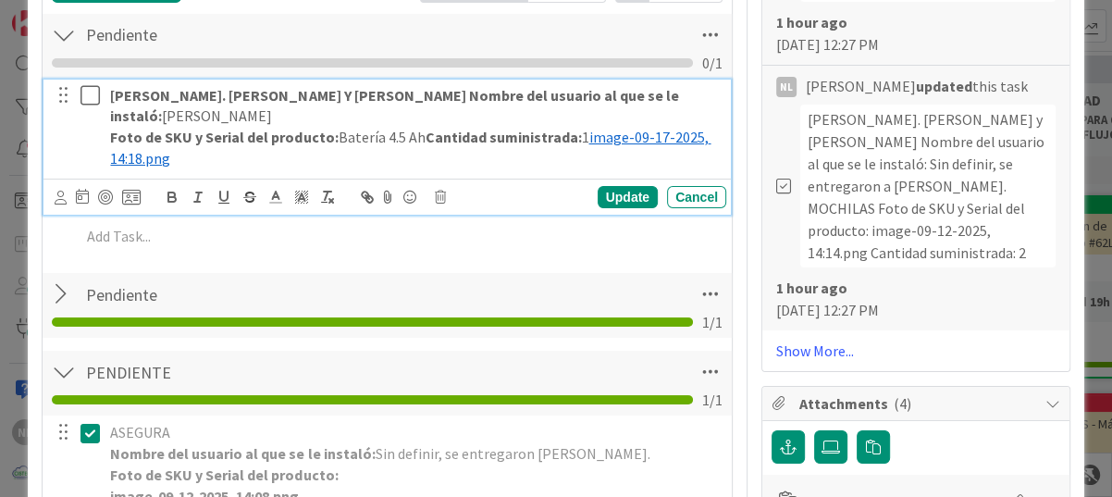
click at [86, 93] on icon at bounding box center [89, 95] width 19 height 22
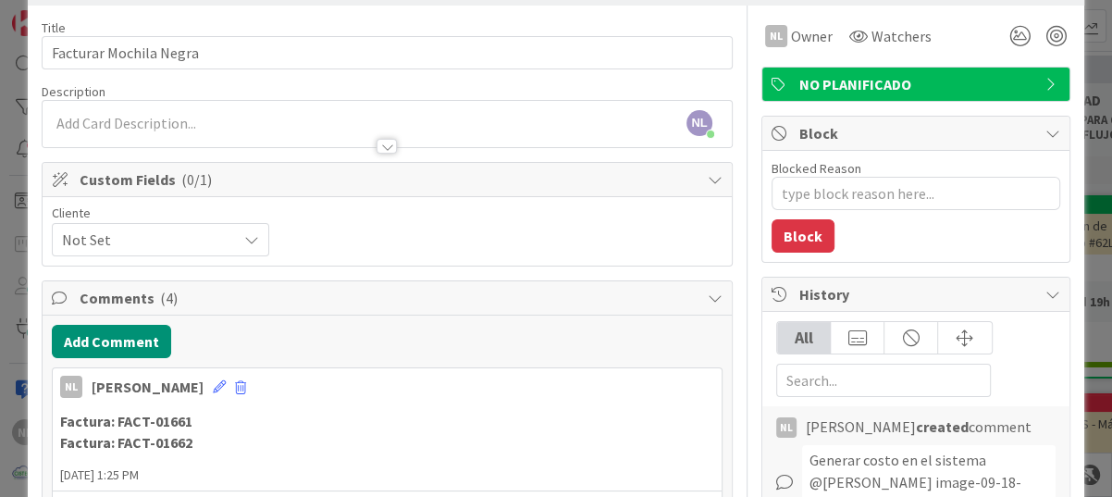
scroll to position [0, 0]
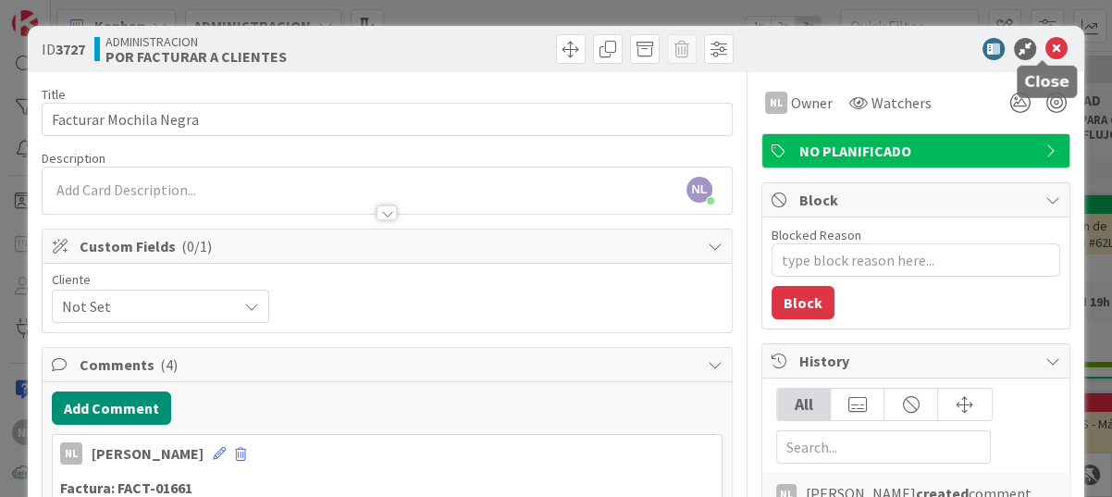
click at [1045, 45] on icon at bounding box center [1056, 49] width 22 height 22
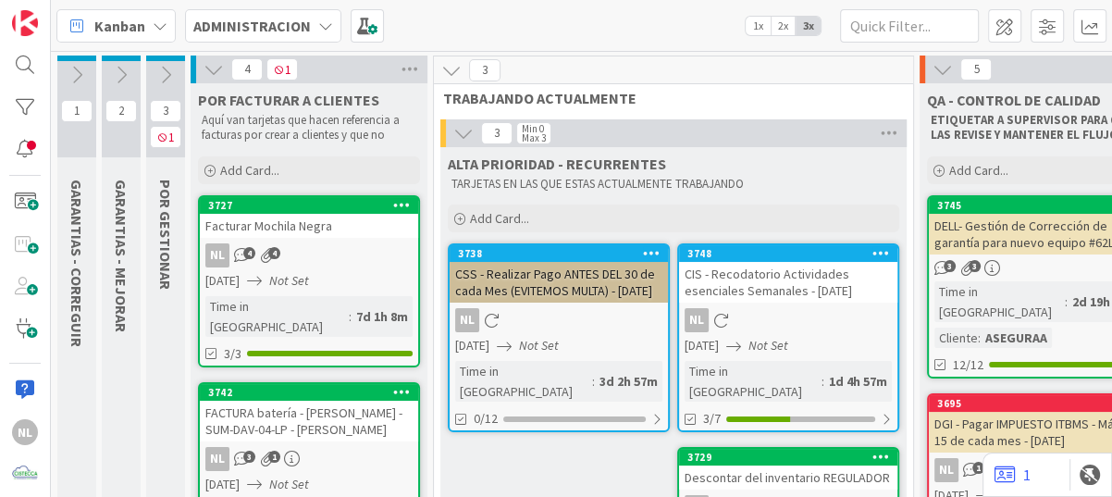
click at [115, 73] on icon at bounding box center [121, 75] width 20 height 20
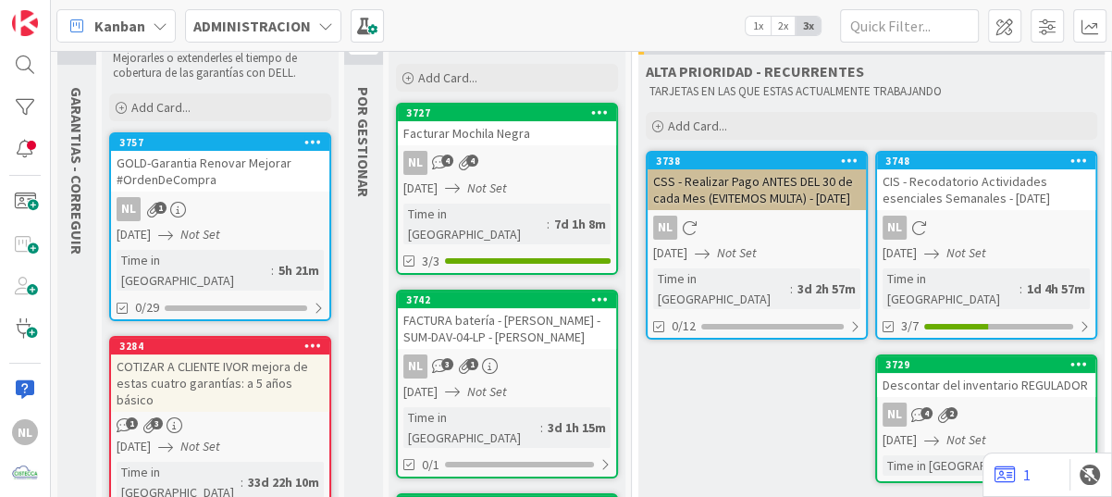
scroll to position [185, 0]
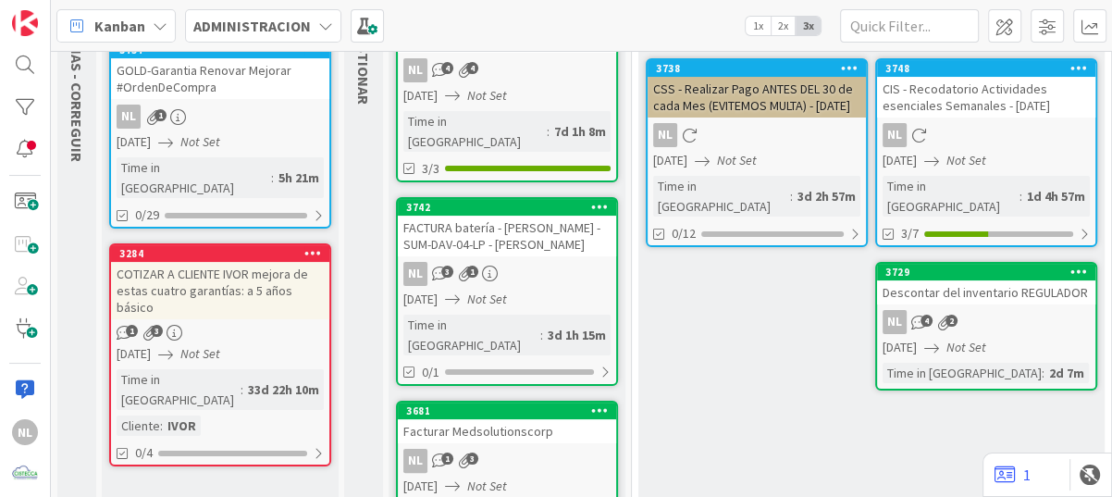
click at [245, 103] on link "3757 GOLD-Garantia Renovar Mejorar #OrdenDeCompra NL 1 18/09/2025 Not Set Time …" at bounding box center [220, 134] width 222 height 189
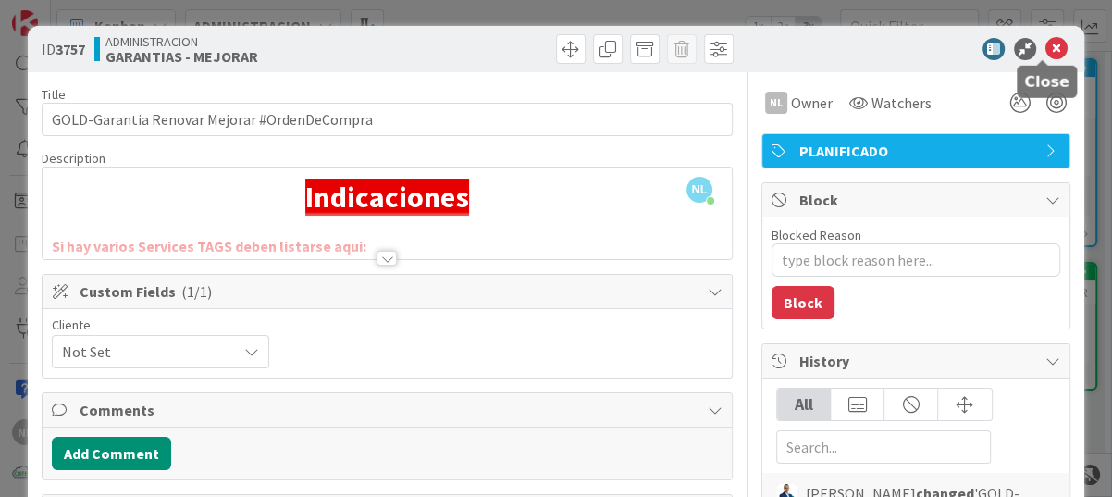
click at [1045, 48] on icon at bounding box center [1056, 49] width 22 height 22
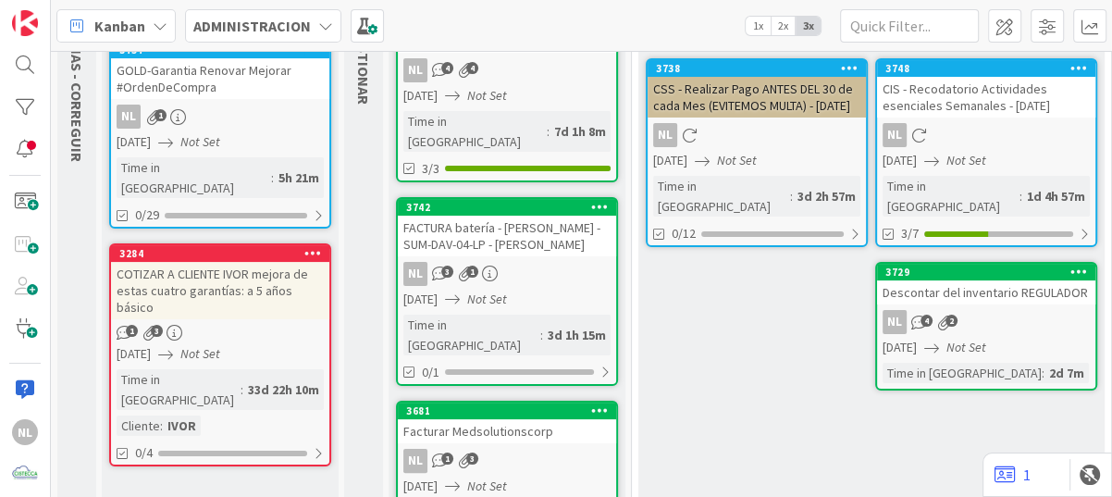
scroll to position [172, 0]
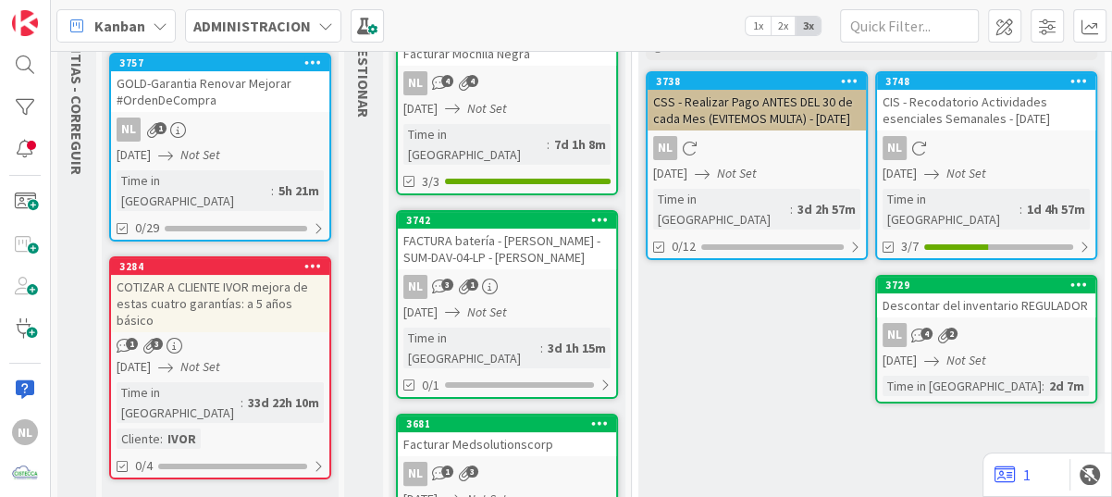
click at [245, 316] on link "3284 COTIZAR A CLIENTE IVOR mejora de estas cuatro garantías: a 5 años básico 1…" at bounding box center [220, 367] width 222 height 223
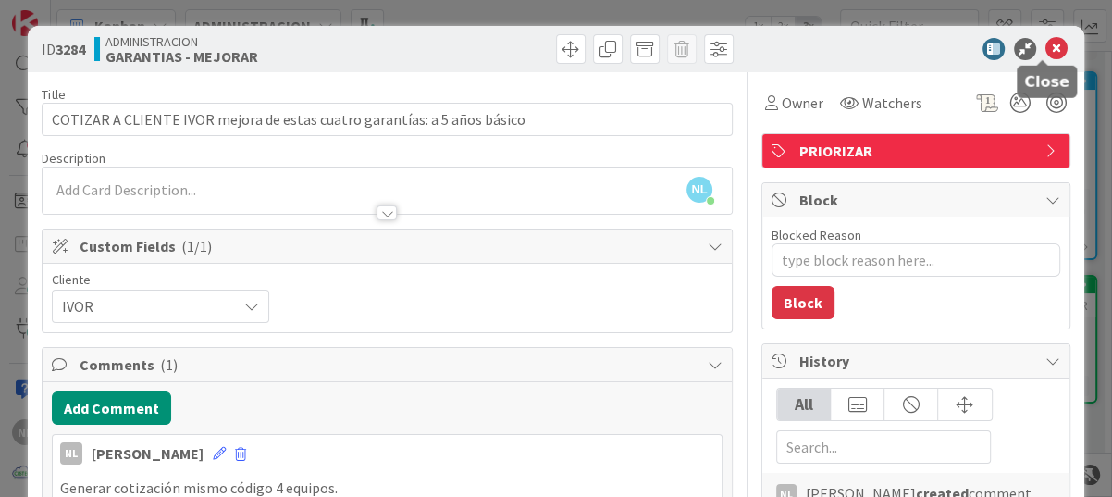
click at [1047, 43] on icon at bounding box center [1056, 49] width 22 height 22
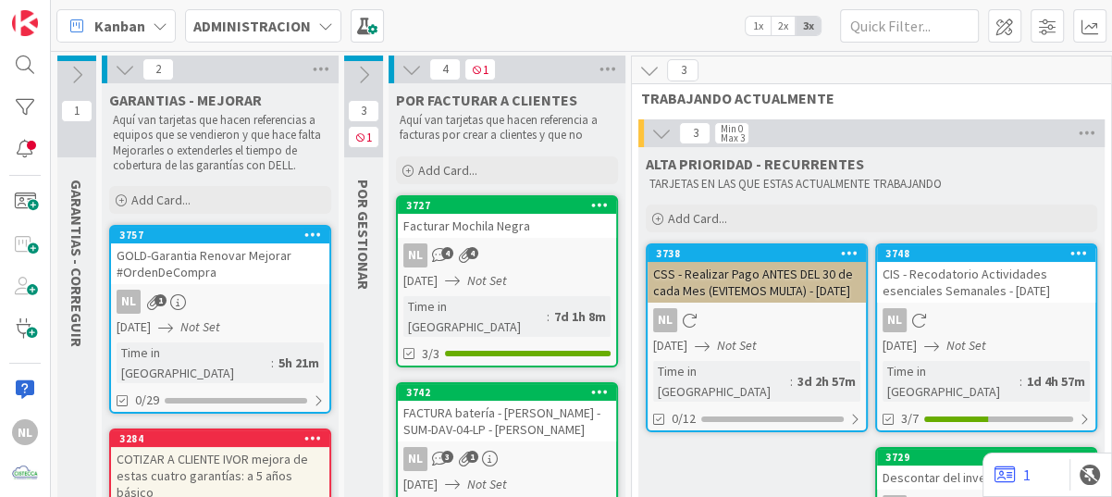
click at [69, 79] on icon at bounding box center [77, 75] width 20 height 20
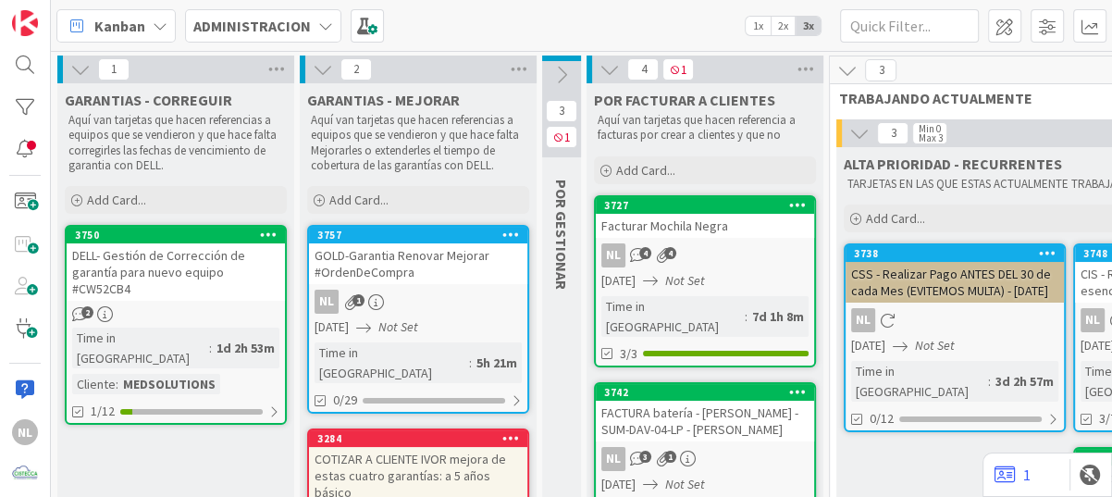
click at [183, 287] on div "DELL- Gestión de Corrección de garantía para nuevo equipo #CW52CB4" at bounding box center [176, 271] width 218 height 57
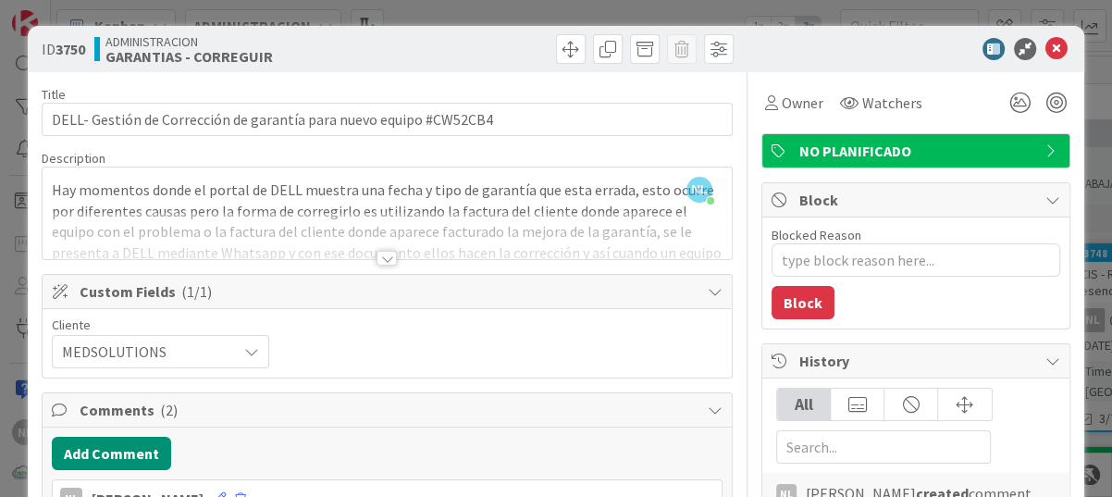
scroll to position [93, 0]
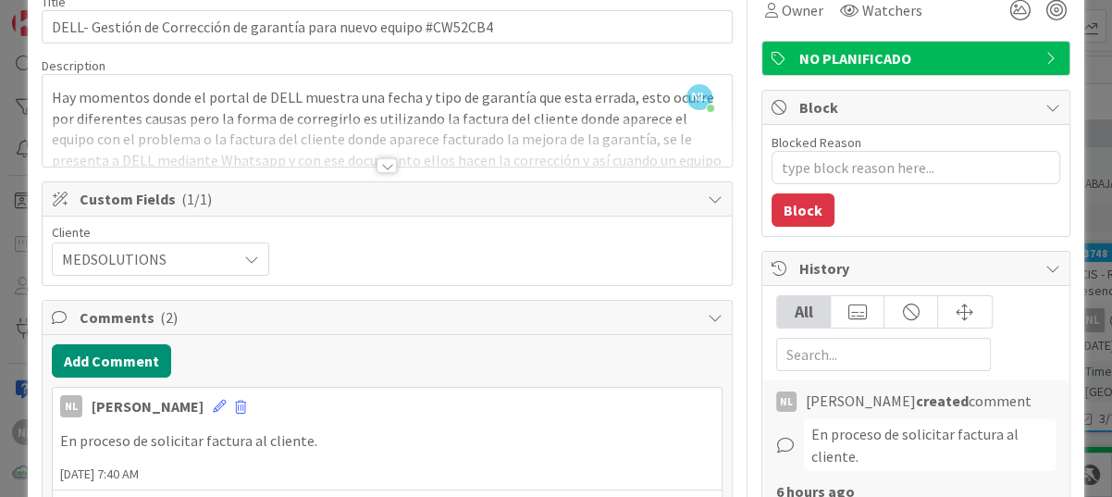
click at [380, 164] on div at bounding box center [387, 165] width 20 height 15
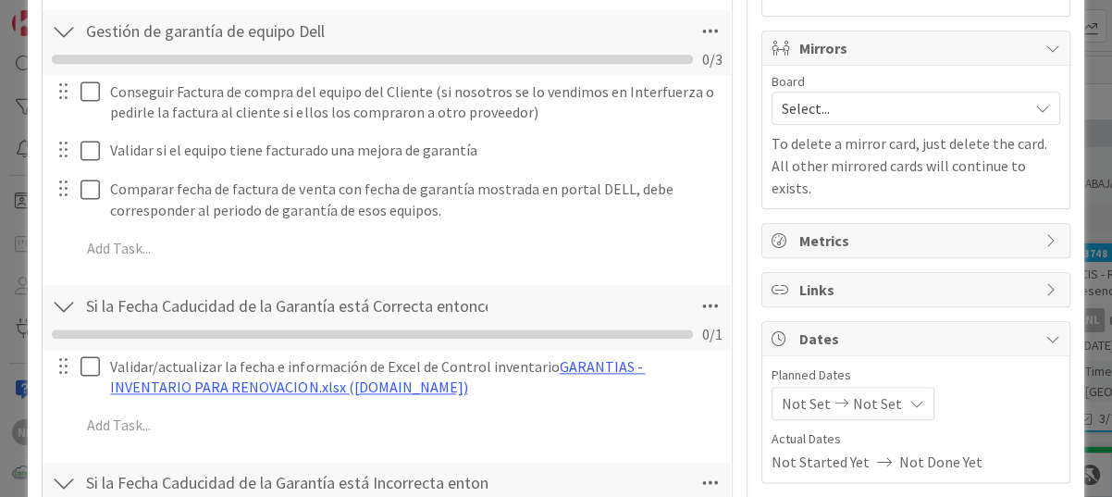
scroll to position [1295, 0]
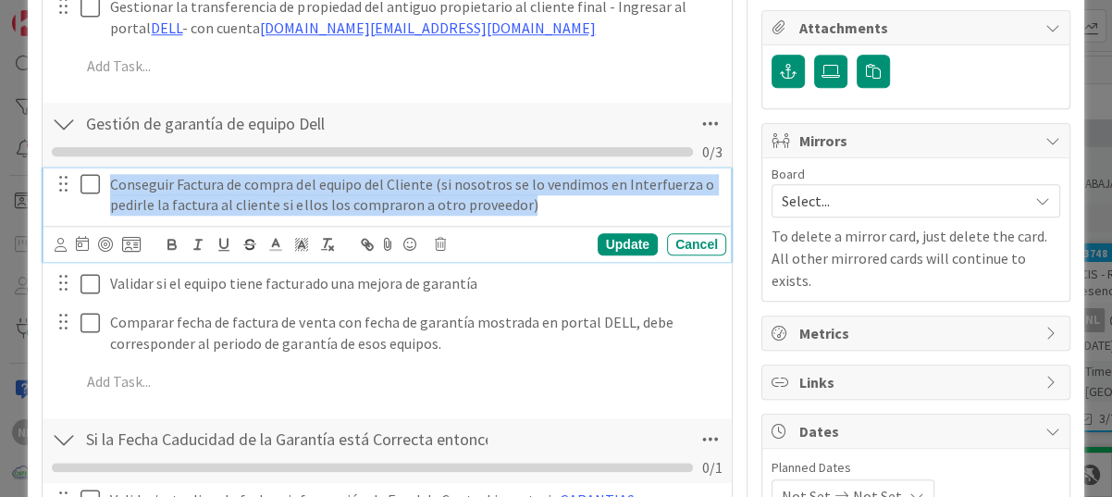
drag, startPoint x: 110, startPoint y: 179, endPoint x: 547, endPoint y: 194, distance: 436.9
click at [547, 194] on p "Conseguir Factura de compra del equipo del Cliente (si nosotros se lo vendimos …" at bounding box center [414, 195] width 609 height 42
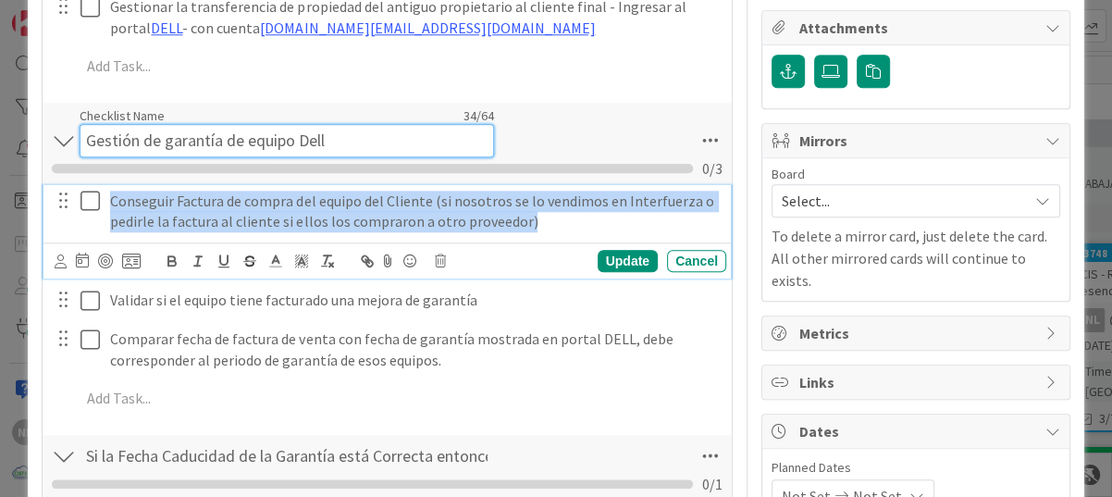
click at [424, 124] on input "Gestión de garantía de equipo Dell" at bounding box center [287, 140] width 414 height 33
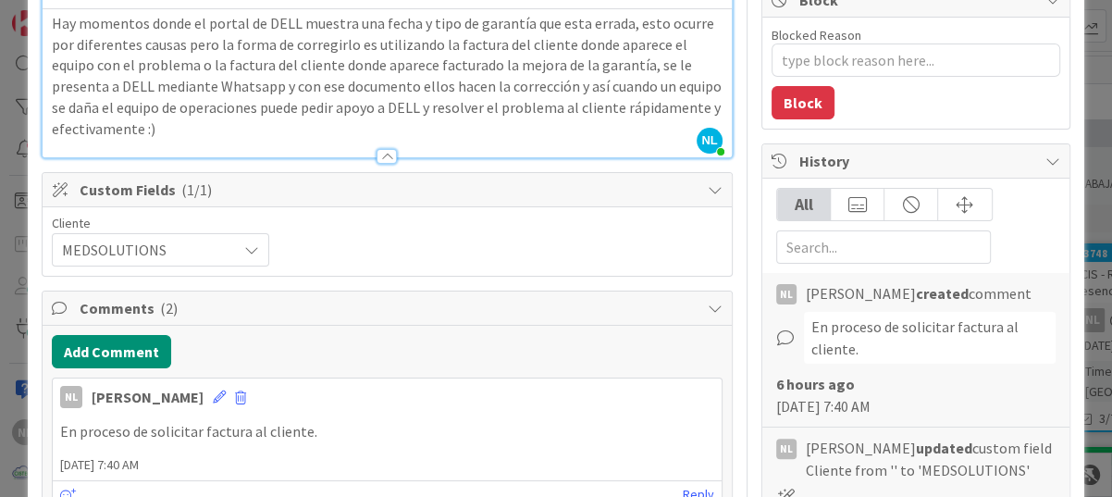
scroll to position [0, 0]
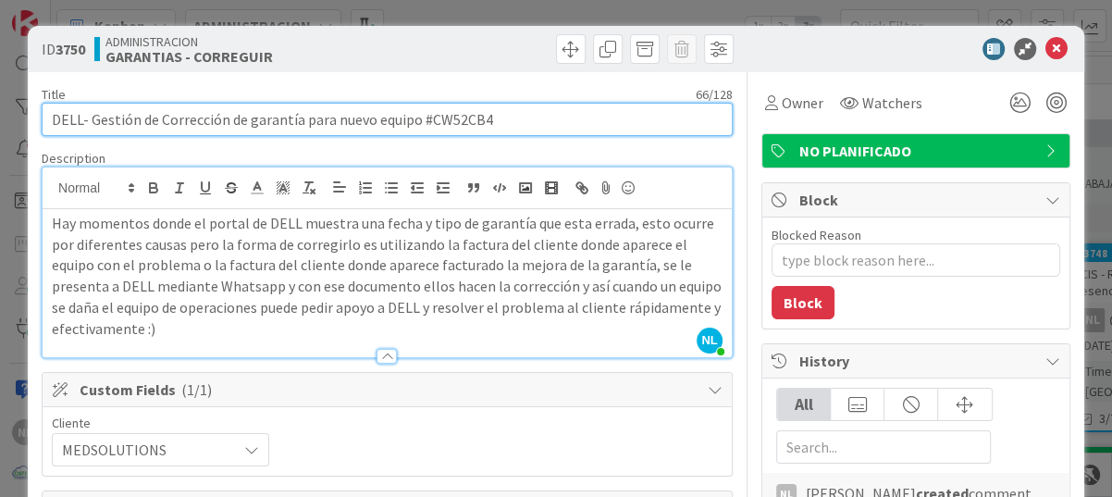
drag, startPoint x: 426, startPoint y: 119, endPoint x: 488, endPoint y: 117, distance: 62.0
click at [488, 117] on input "DELL- Gestión de Corrección de garantía para nuevo equipo #CW52CB4" at bounding box center [387, 119] width 691 height 33
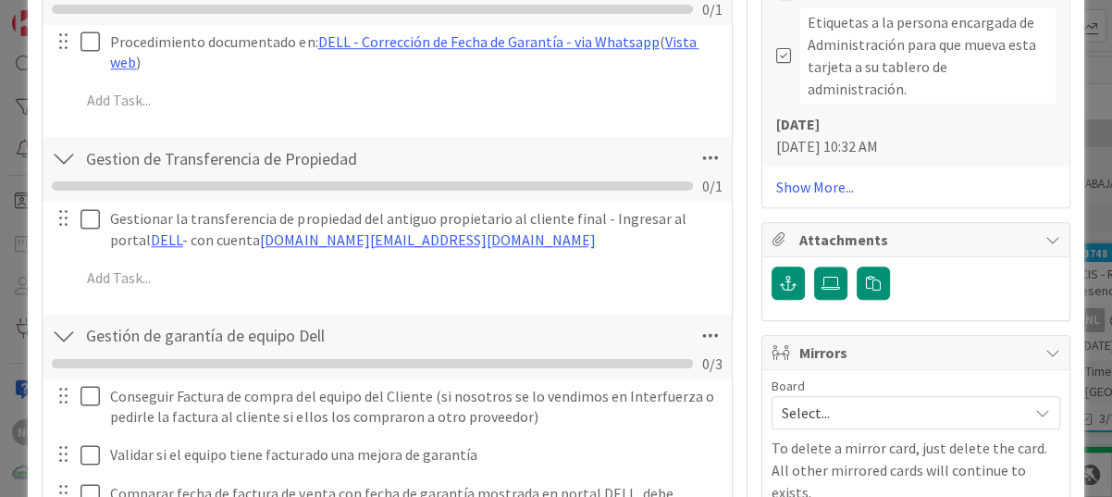
scroll to position [1176, 0]
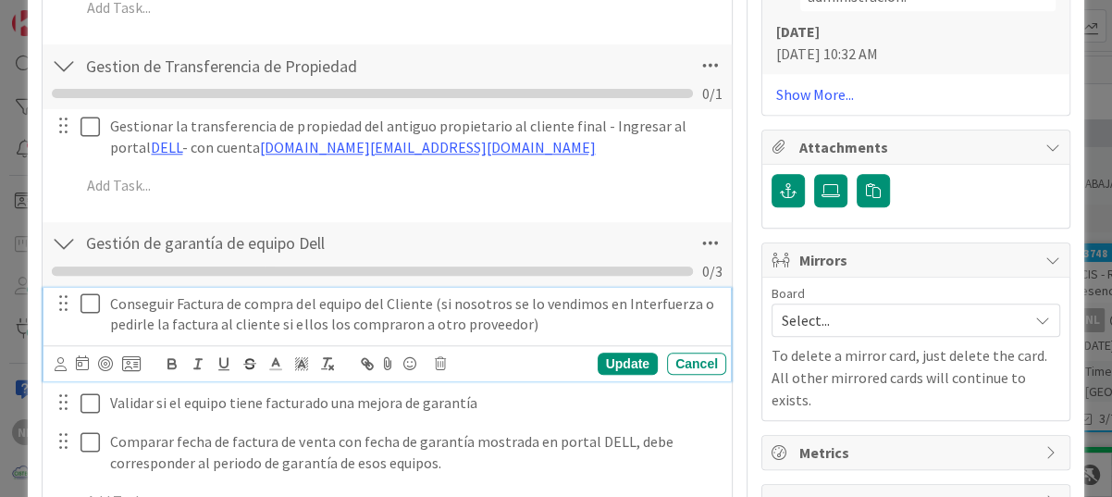
click at [81, 305] on icon at bounding box center [89, 303] width 19 height 22
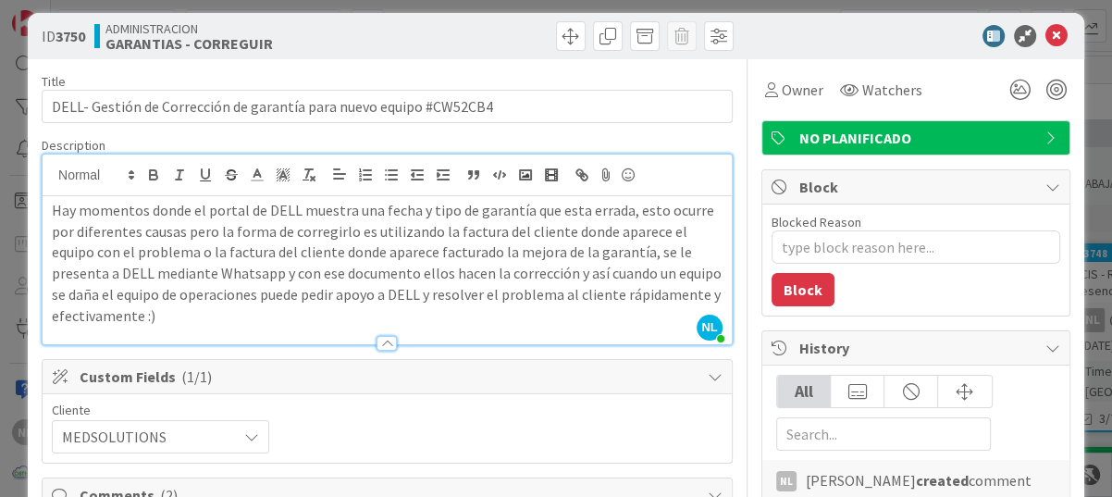
scroll to position [0, 0]
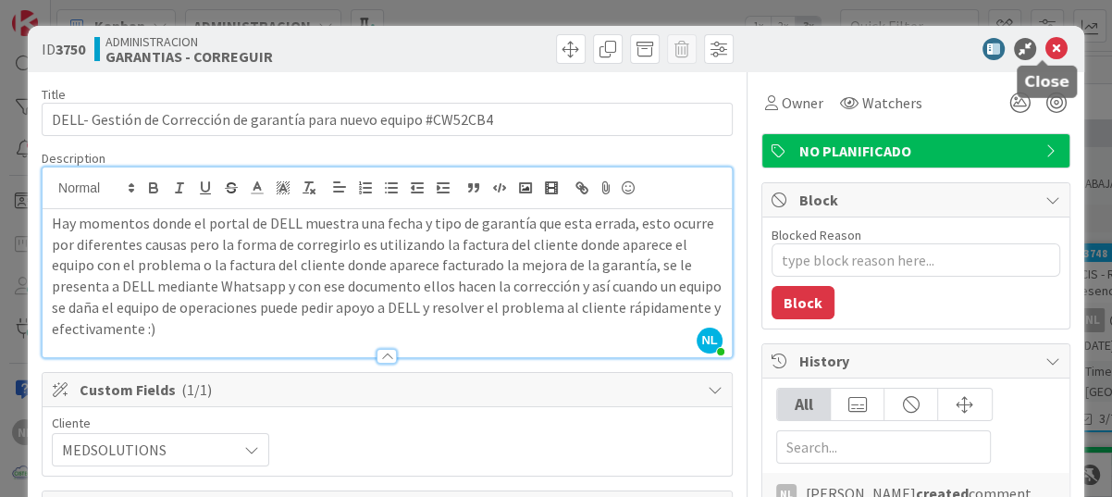
click at [1048, 43] on icon at bounding box center [1056, 49] width 22 height 22
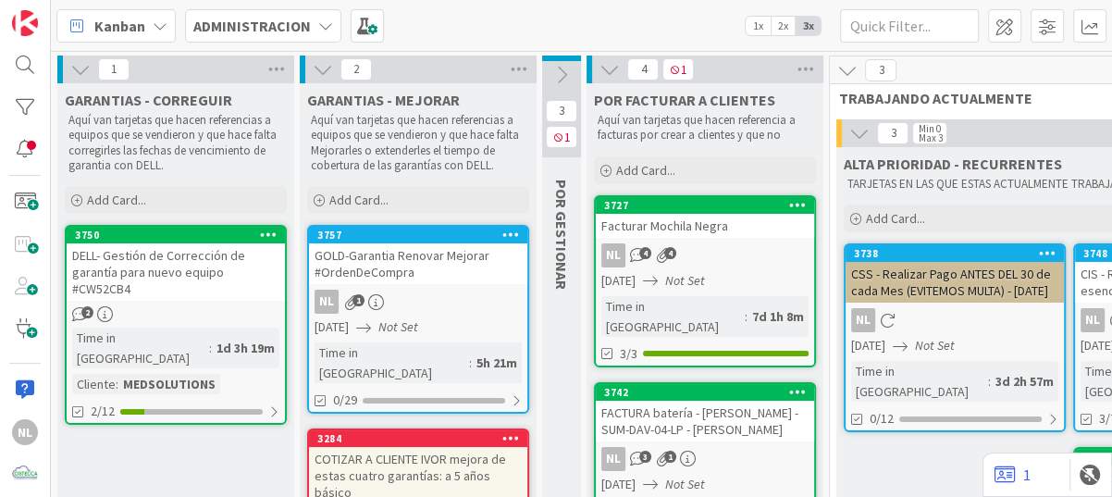
click at [80, 64] on icon at bounding box center [80, 69] width 20 height 20
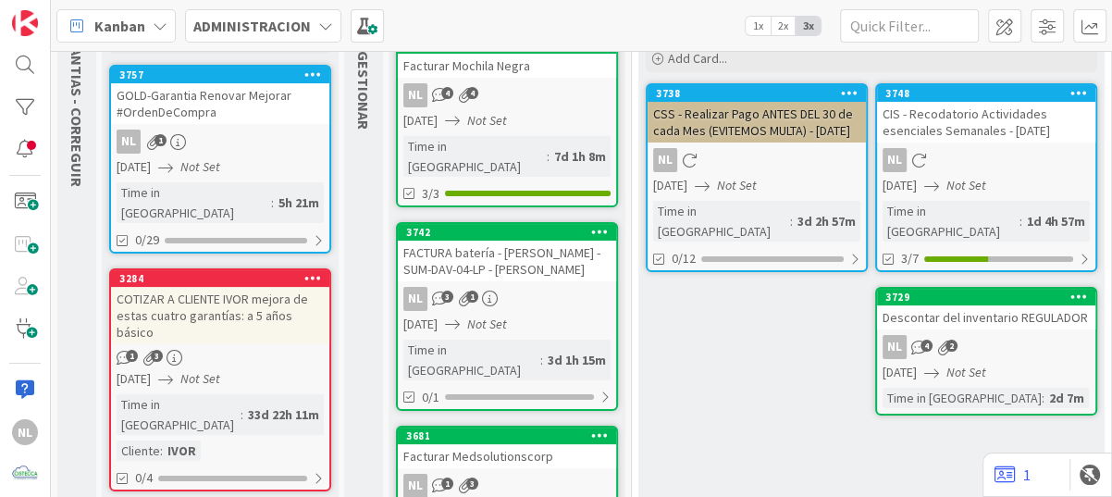
scroll to position [278, 0]
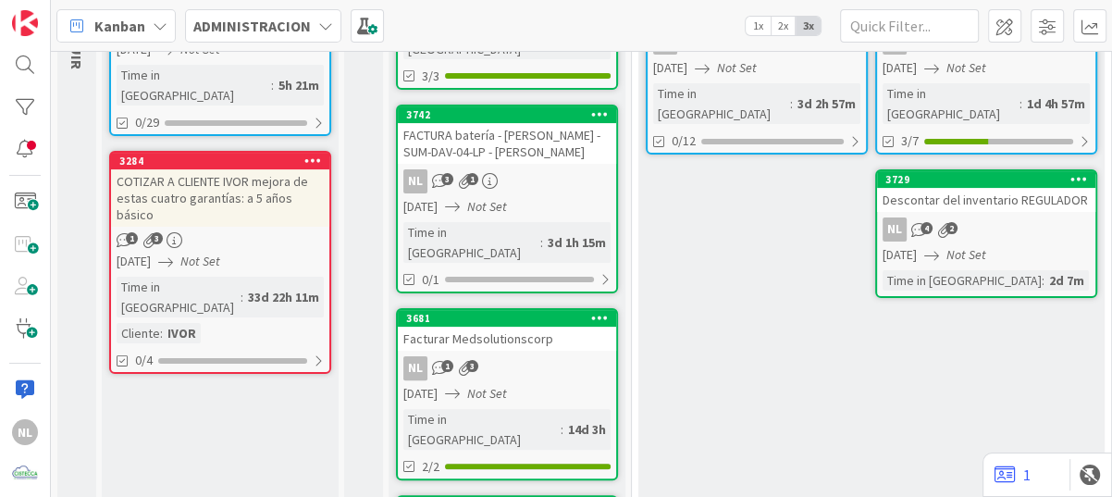
click at [1029, 209] on link "3729 Descontar del inventario REGULADOR NL 4 2 12/09/2025 Not Set Time in Colum…" at bounding box center [986, 233] width 222 height 129
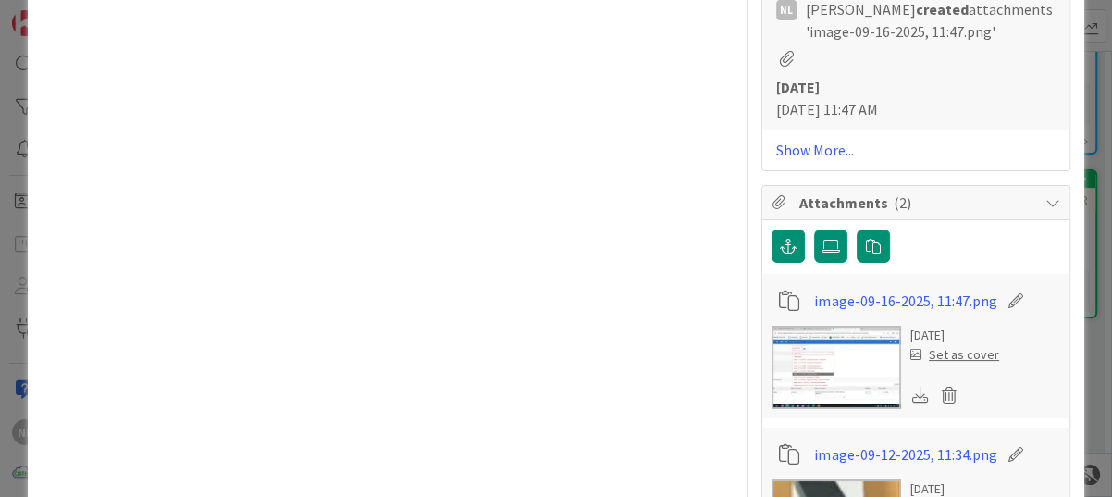
scroll to position [1480, 0]
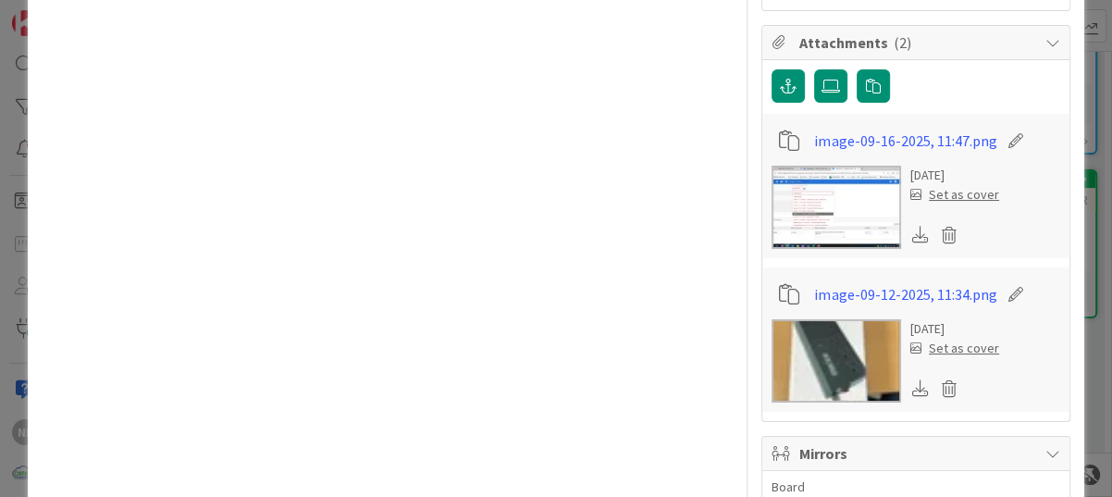
click at [849, 328] on img at bounding box center [837, 360] width 130 height 83
type textarea "x"
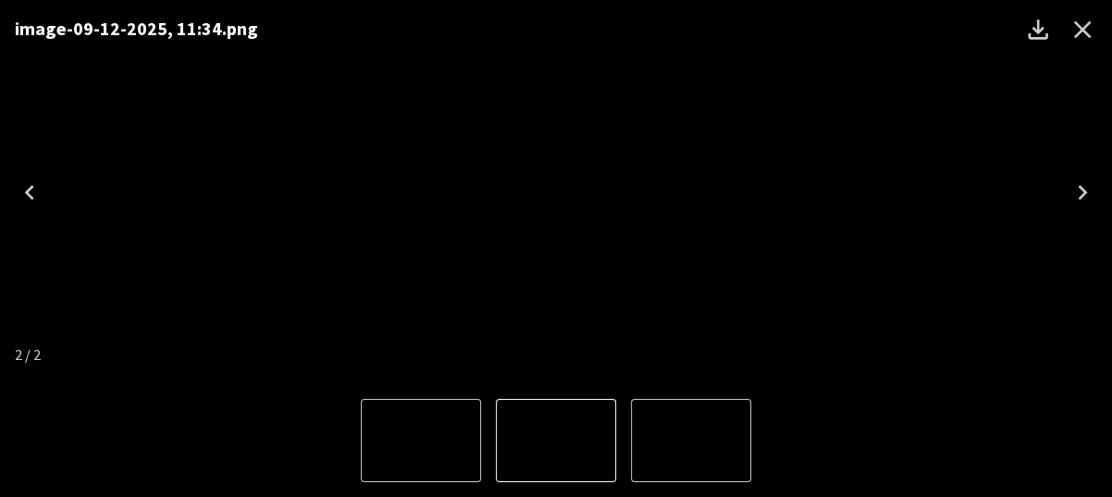
click at [1087, 35] on icon "Close" at bounding box center [1083, 30] width 18 height 18
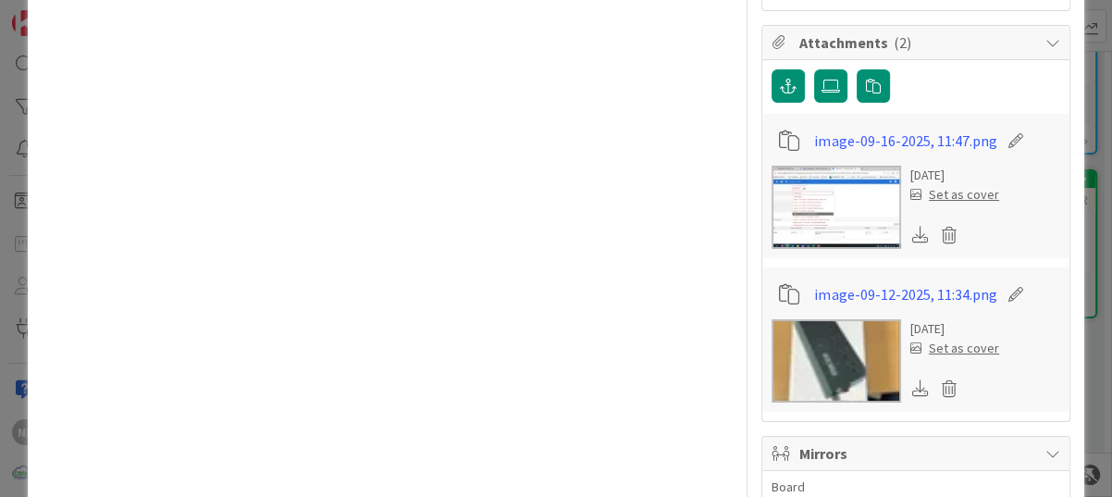
click at [846, 323] on img at bounding box center [837, 360] width 130 height 83
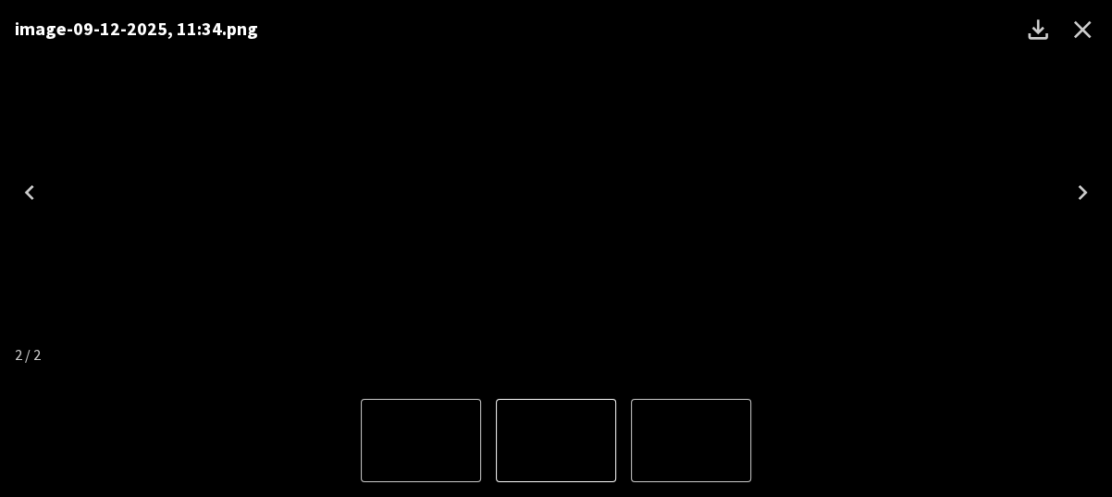
click at [1084, 26] on icon "Close" at bounding box center [1083, 30] width 18 height 18
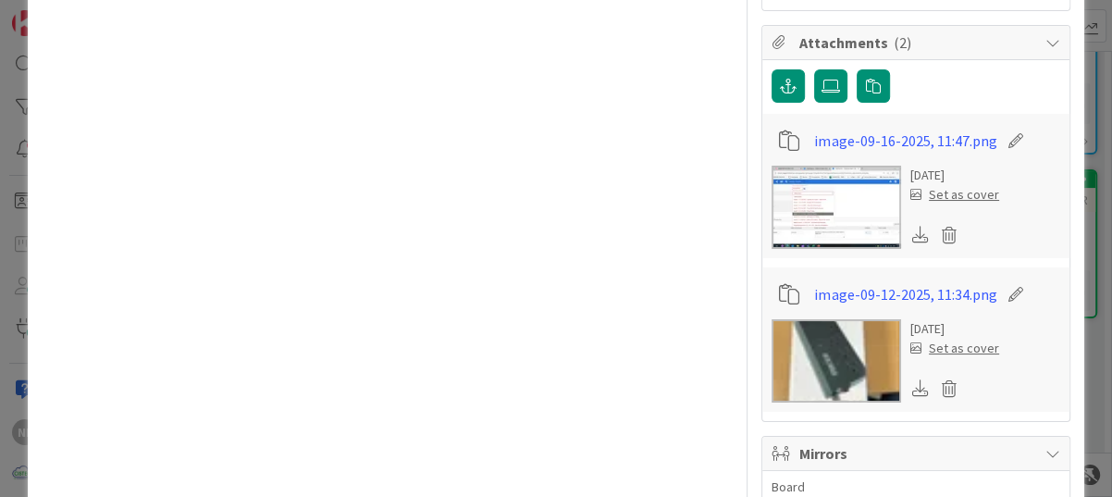
type textarea "x"
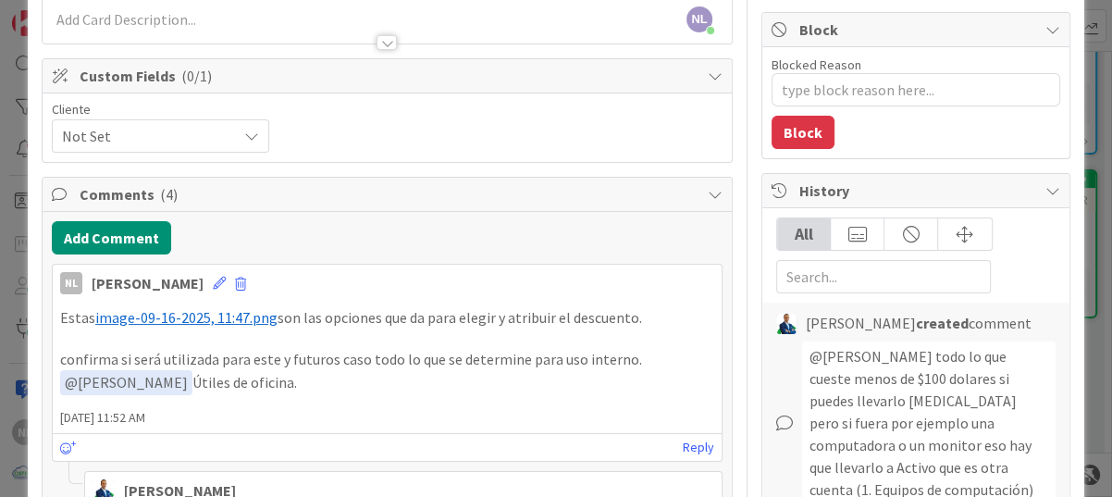
scroll to position [0, 0]
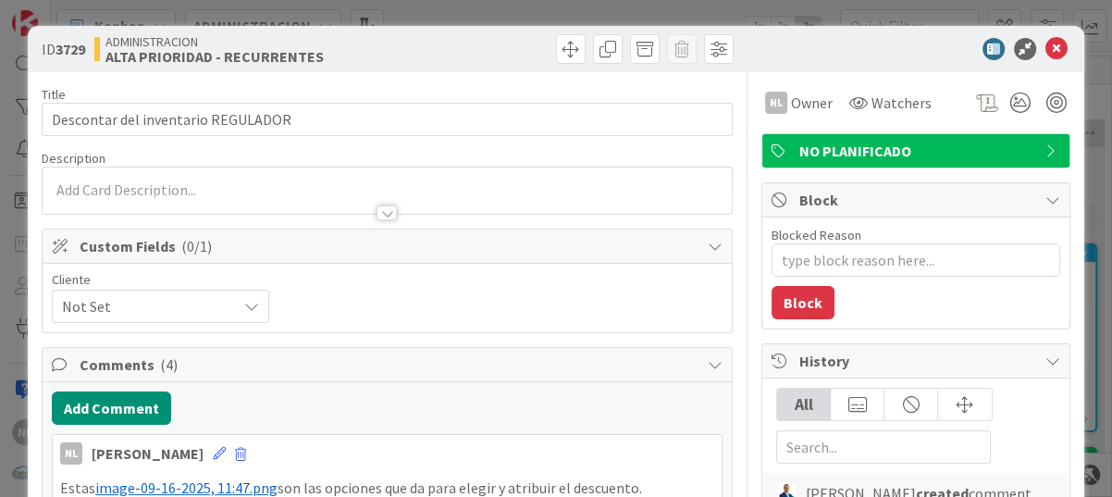
type textarea "x"
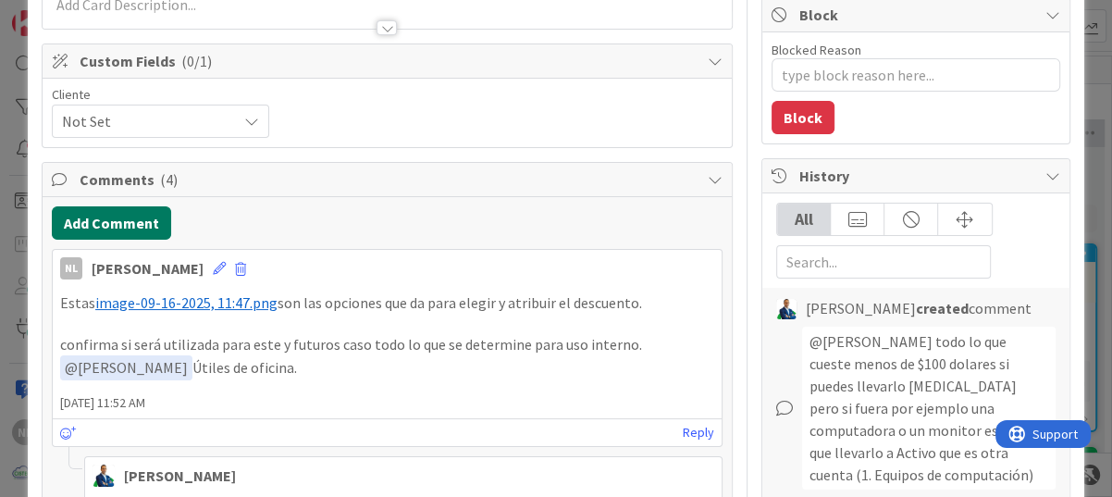
click at [137, 235] on button "Add Comment" at bounding box center [111, 222] width 119 height 33
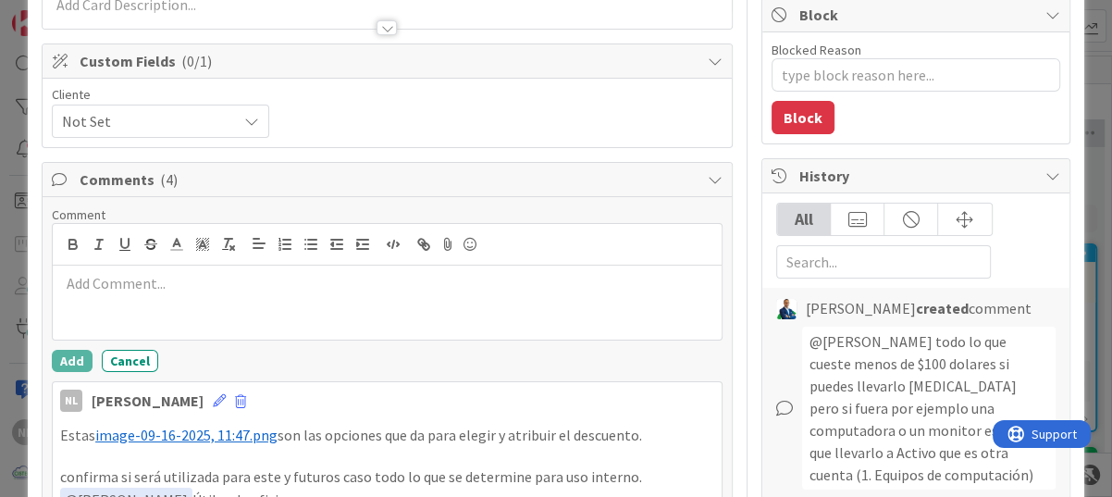
click at [145, 291] on p at bounding box center [387, 283] width 654 height 21
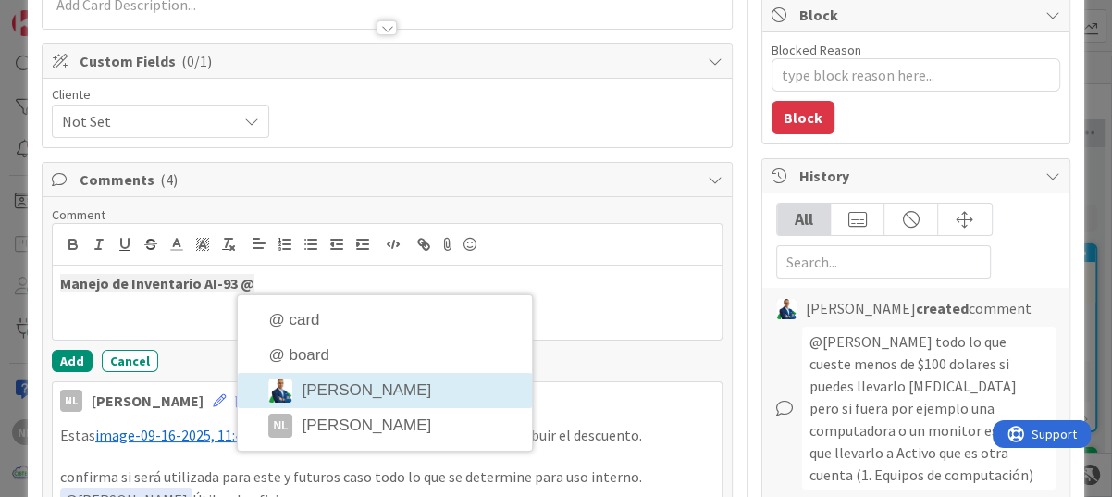
click at [367, 385] on li "[PERSON_NAME]" at bounding box center [385, 390] width 294 height 35
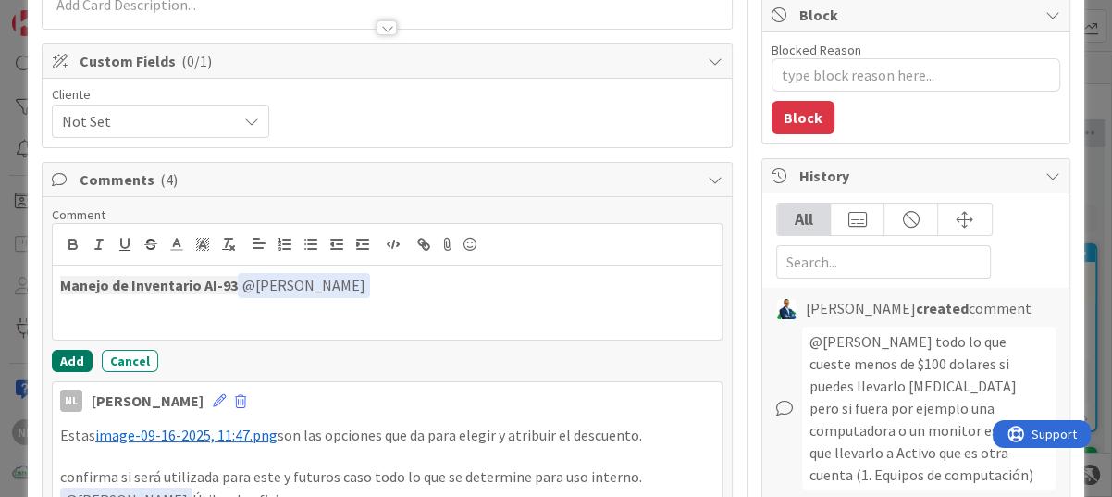
click at [70, 361] on button "Add" at bounding box center [72, 361] width 41 height 22
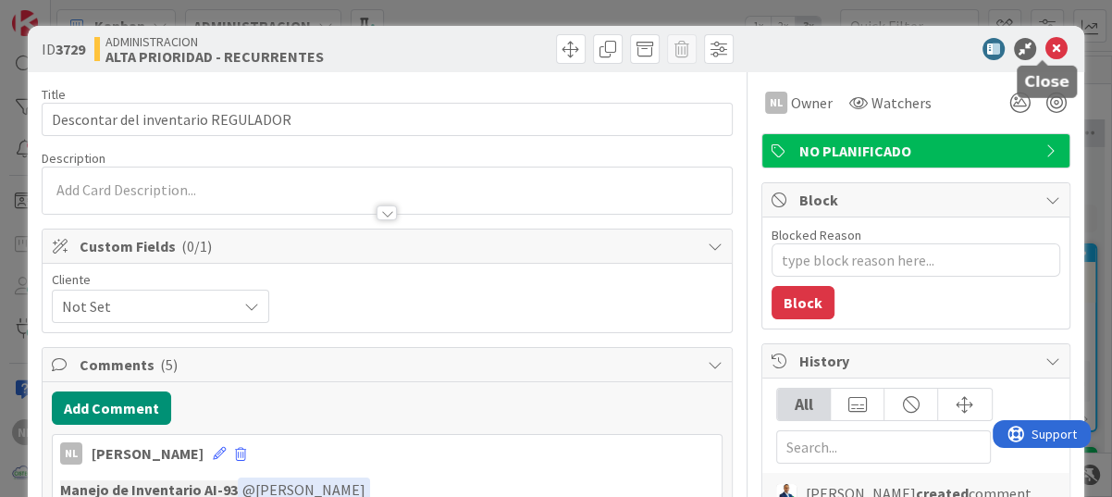
click at [1051, 51] on icon at bounding box center [1056, 49] width 22 height 22
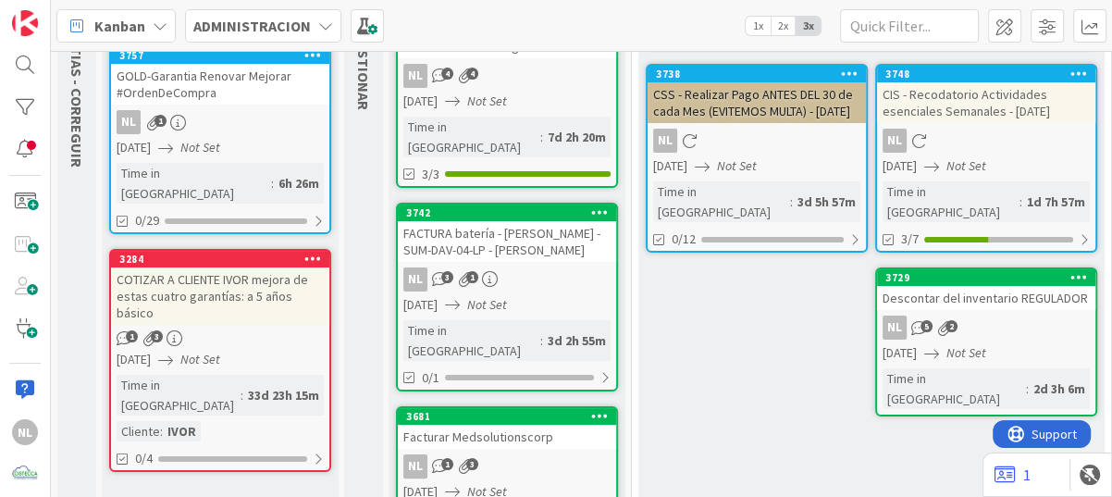
scroll to position [185, 0]
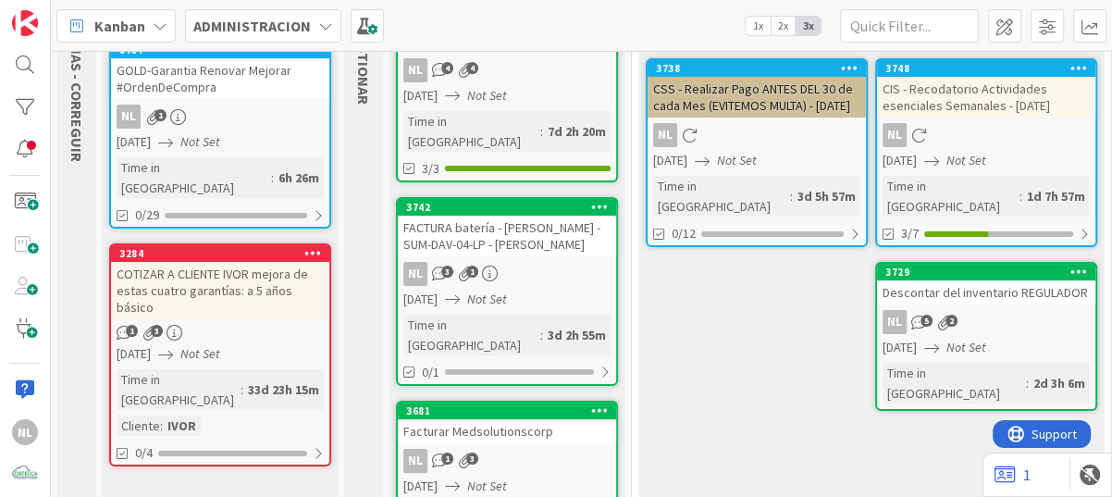
click at [999, 324] on div "NL 5 2" at bounding box center [986, 322] width 218 height 24
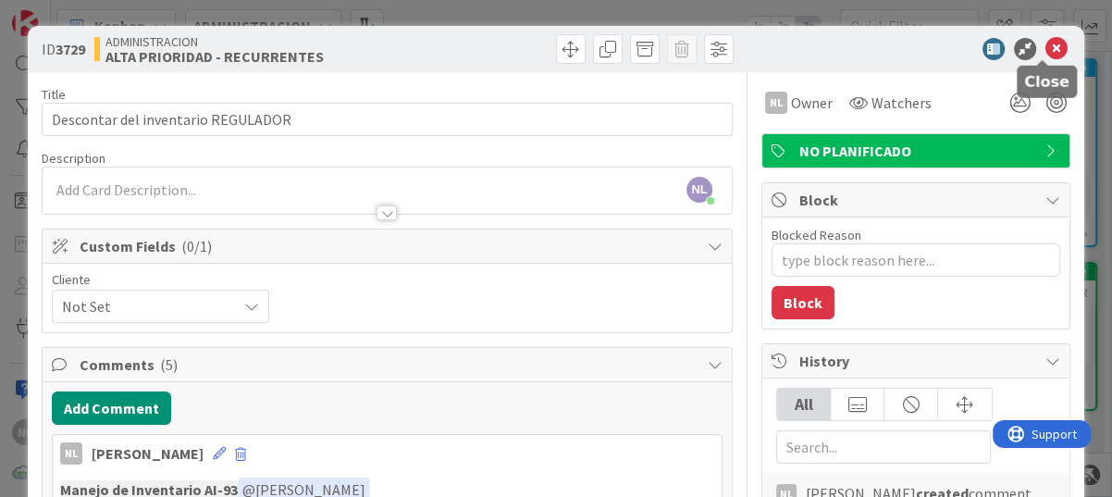
click at [1045, 45] on icon at bounding box center [1056, 49] width 22 height 22
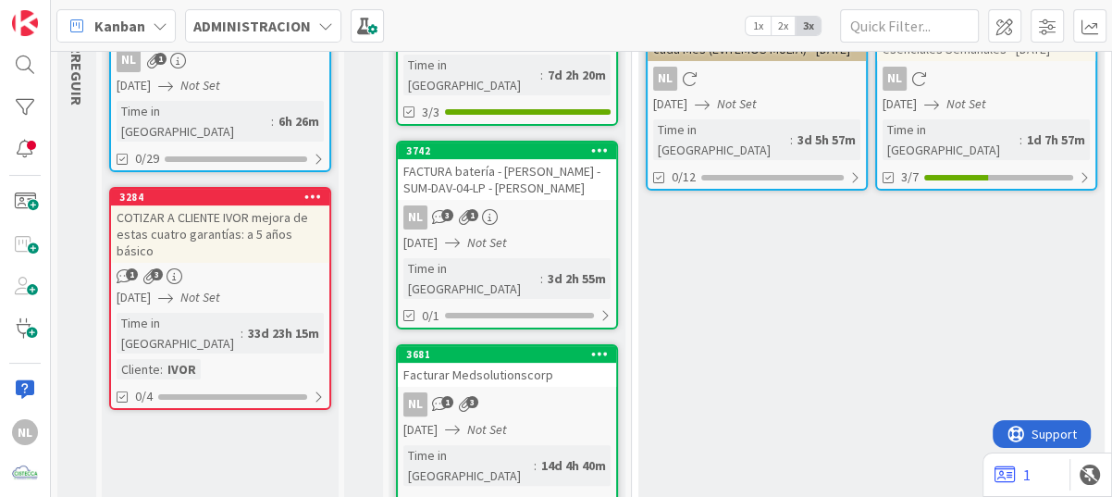
scroll to position [278, 0]
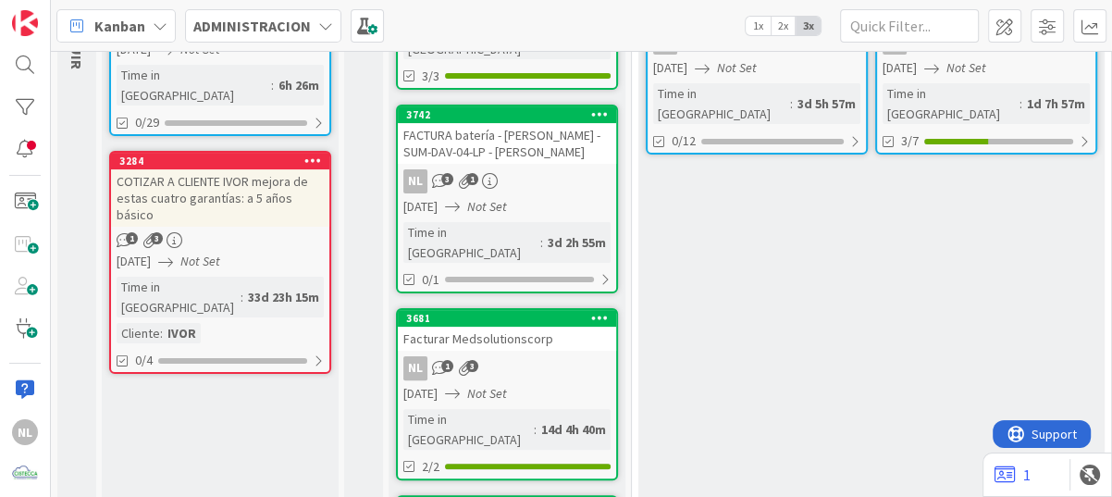
click at [216, 232] on div "1 3" at bounding box center [220, 240] width 218 height 16
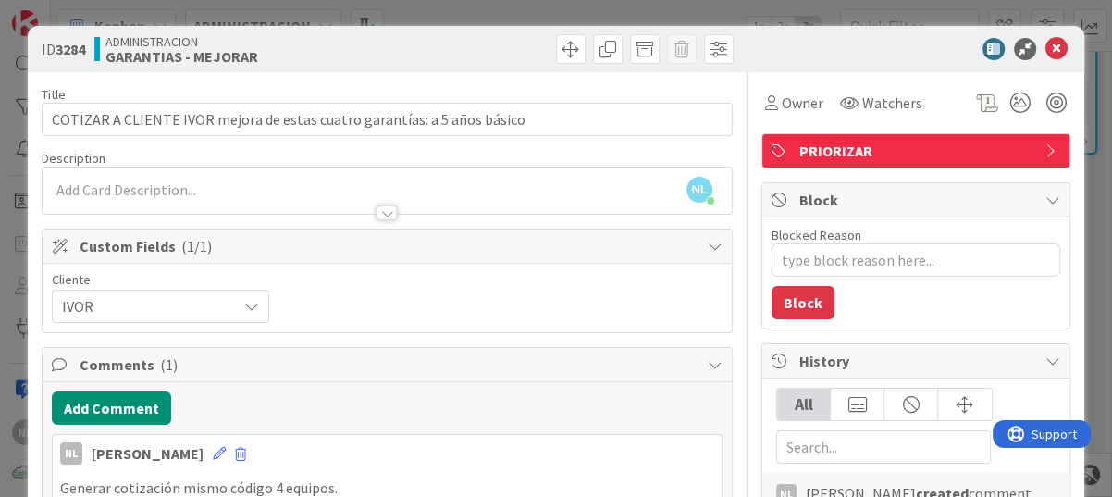
click at [606, 10] on div "ID 3284 ADMINISTRACION GARANTIAS - MEJORAR Title 73 / 128 COTIZAR A CLIENTE IVO…" at bounding box center [556, 248] width 1112 height 497
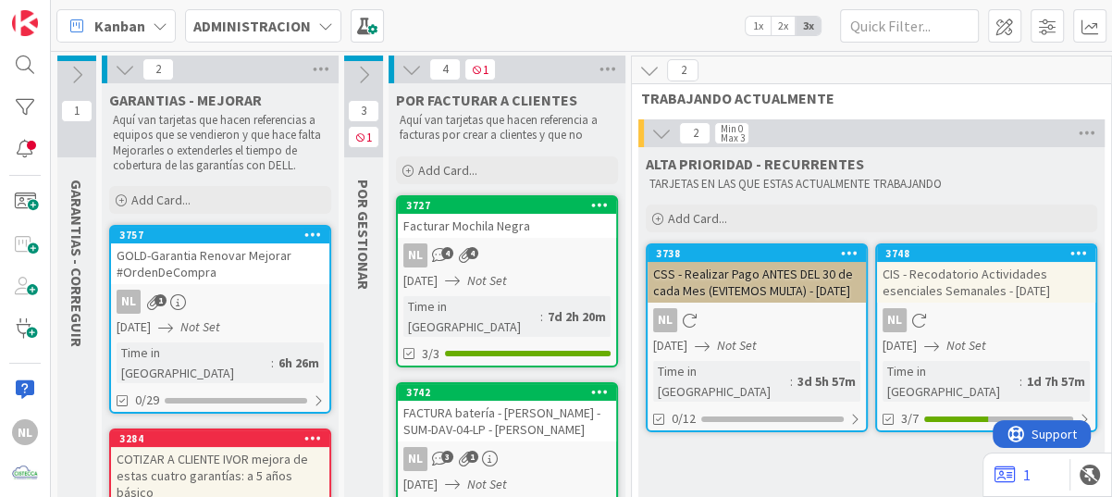
click at [504, 229] on div "Facturar Mochila Negra" at bounding box center [507, 226] width 218 height 24
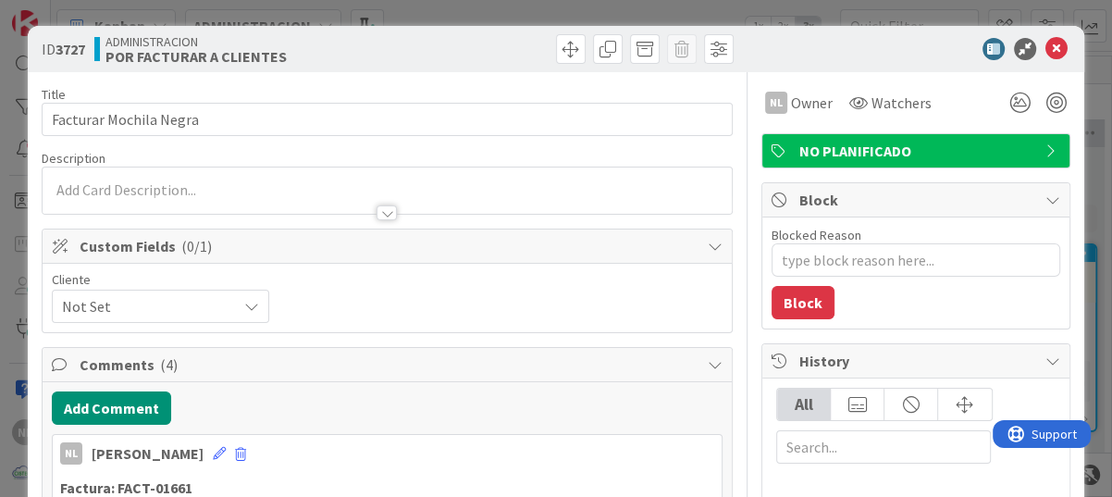
type textarea "x"
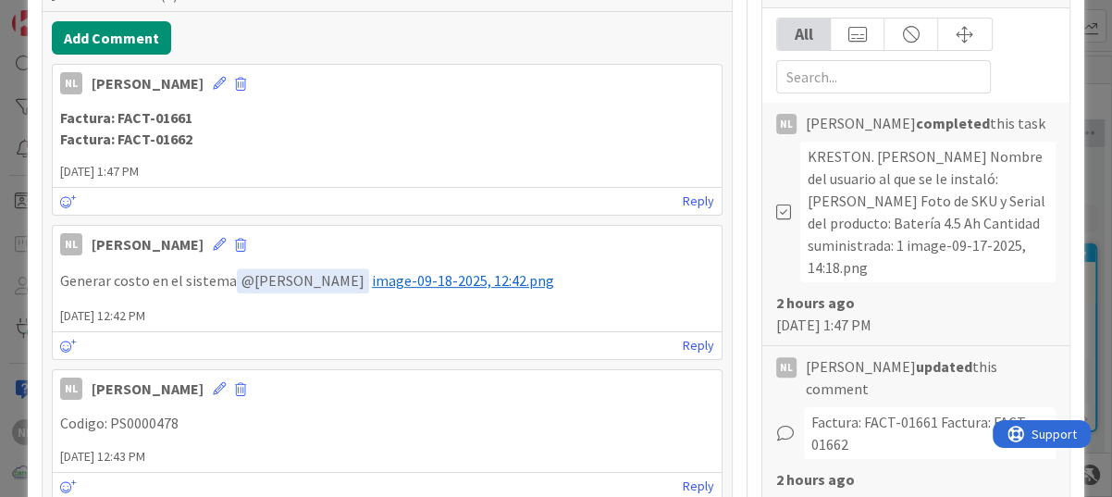
scroll to position [555, 0]
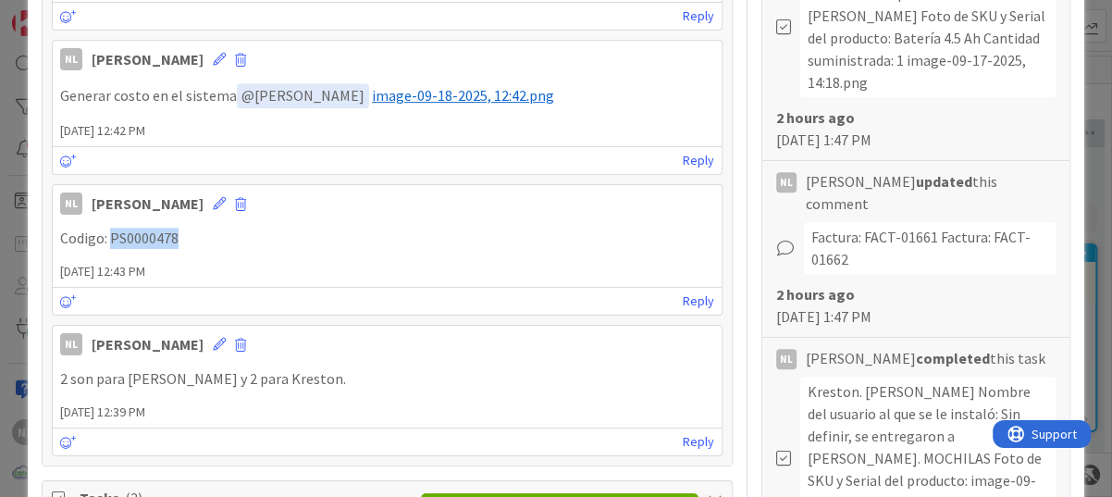
drag, startPoint x: 110, startPoint y: 234, endPoint x: 192, endPoint y: 230, distance: 82.4
click at [192, 230] on p "Codigo: PS0000478" at bounding box center [387, 238] width 654 height 21
drag, startPoint x: 192, startPoint y: 230, endPoint x: 175, endPoint y: 232, distance: 17.7
copy p "PS0000478"
click at [253, 241] on p "Codigo: PS0000478" at bounding box center [387, 238] width 654 height 21
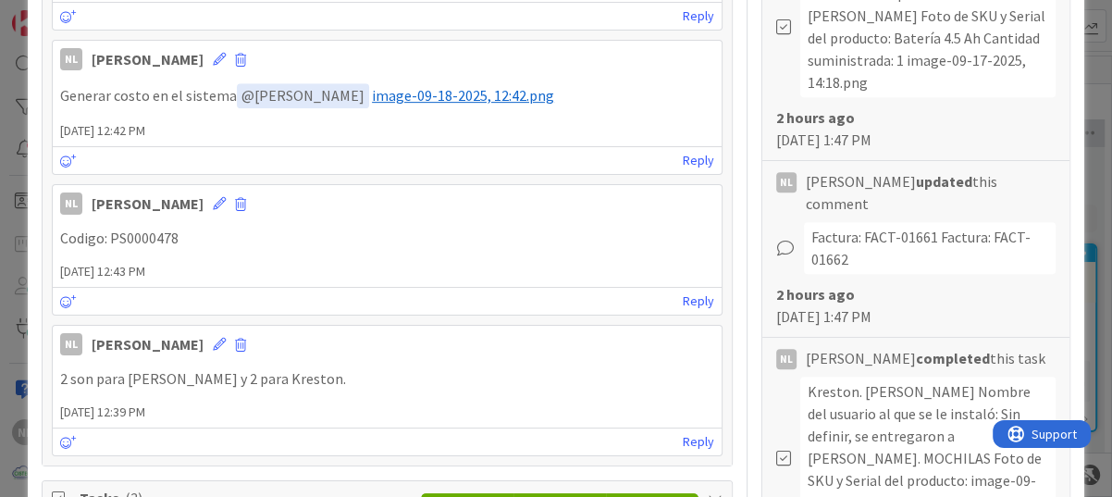
click at [334, 256] on div "NL [PERSON_NAME] [DATE] 12:43 PM Codigo: PS0000478 [DATE] 12:43 PM Reply" at bounding box center [387, 249] width 671 height 131
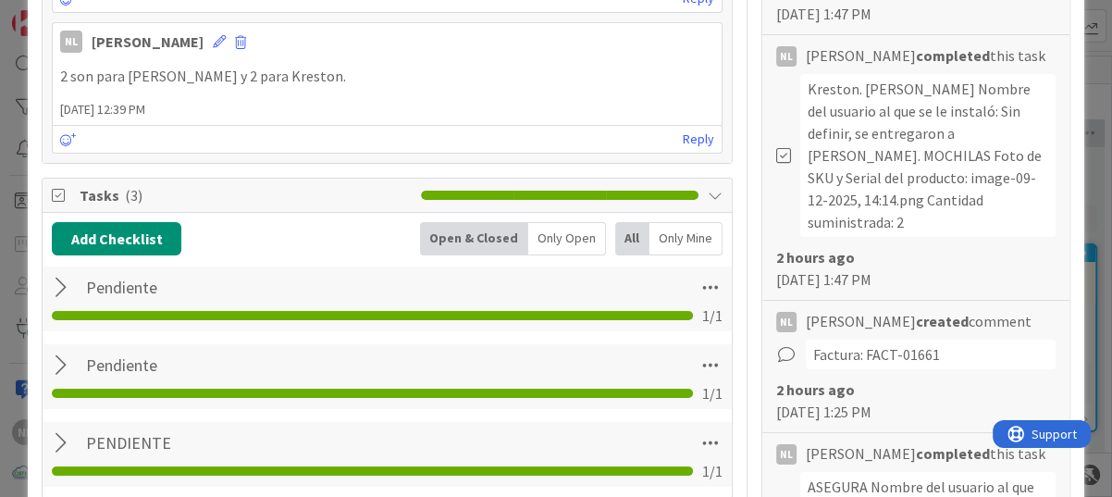
scroll to position [1018, 0]
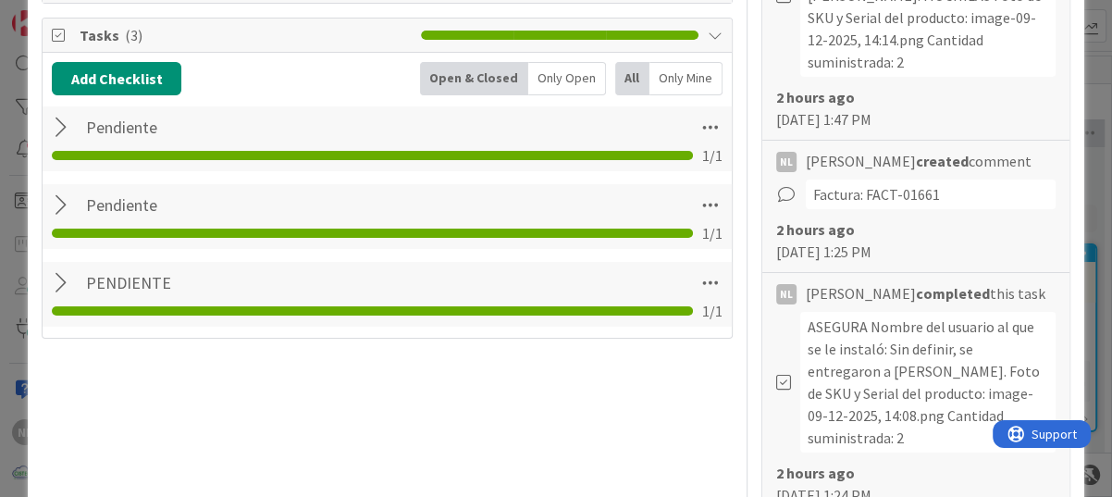
click at [61, 120] on div at bounding box center [64, 127] width 24 height 33
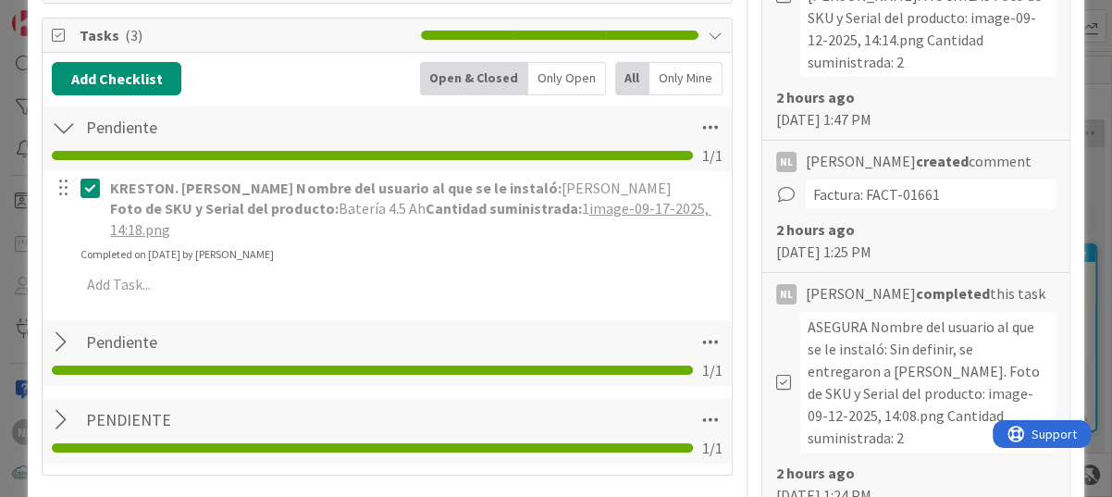
click at [63, 339] on div at bounding box center [64, 342] width 24 height 33
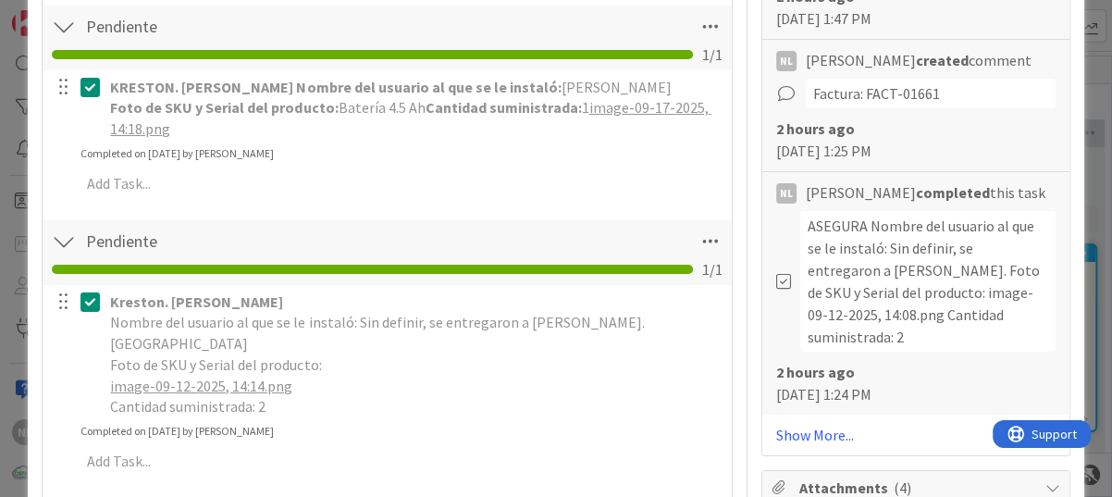
scroll to position [1203, 0]
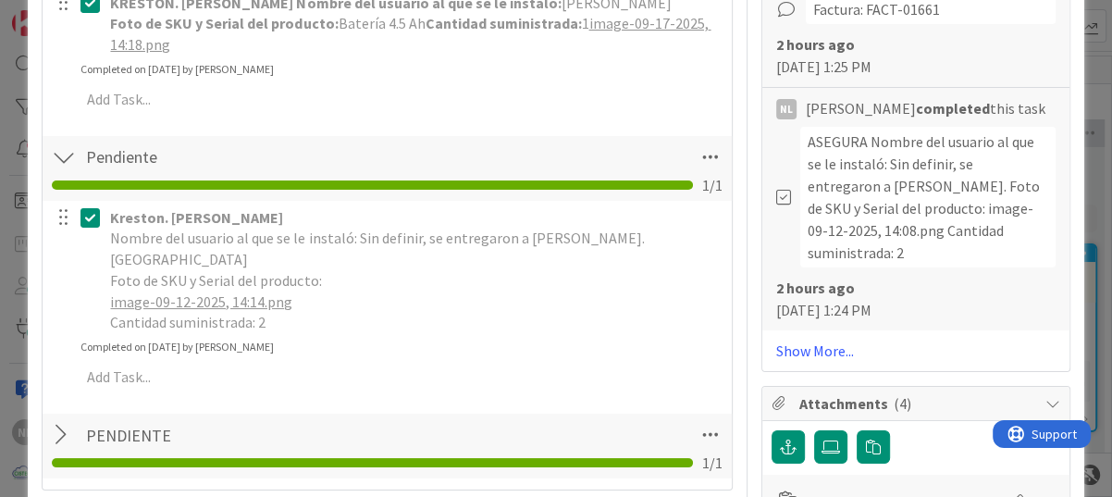
click at [61, 418] on div at bounding box center [64, 434] width 24 height 33
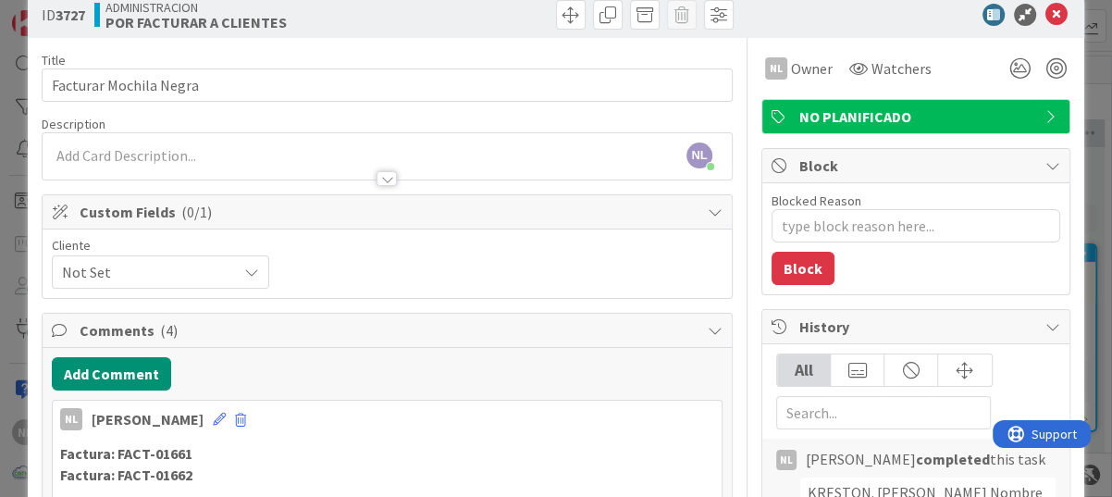
scroll to position [0, 0]
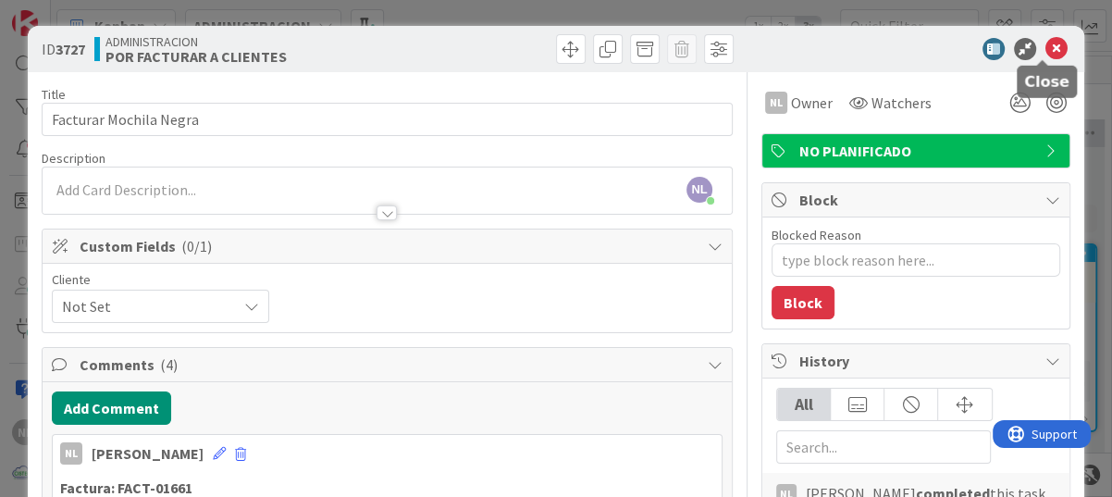
click at [1045, 43] on icon at bounding box center [1056, 49] width 22 height 22
